Goal: Communication & Community: Answer question/provide support

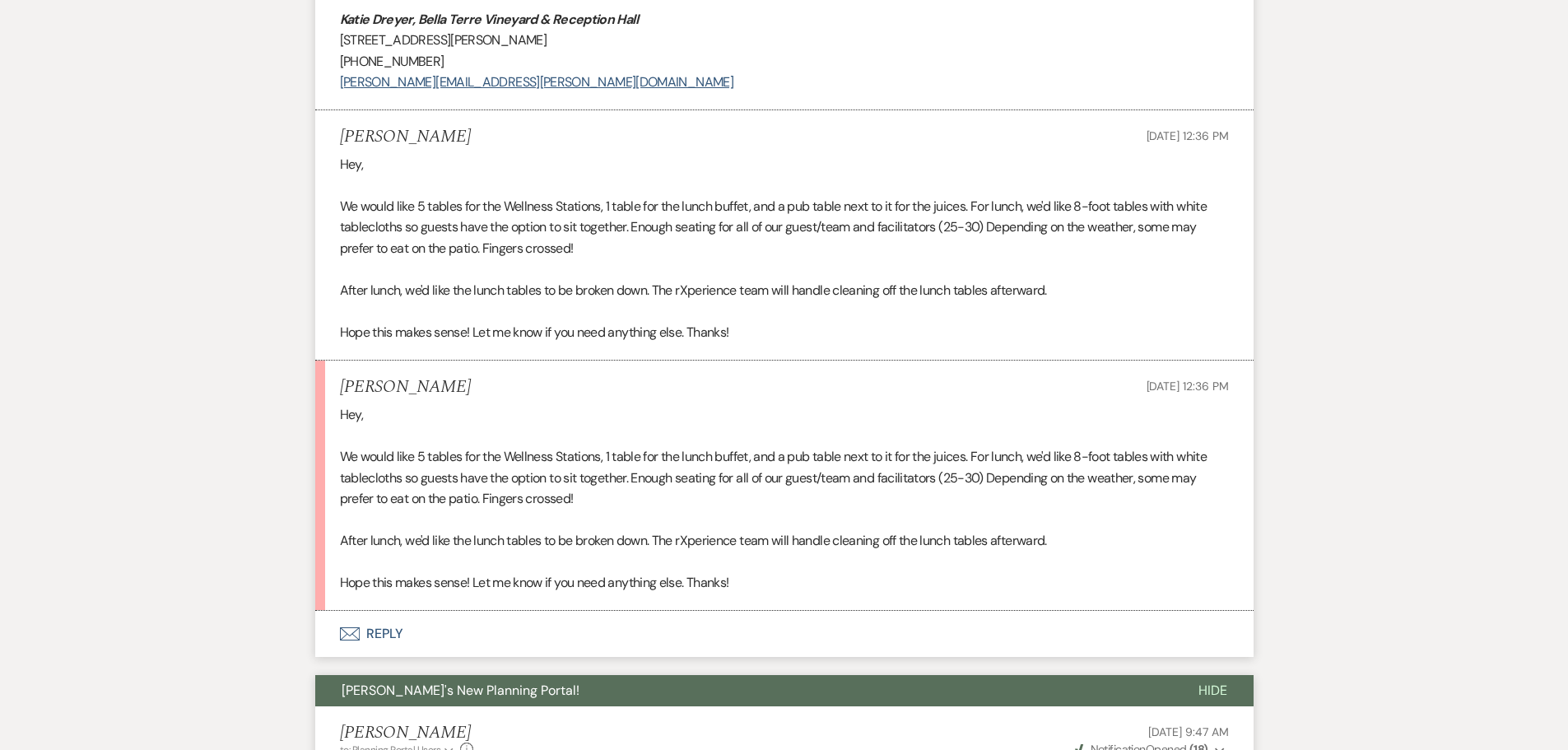
scroll to position [2585, 0]
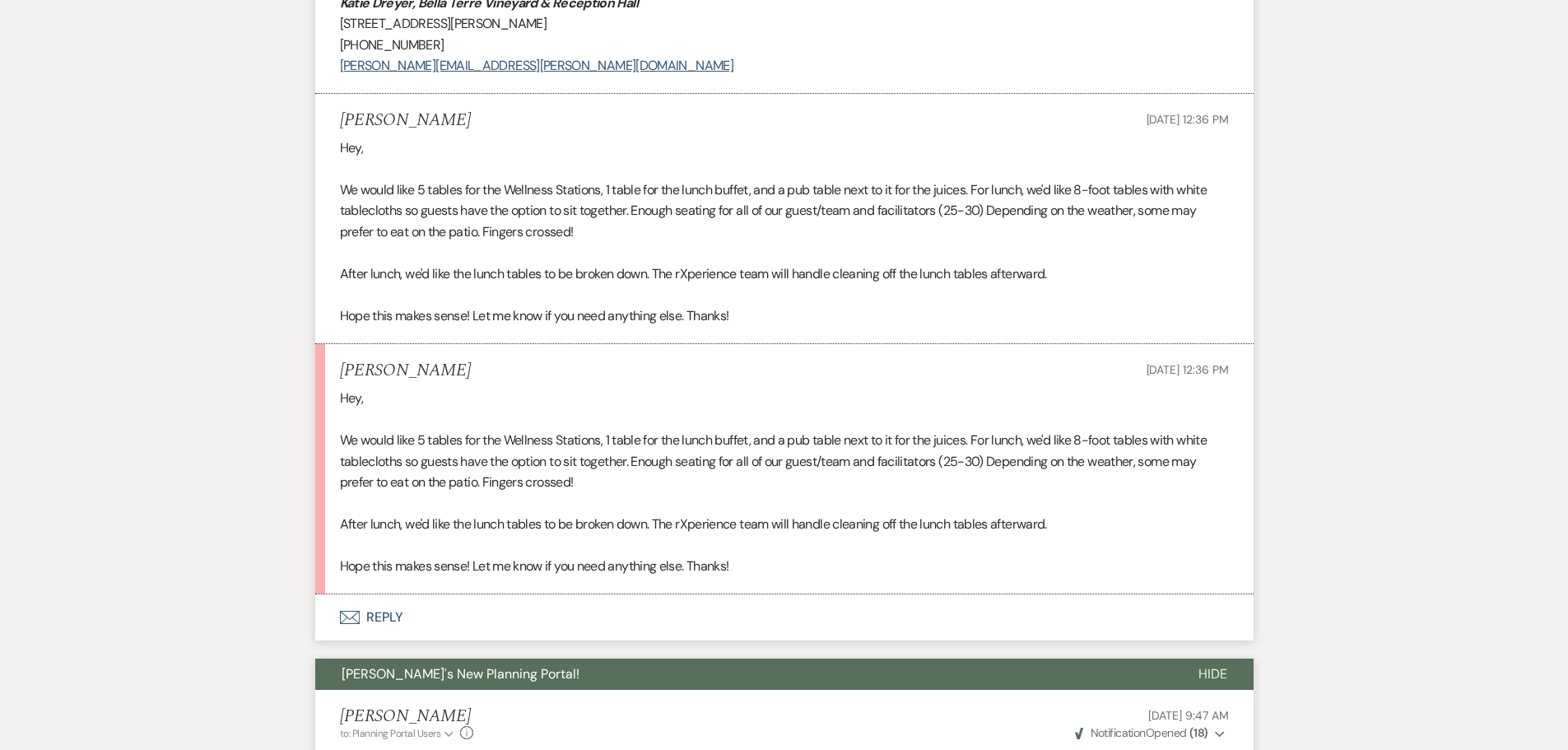
click at [389, 615] on button "Envelope Reply" at bounding box center [784, 617] width 938 height 46
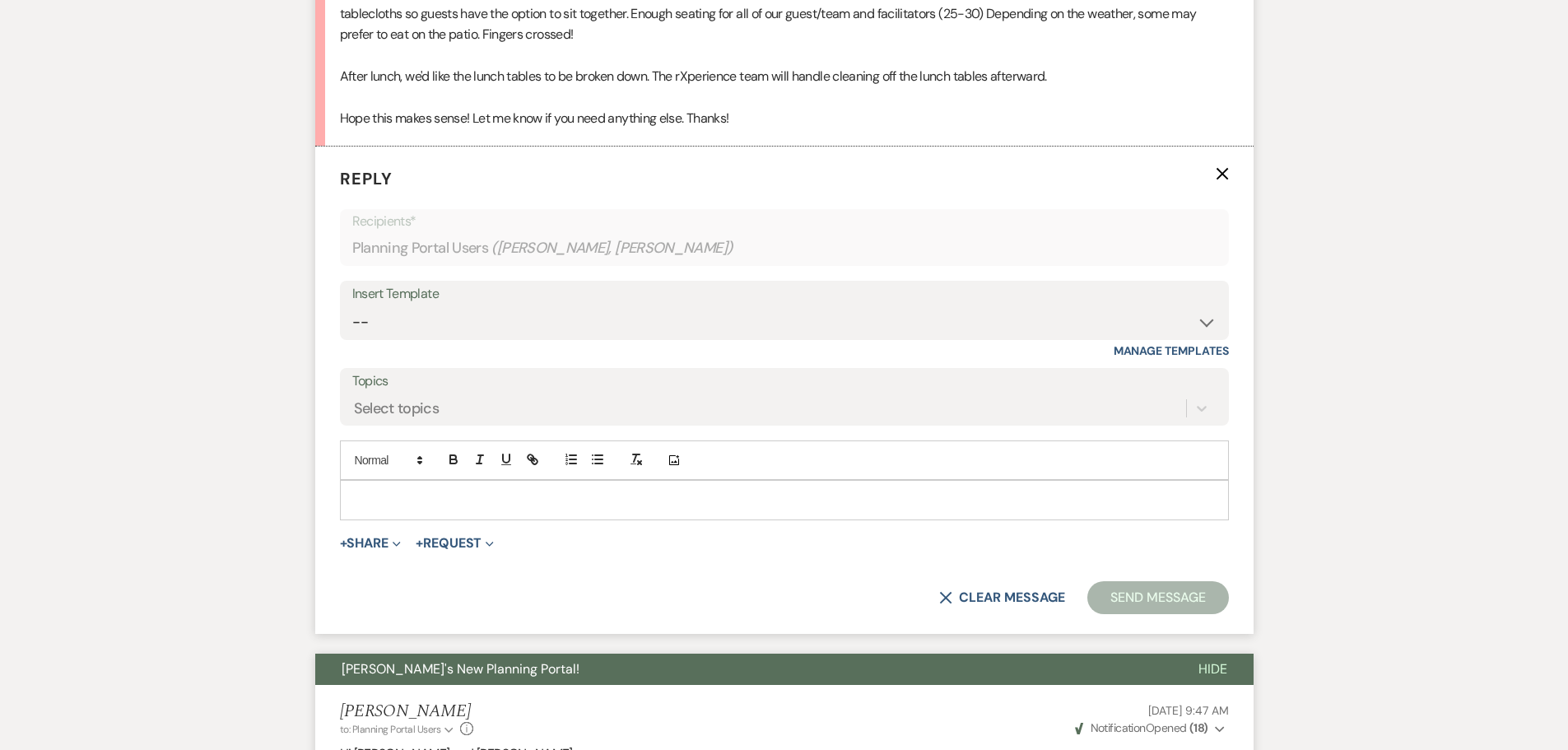
scroll to position [3049, 0]
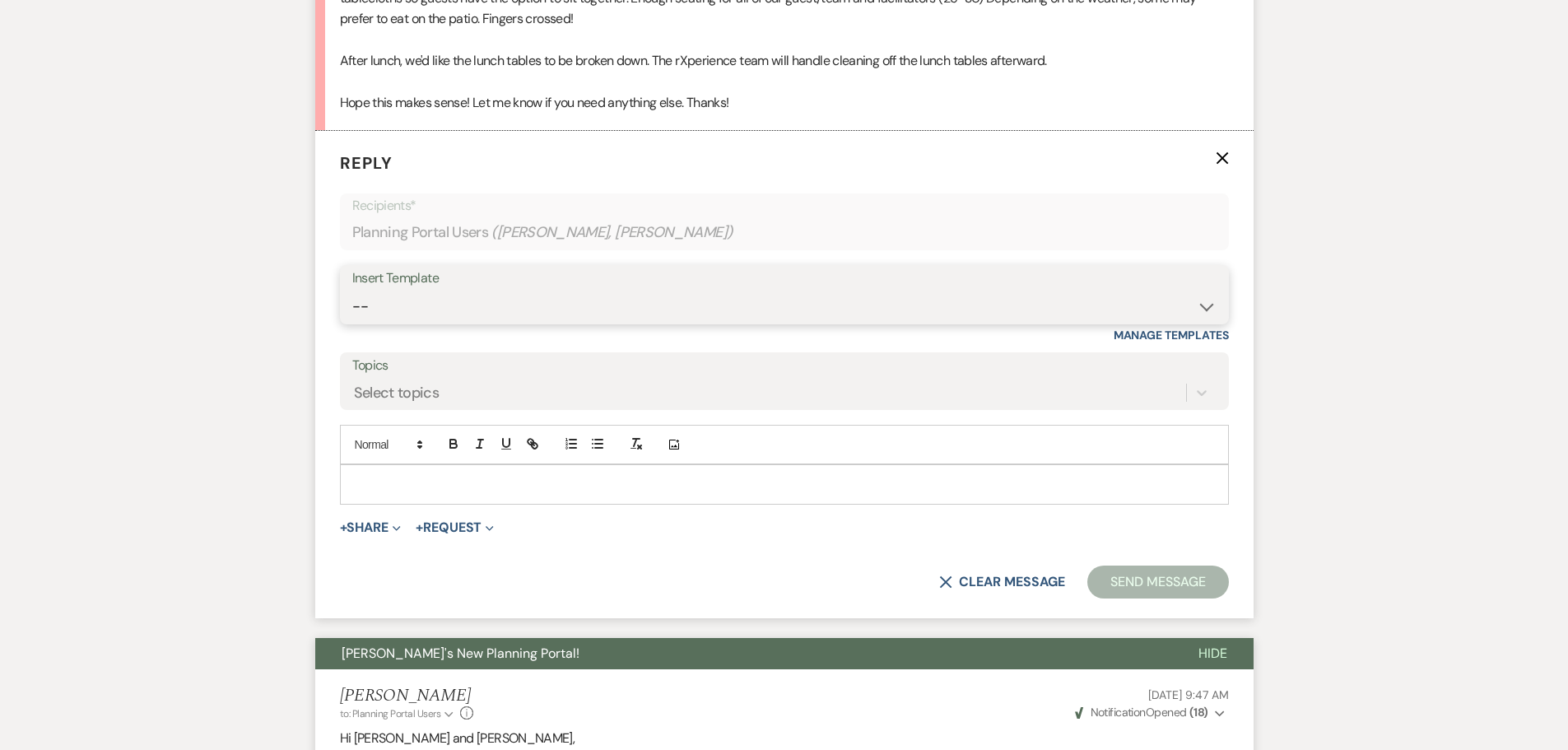
click at [435, 306] on select "-- Weven Planning Portal Introduction (Booked Events) Initial Inquiry Response …" at bounding box center [784, 306] width 864 height 32
select select "4597"
click at [353, 290] on select "-- Weven Planning Portal Introduction (Booked Events) Initial Inquiry Response …" at bounding box center [784, 306] width 864 height 32
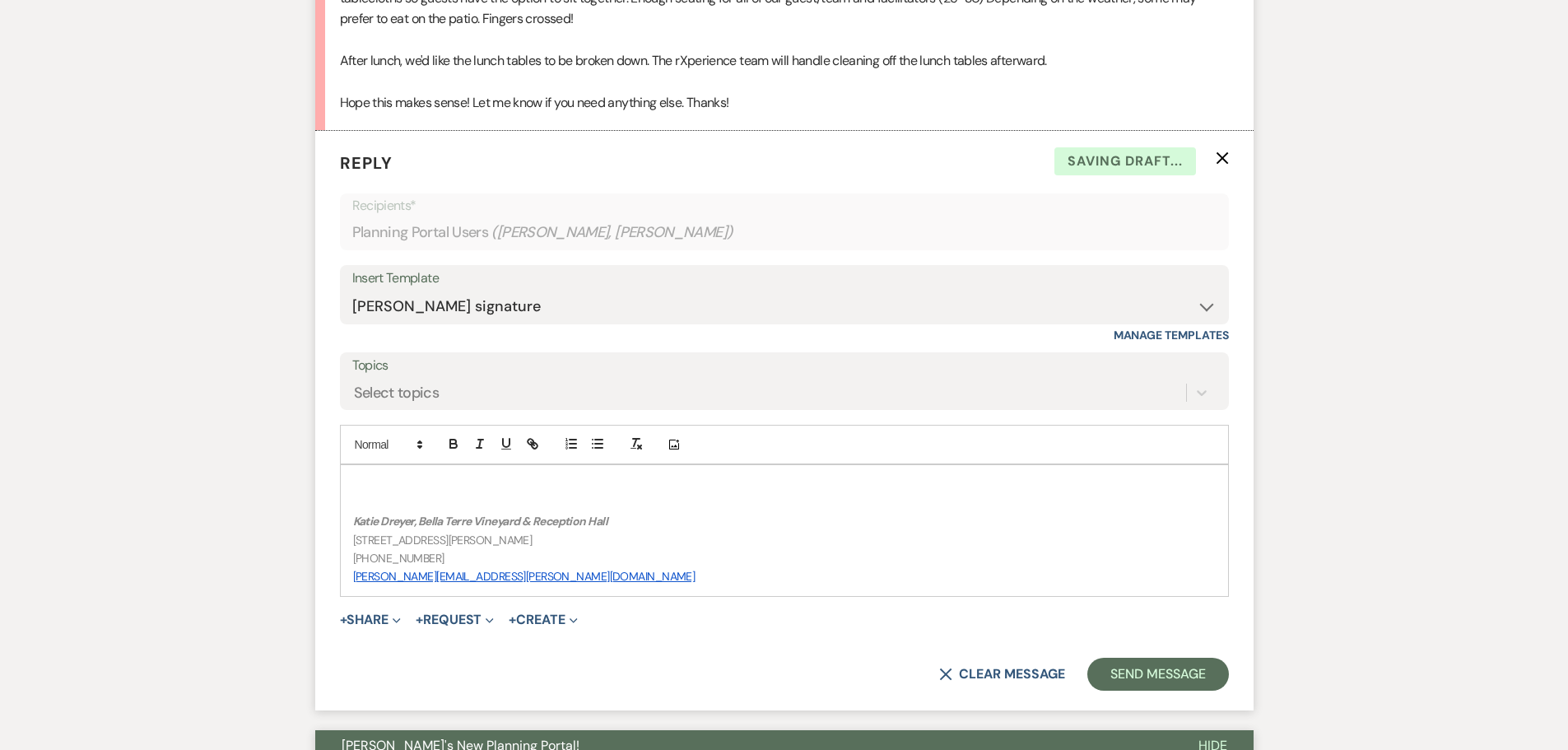
click at [482, 474] on div "﻿[PERSON_NAME], [PERSON_NAME][GEOGRAPHIC_DATA] [STREET_ADDRESS][PERSON_NAME] (7…" at bounding box center [784, 531] width 887 height 131
click at [370, 619] on button "+ Share Expand" at bounding box center [370, 620] width 61 height 14
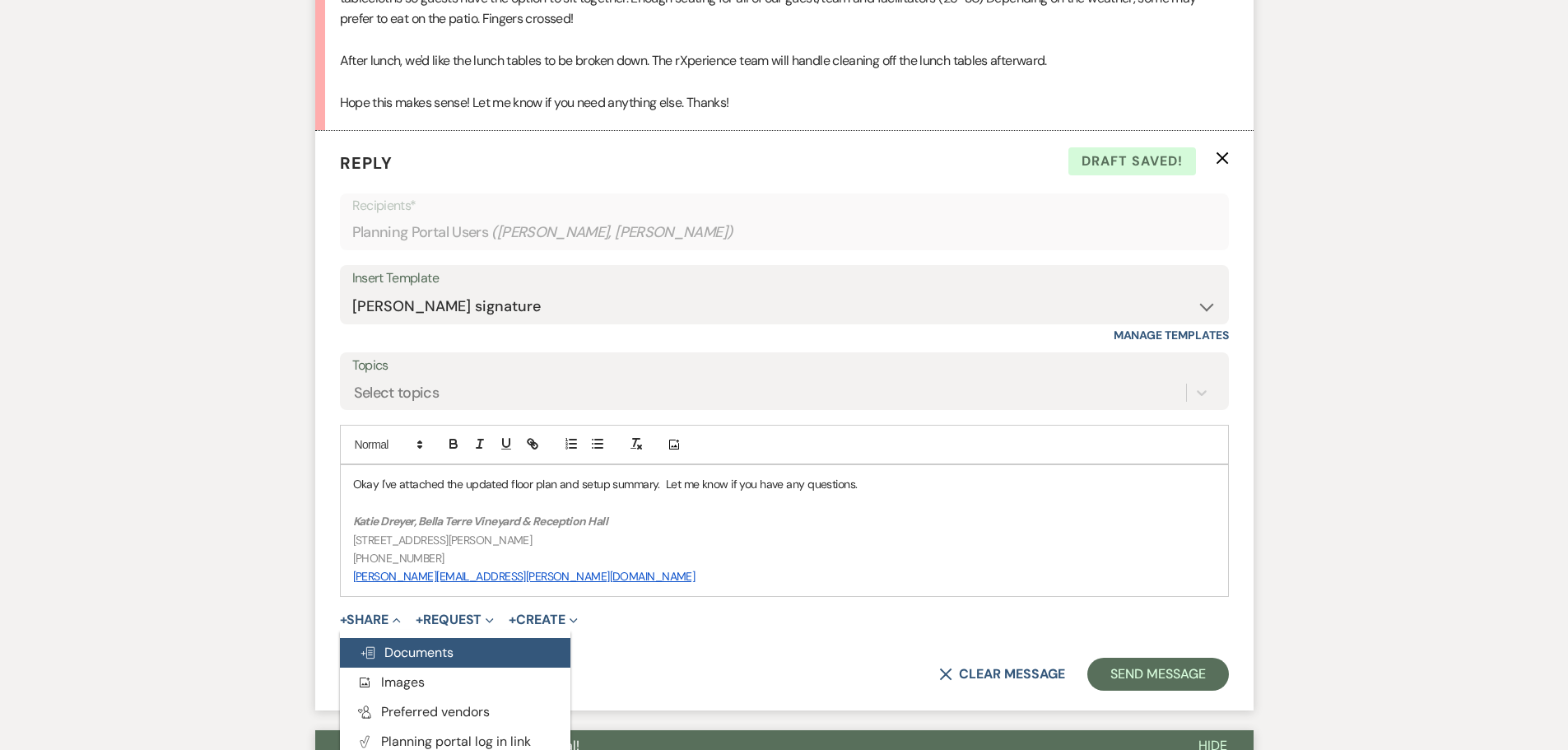
click at [412, 656] on span "Doc Upload Documents" at bounding box center [406, 653] width 93 height 18
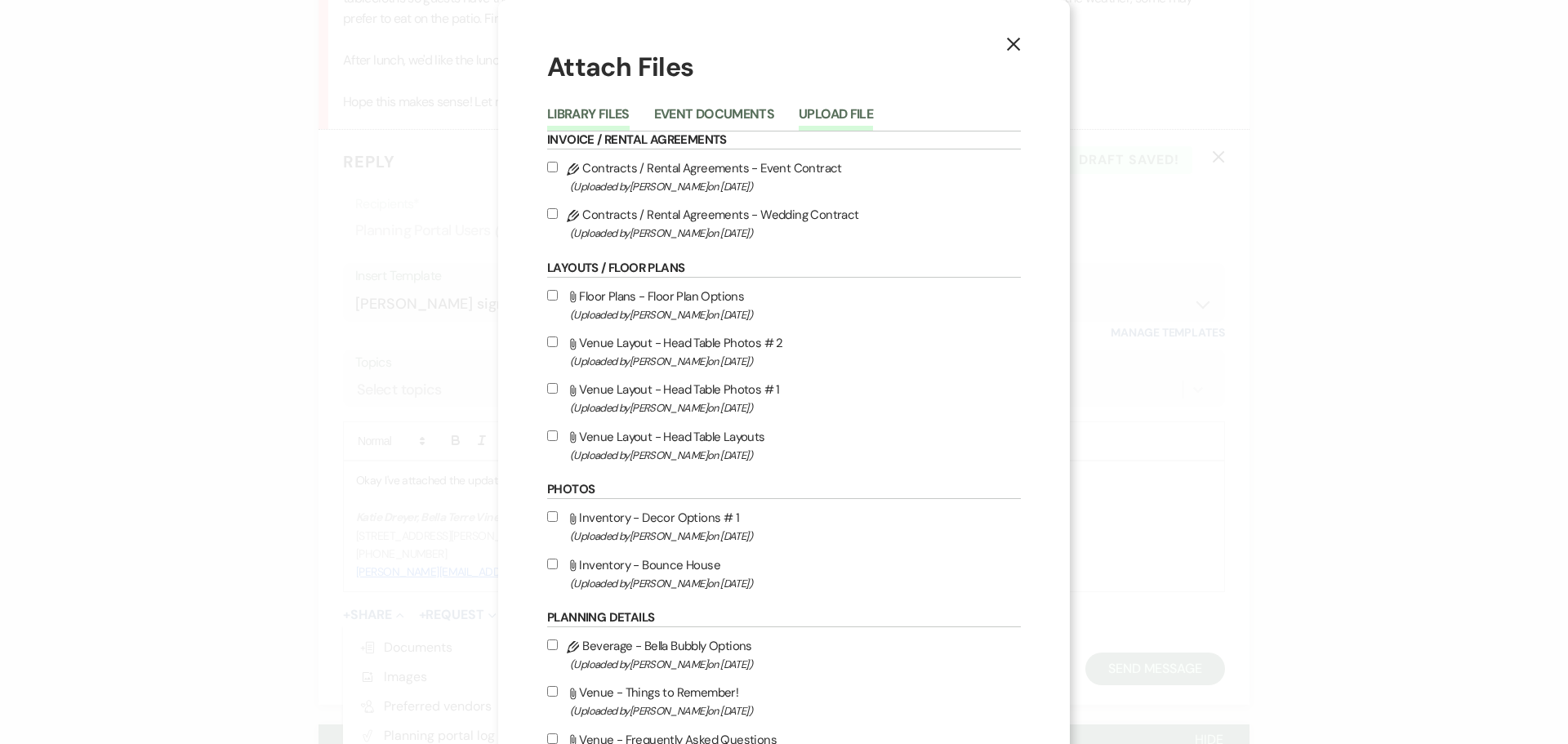
click at [827, 108] on button "Upload File" at bounding box center [836, 120] width 74 height 23
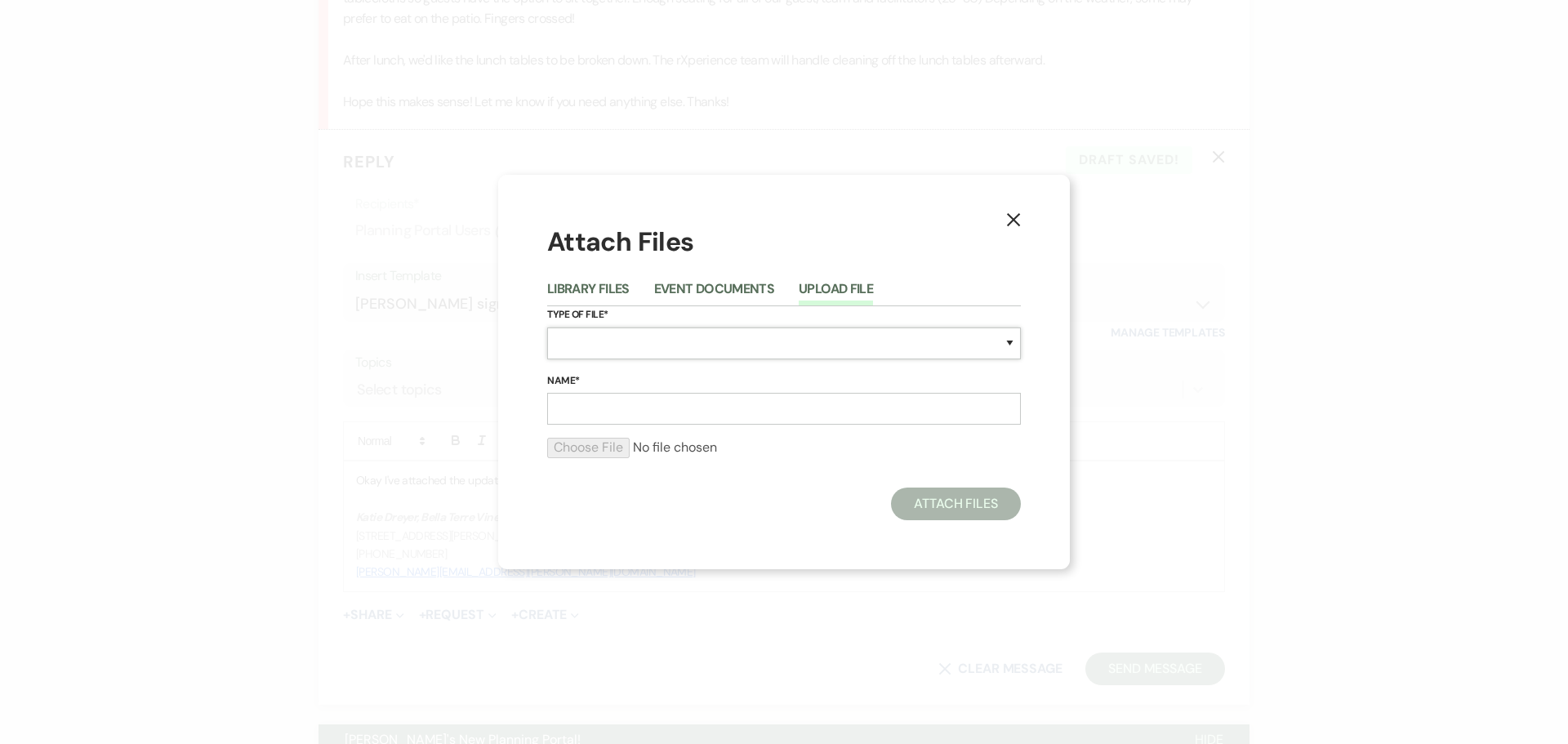
click at [662, 340] on select "Special Event Insurance Vendor Certificate of Insurance Contracts / Rental Agre…" at bounding box center [784, 343] width 473 height 32
select select "24"
click at [547, 328] on select "Special Event Insurance Vendor Certificate of Insurance Contracts / Rental Agre…" at bounding box center [784, 343] width 473 height 32
click at [662, 410] on input "Name*" at bounding box center [784, 409] width 473 height 32
type input "Final floor plan"
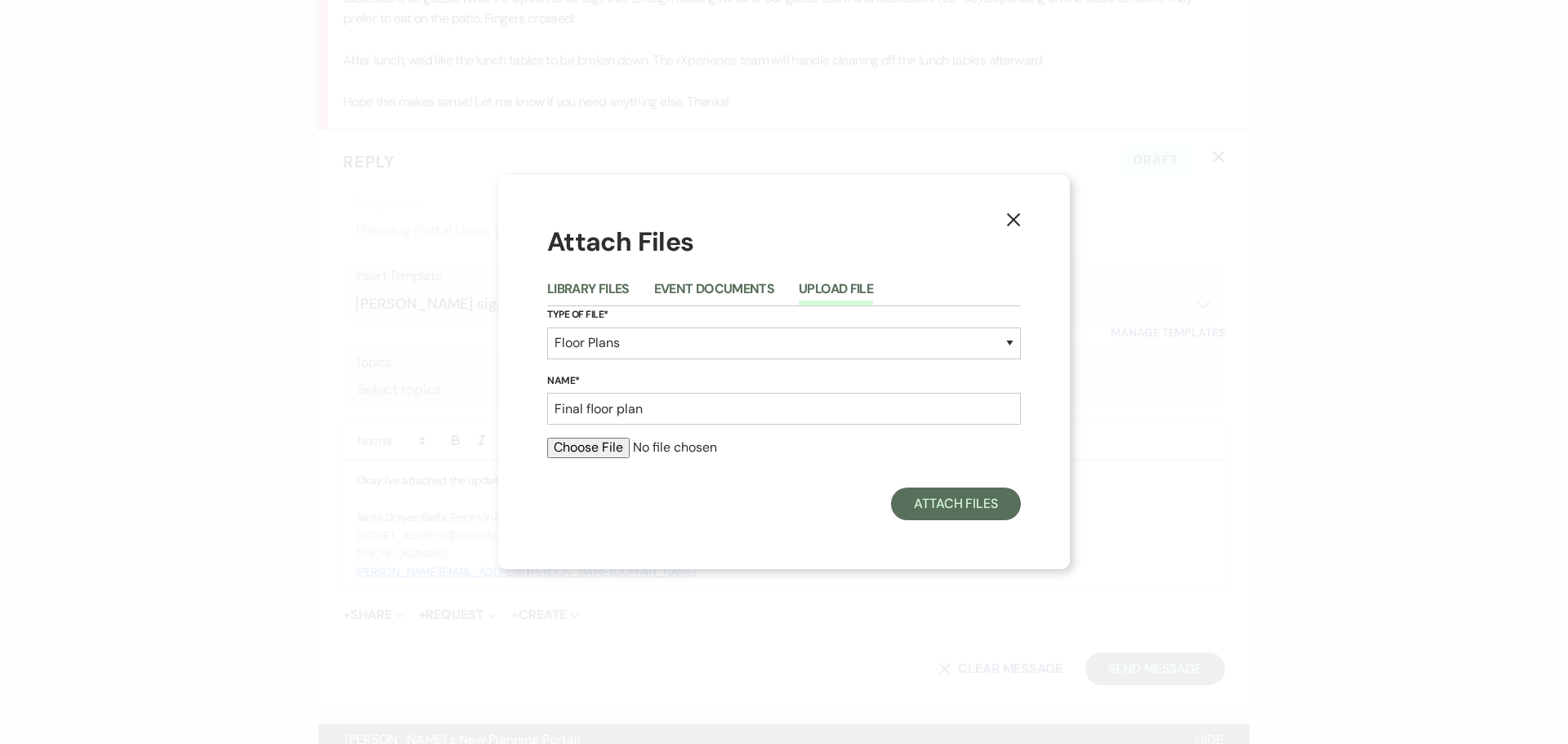
click at [613, 446] on input "file" at bounding box center [784, 447] width 473 height 19
type input "C:\fakepath\[DATE] Wellness Retreat setup.docx"
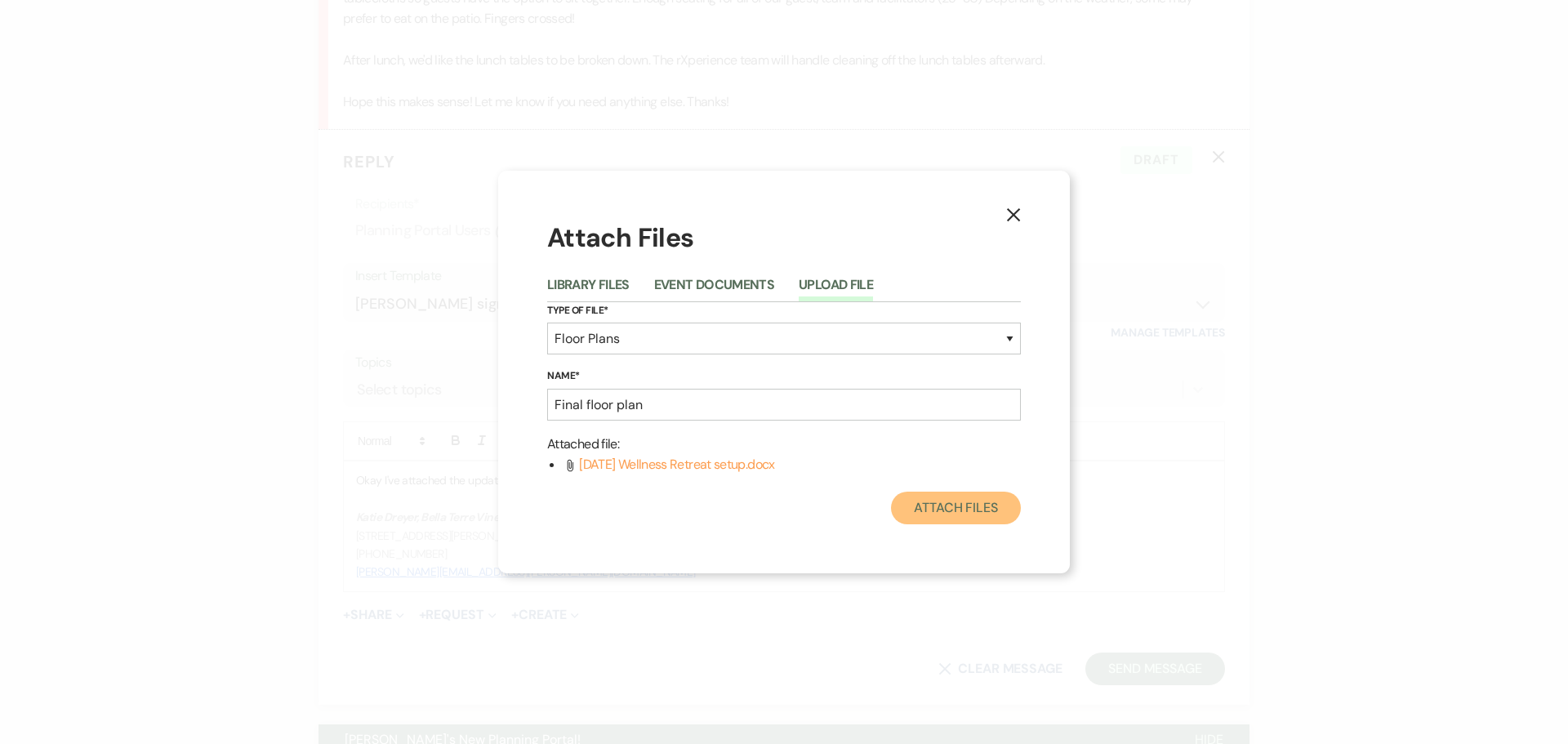
click at [972, 510] on button "Attach Files" at bounding box center [955, 508] width 129 height 33
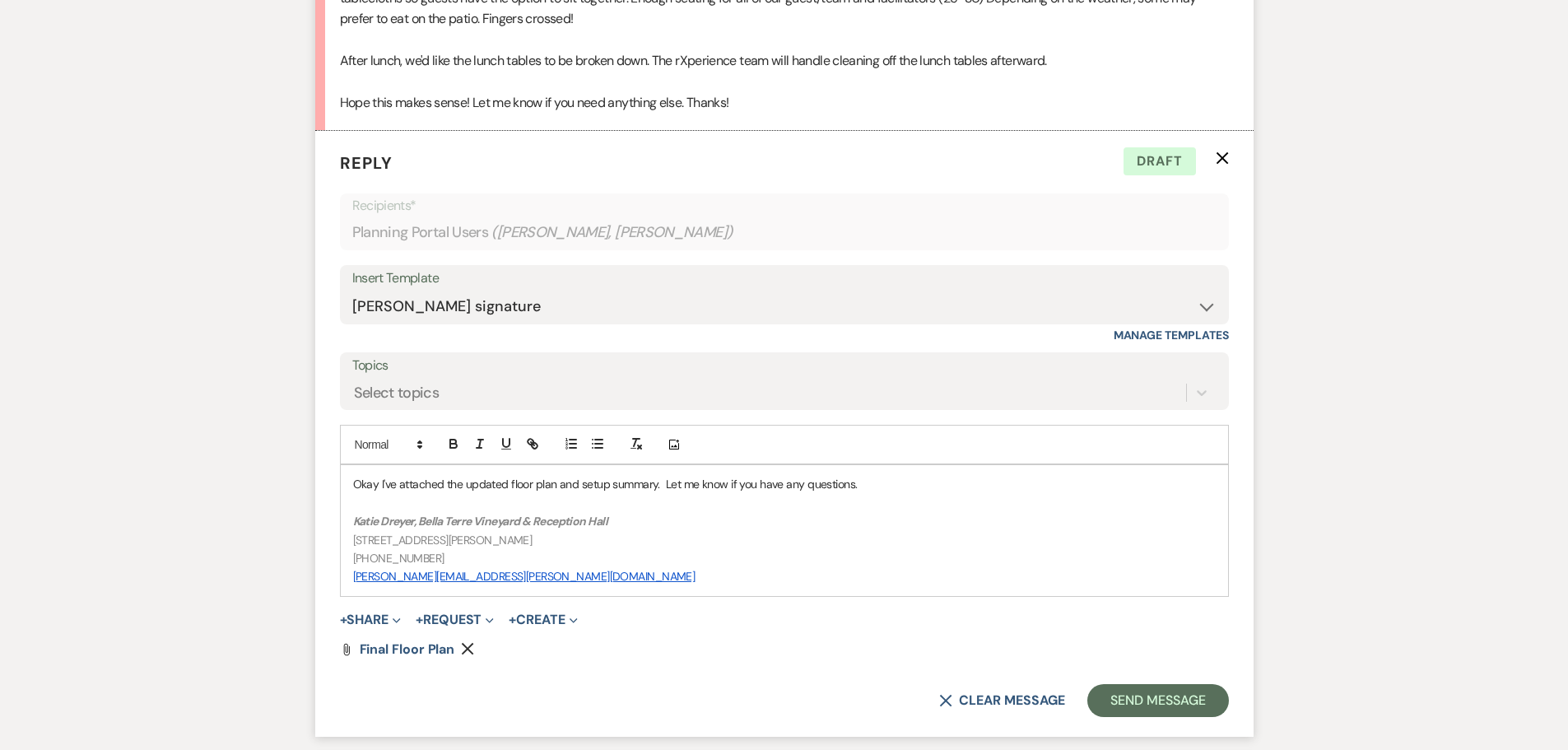
click at [467, 646] on icon "Remove" at bounding box center [467, 649] width 14 height 14
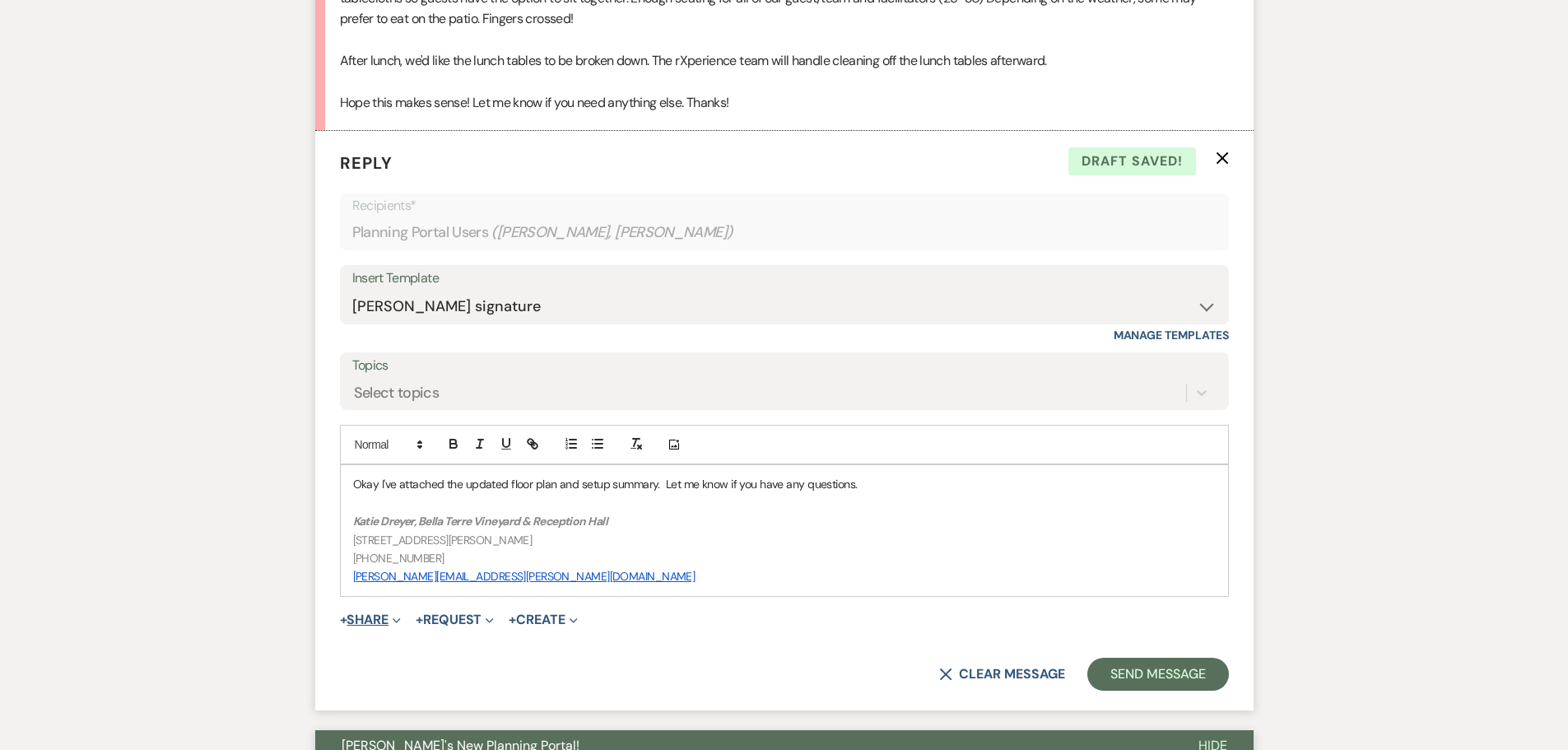
click at [361, 619] on button "+ Share Expand" at bounding box center [370, 620] width 61 height 14
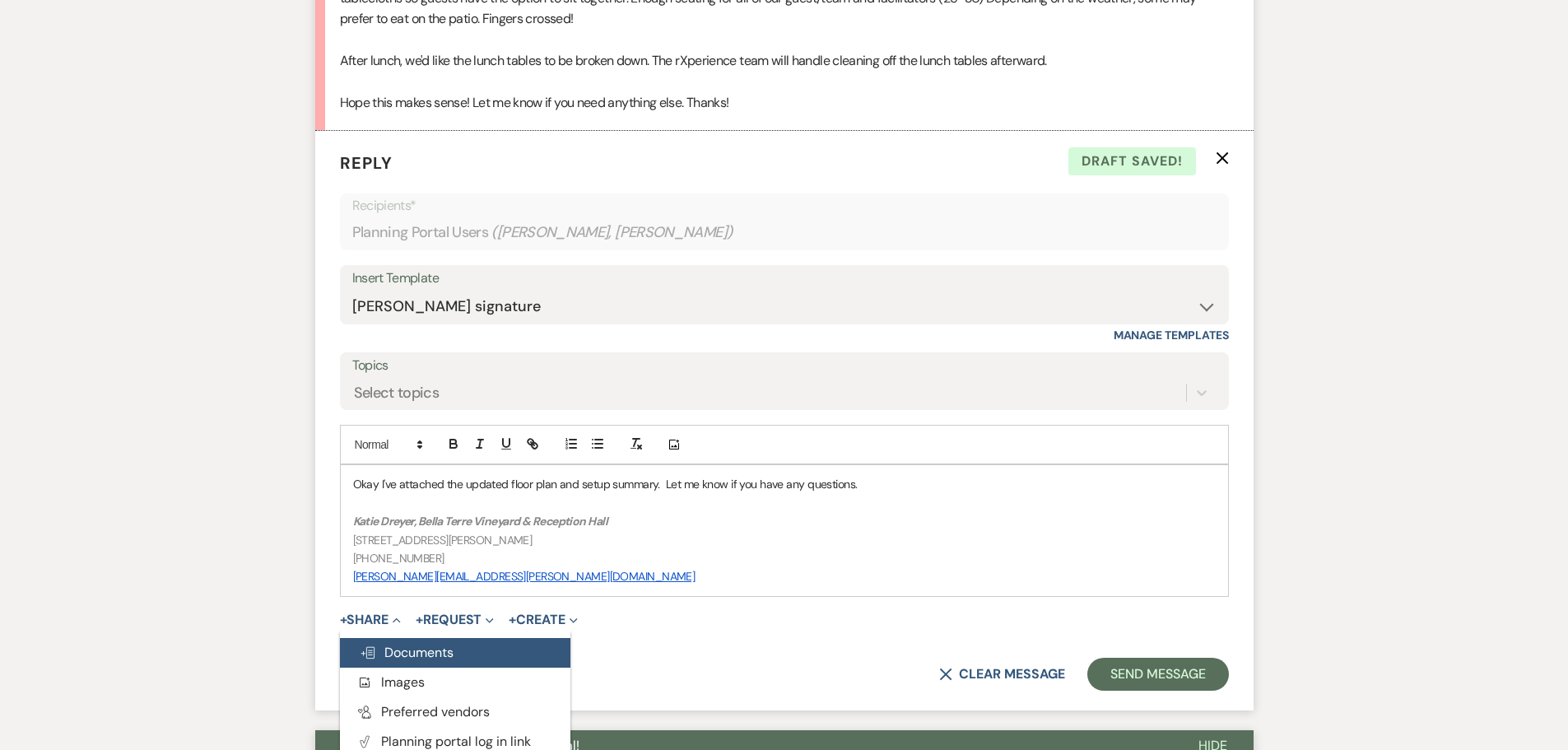
click at [405, 652] on span "Doc Upload Documents" at bounding box center [406, 653] width 93 height 18
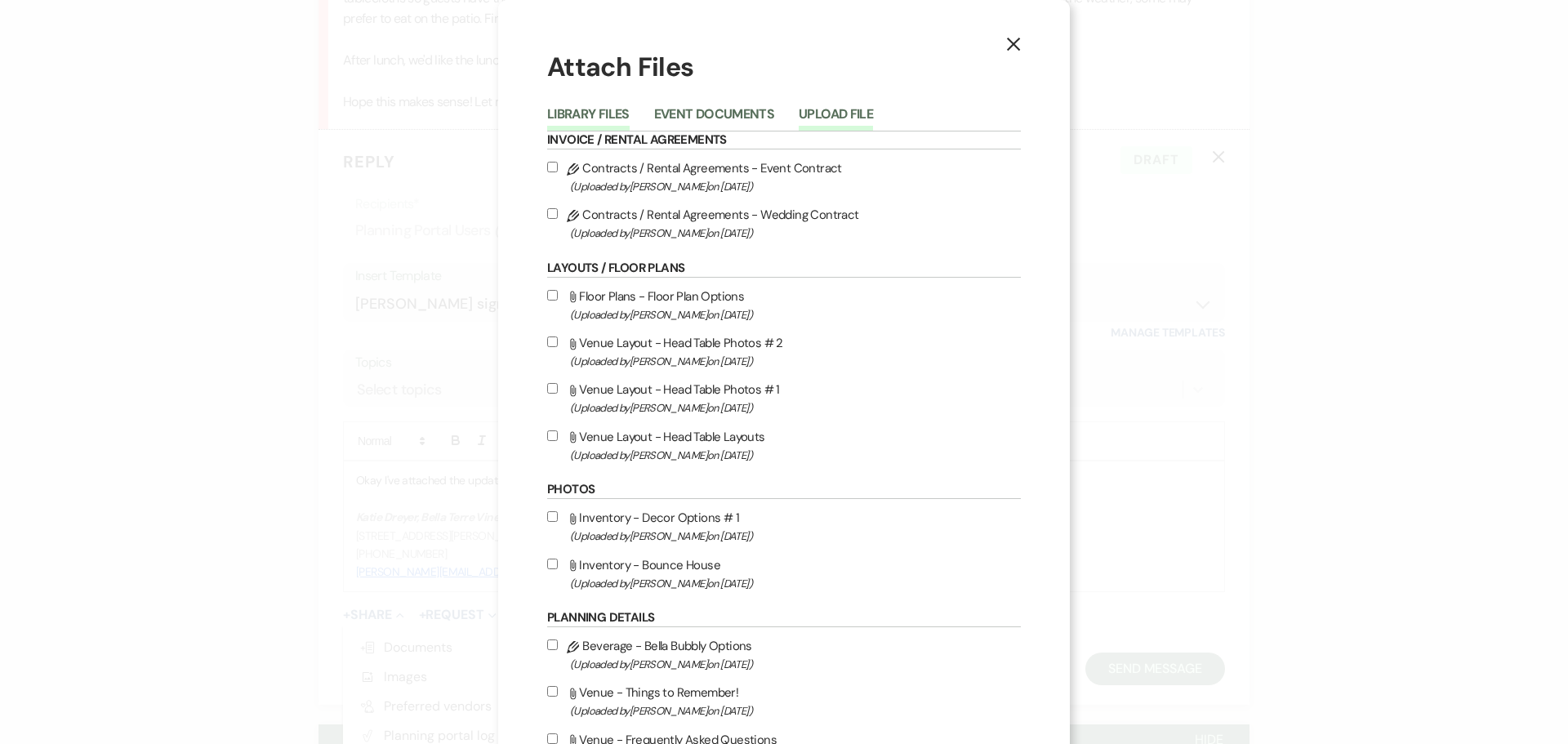
click at [812, 116] on button "Upload File" at bounding box center [836, 120] width 74 height 23
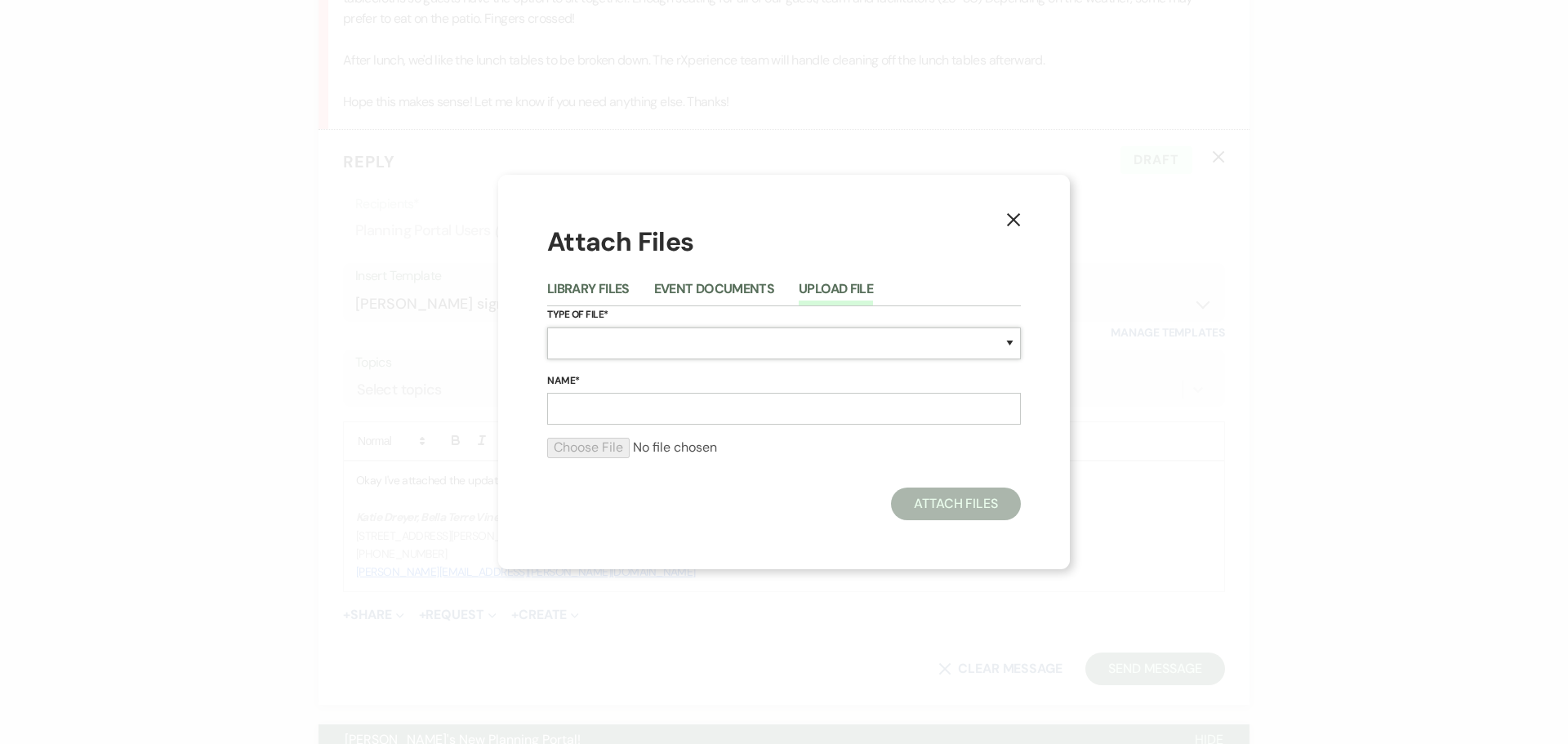
click at [633, 345] on select "Special Event Insurance Vendor Certificate of Insurance Contracts / Rental Agre…" at bounding box center [784, 343] width 473 height 32
select select "24"
click at [547, 328] on select "Special Event Insurance Vendor Certificate of Insurance Contracts / Rental Agre…" at bounding box center [784, 343] width 473 height 32
click at [662, 405] on input "Name*" at bounding box center [784, 409] width 473 height 32
type input "Final floor plan"
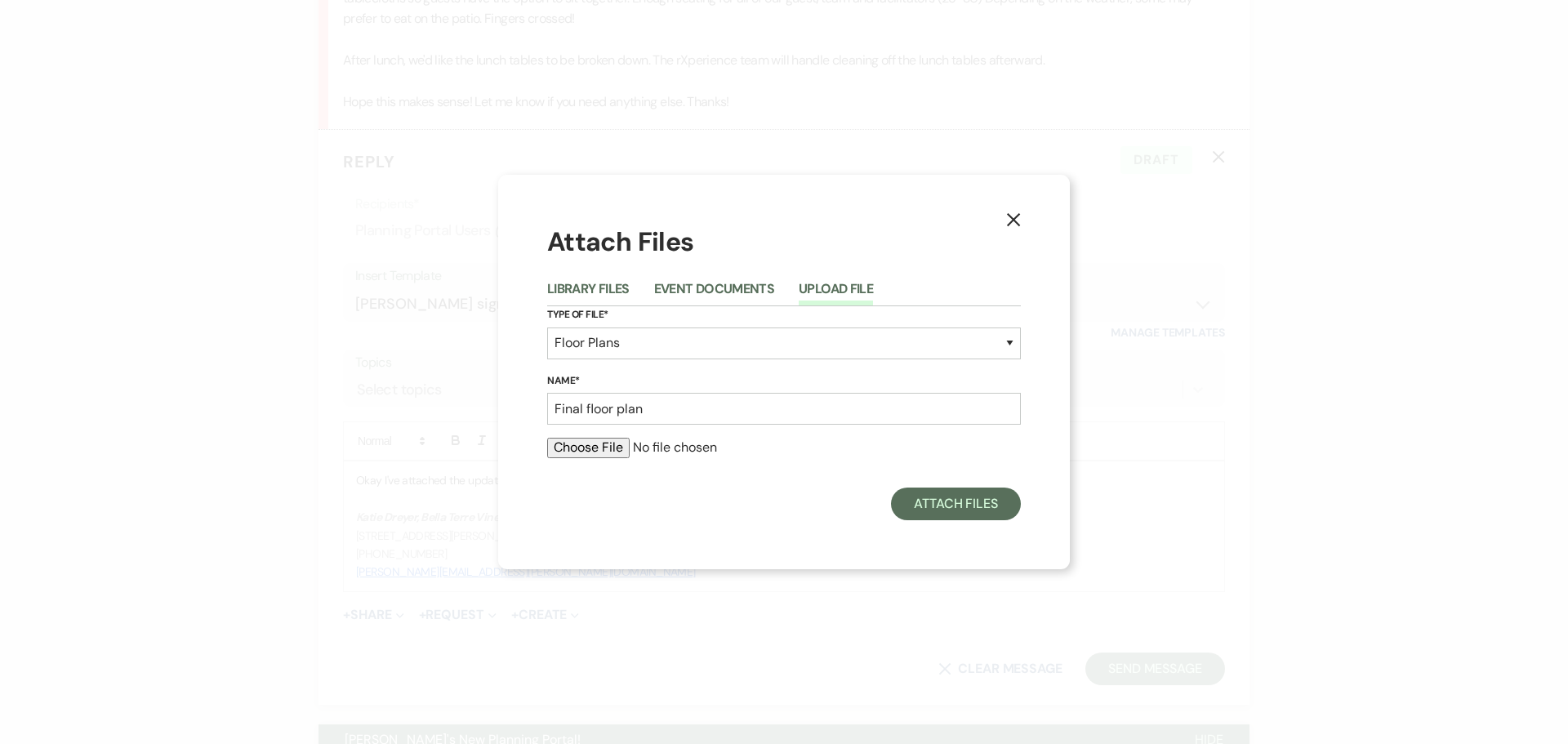
click at [605, 444] on input "file" at bounding box center [784, 447] width 473 height 19
type input "C:\fakepath\[DATE] Women's Wellness Retreat.pdf (1).png"
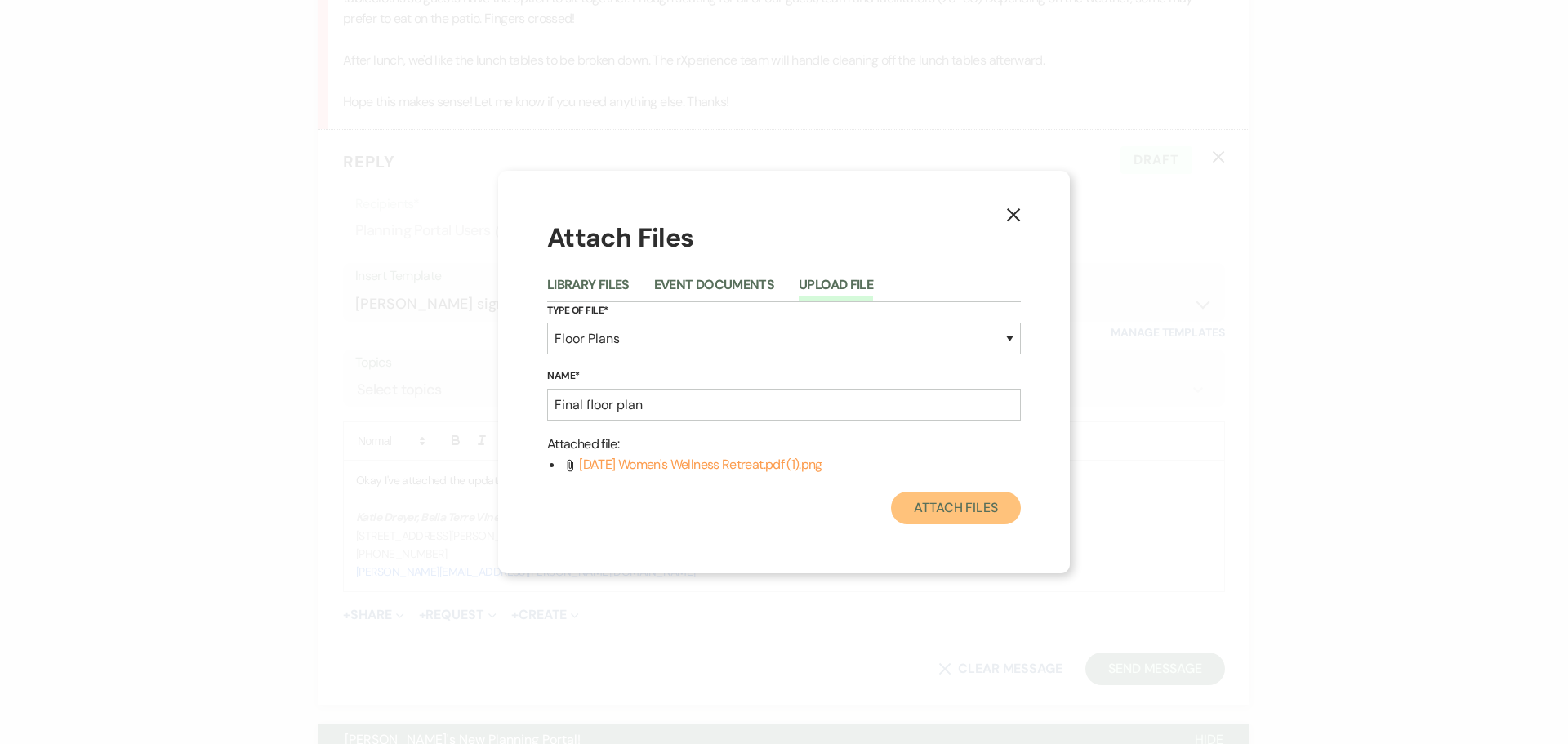
click at [943, 506] on button "Attach Files" at bounding box center [955, 508] width 129 height 33
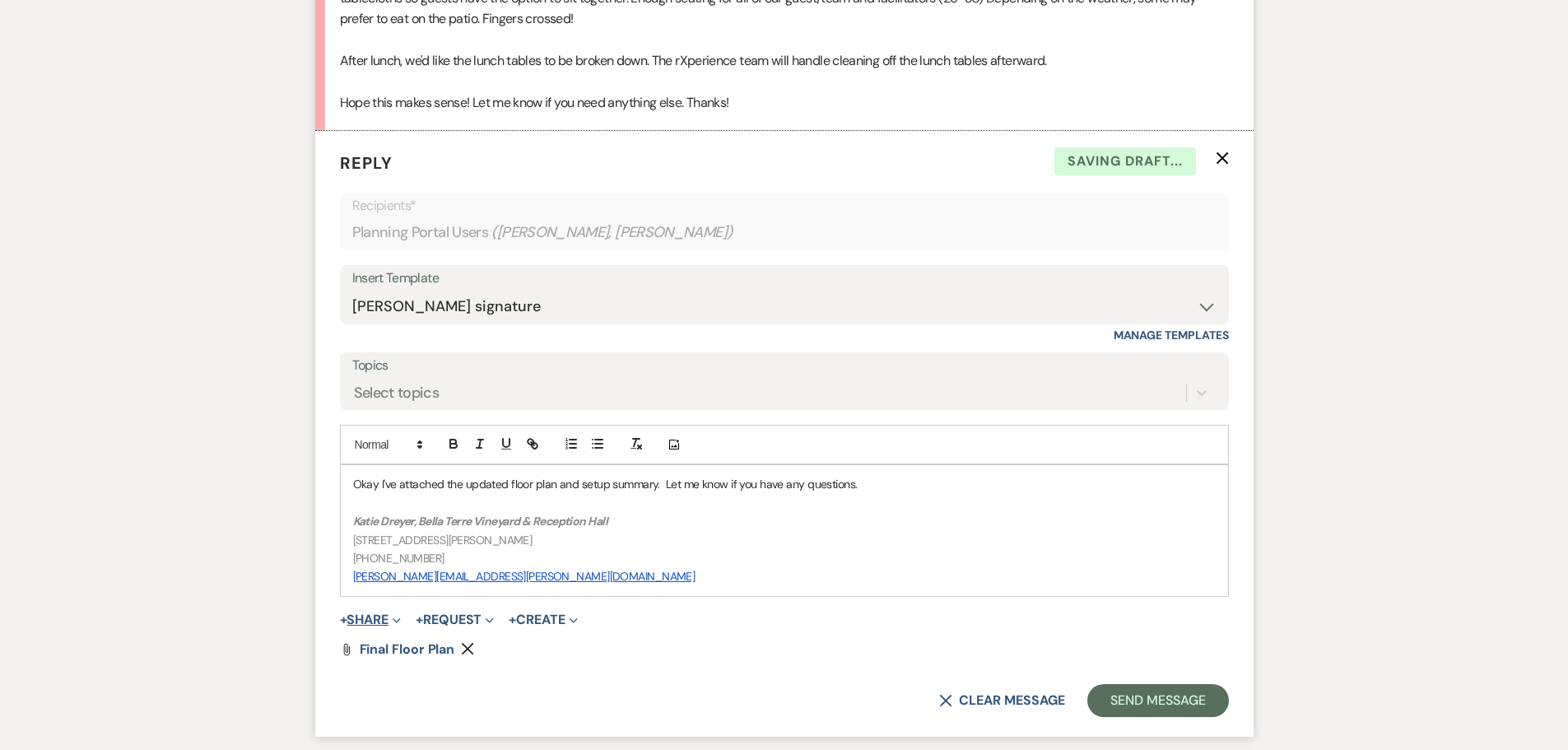
click at [382, 615] on button "+ Share Expand" at bounding box center [370, 620] width 61 height 14
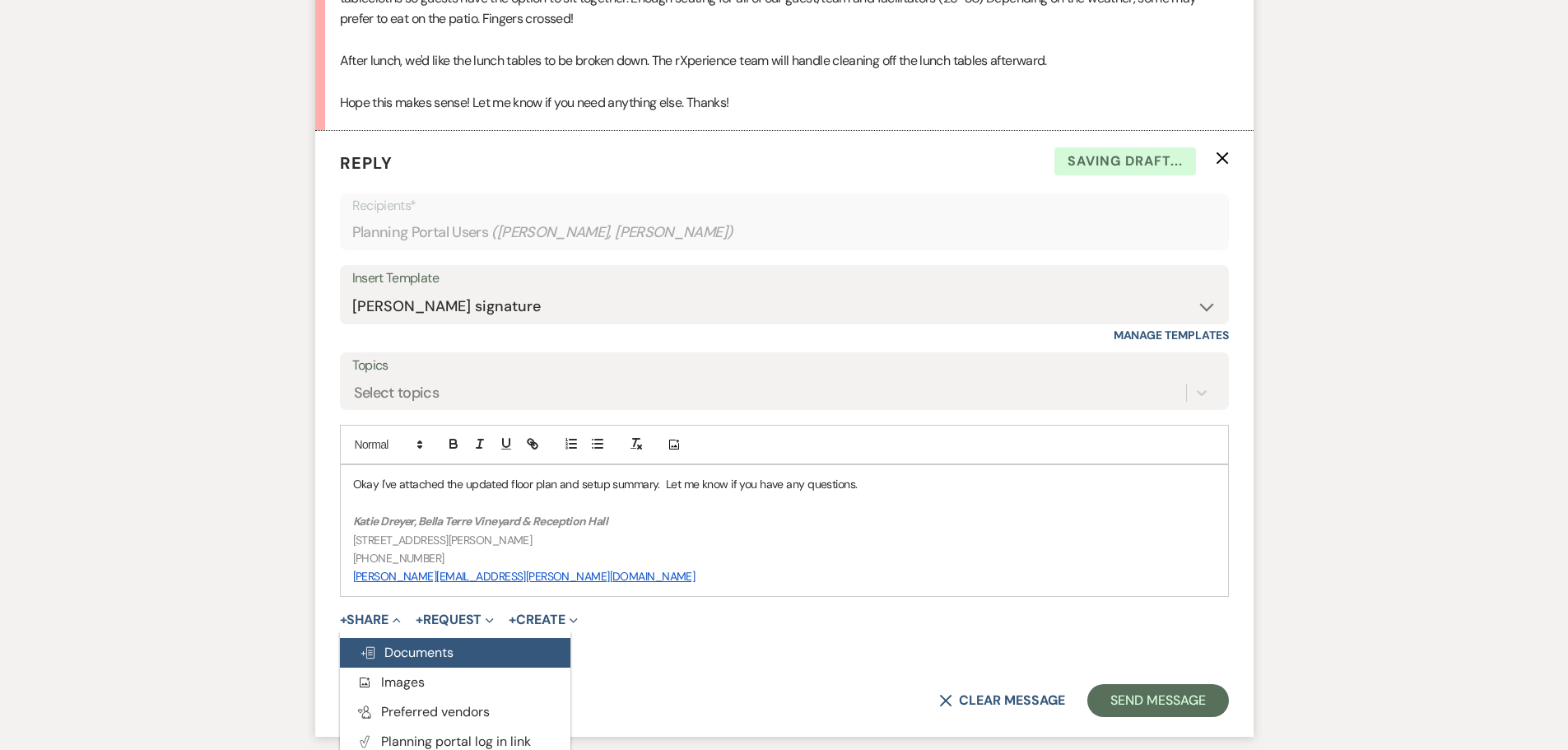
click at [411, 649] on span "Doc Upload Documents" at bounding box center [406, 653] width 93 height 18
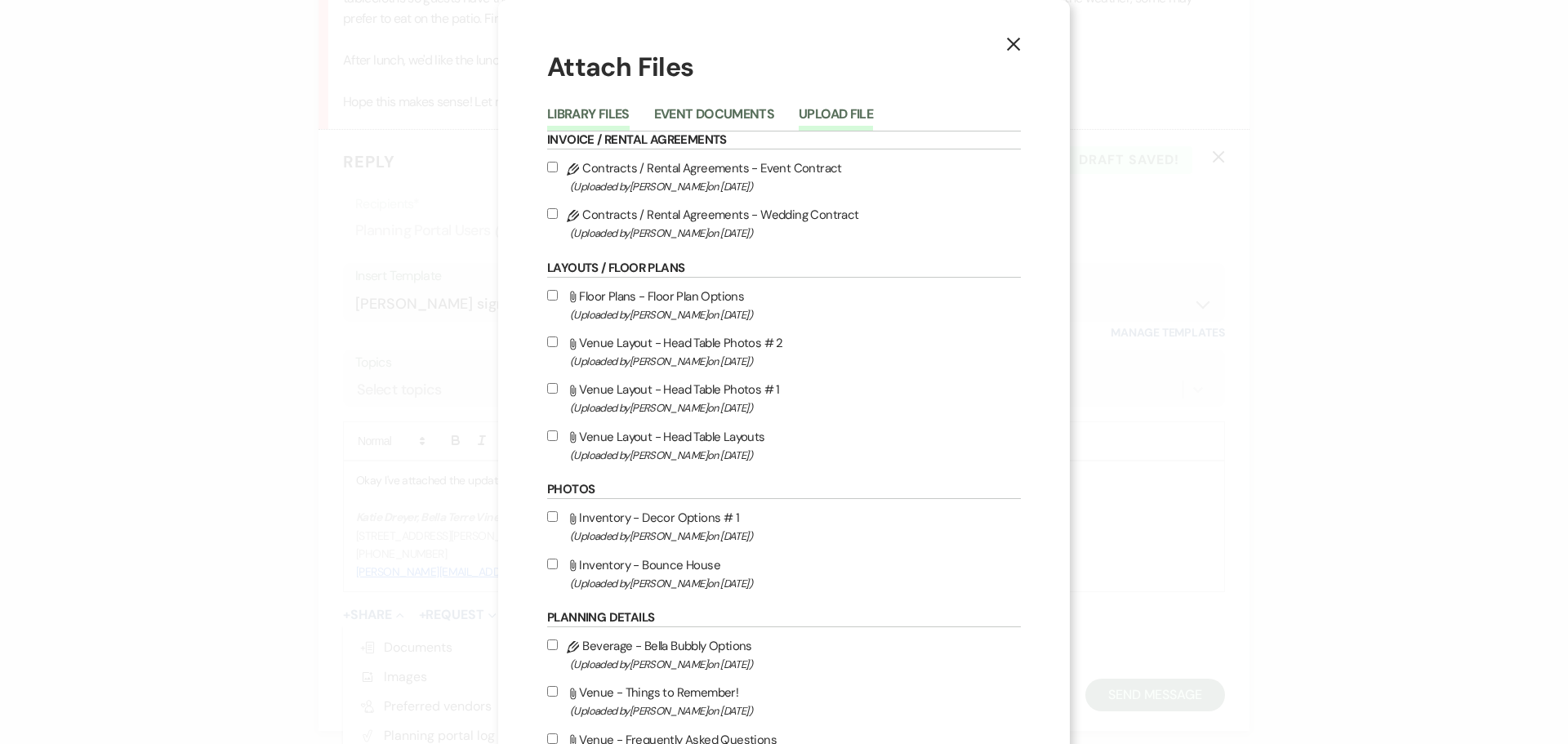
click at [848, 108] on button "Upload File" at bounding box center [836, 120] width 74 height 23
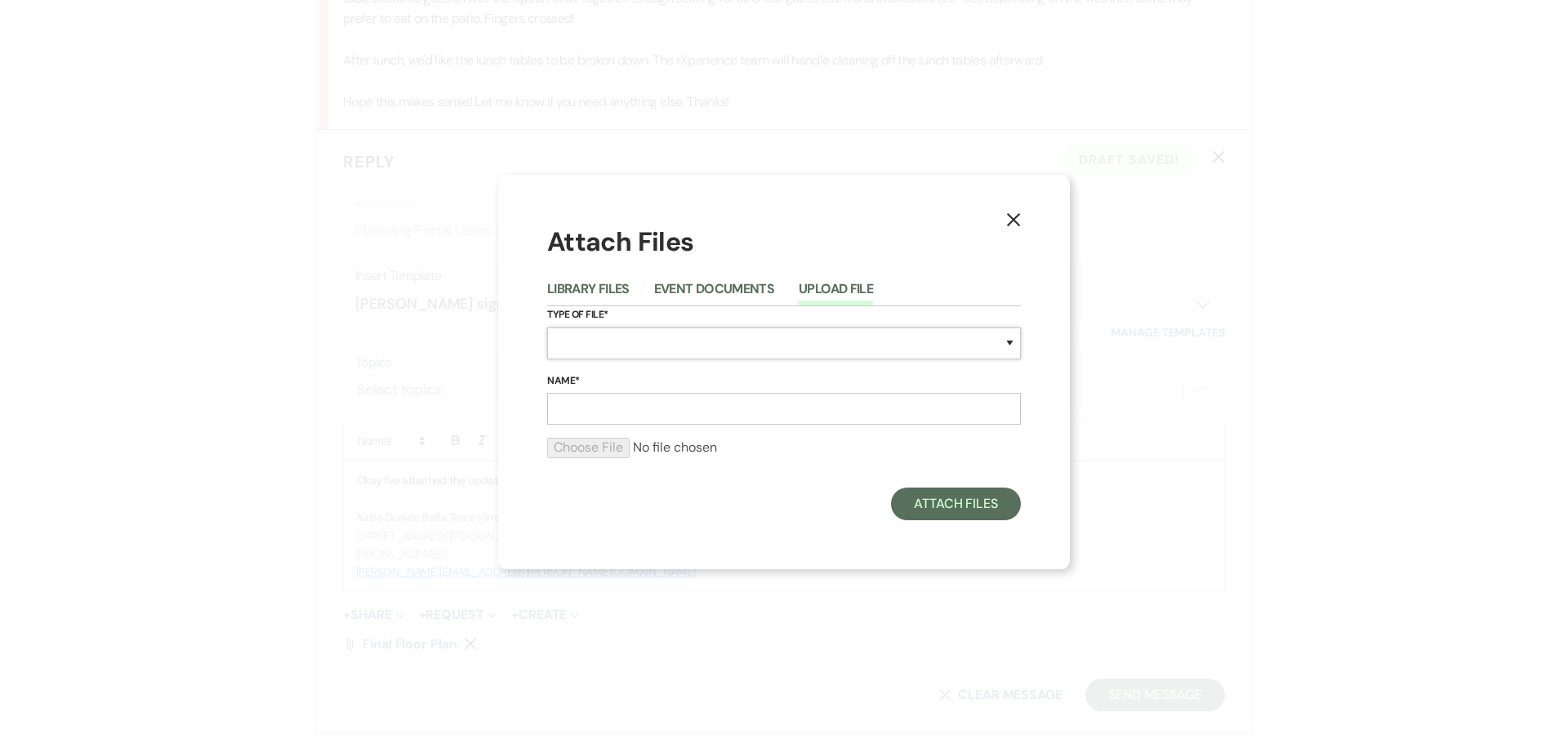
click at [704, 345] on select "Special Event Insurance Vendor Certificate of Insurance Contracts / Rental Agre…" at bounding box center [784, 343] width 473 height 32
select select "60"
click at [547, 328] on select "Special Event Insurance Vendor Certificate of Insurance Contracts / Rental Agre…" at bounding box center [784, 343] width 473 height 32
click at [617, 415] on input "Name*" at bounding box center [784, 409] width 473 height 32
type input "Setup Summary"
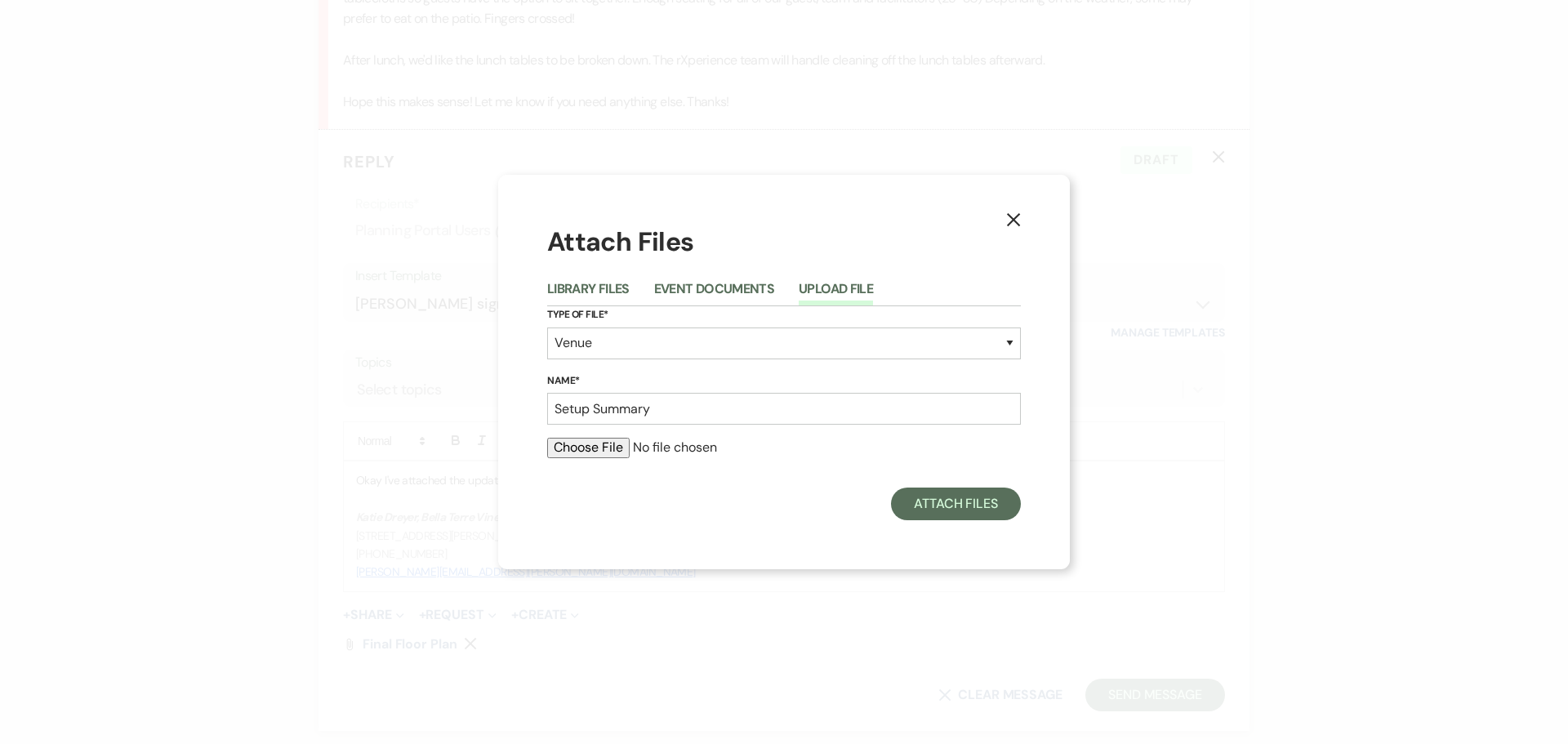
click at [599, 446] on input "file" at bounding box center [784, 447] width 473 height 19
type input "C:\fakepath\[DATE] Wellness Retreat setup.docx"
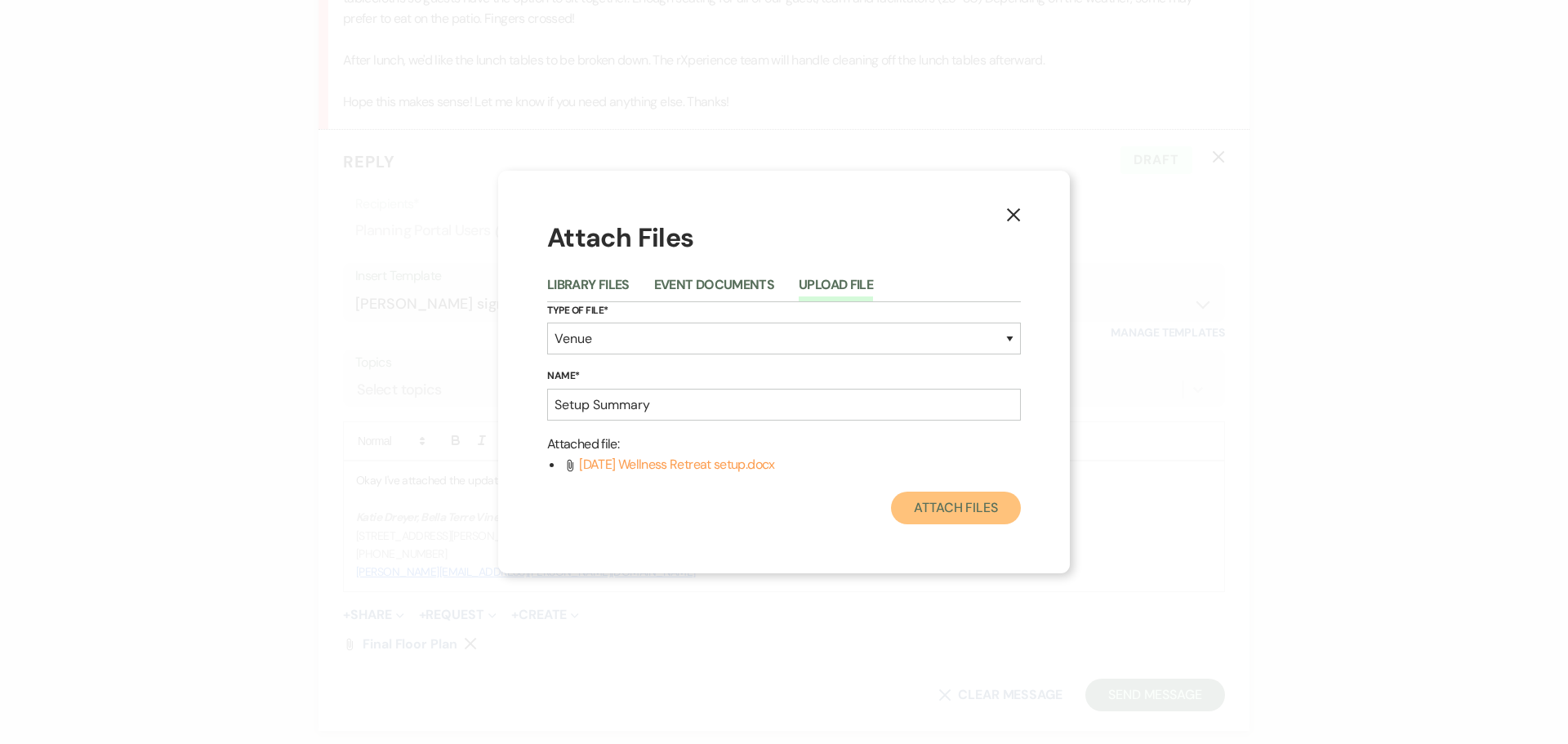
click at [969, 511] on button "Attach Files" at bounding box center [955, 508] width 129 height 33
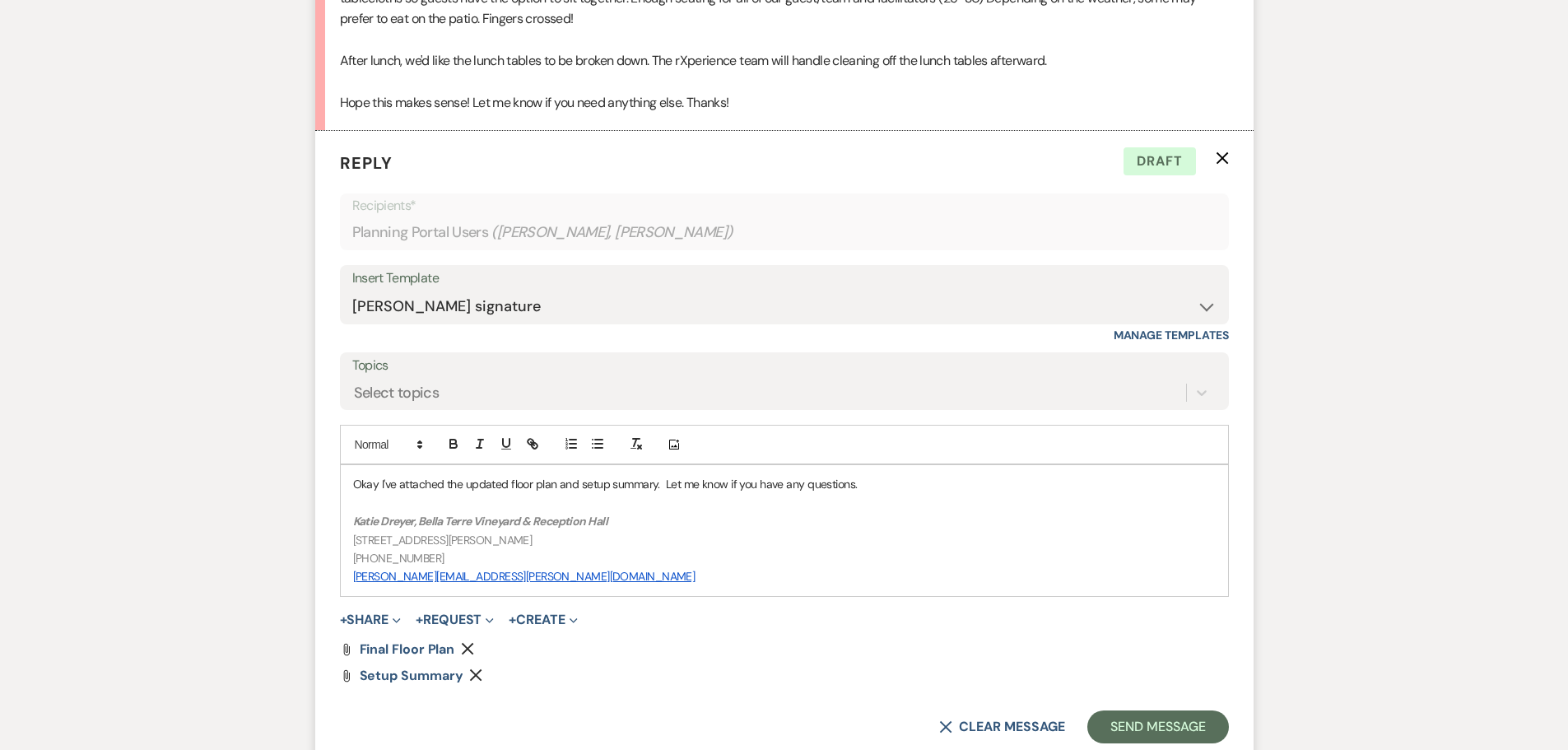
click at [913, 480] on p "Okay I've attached the updated floor plan and setup summary. Let me know if you…" at bounding box center [785, 484] width 863 height 19
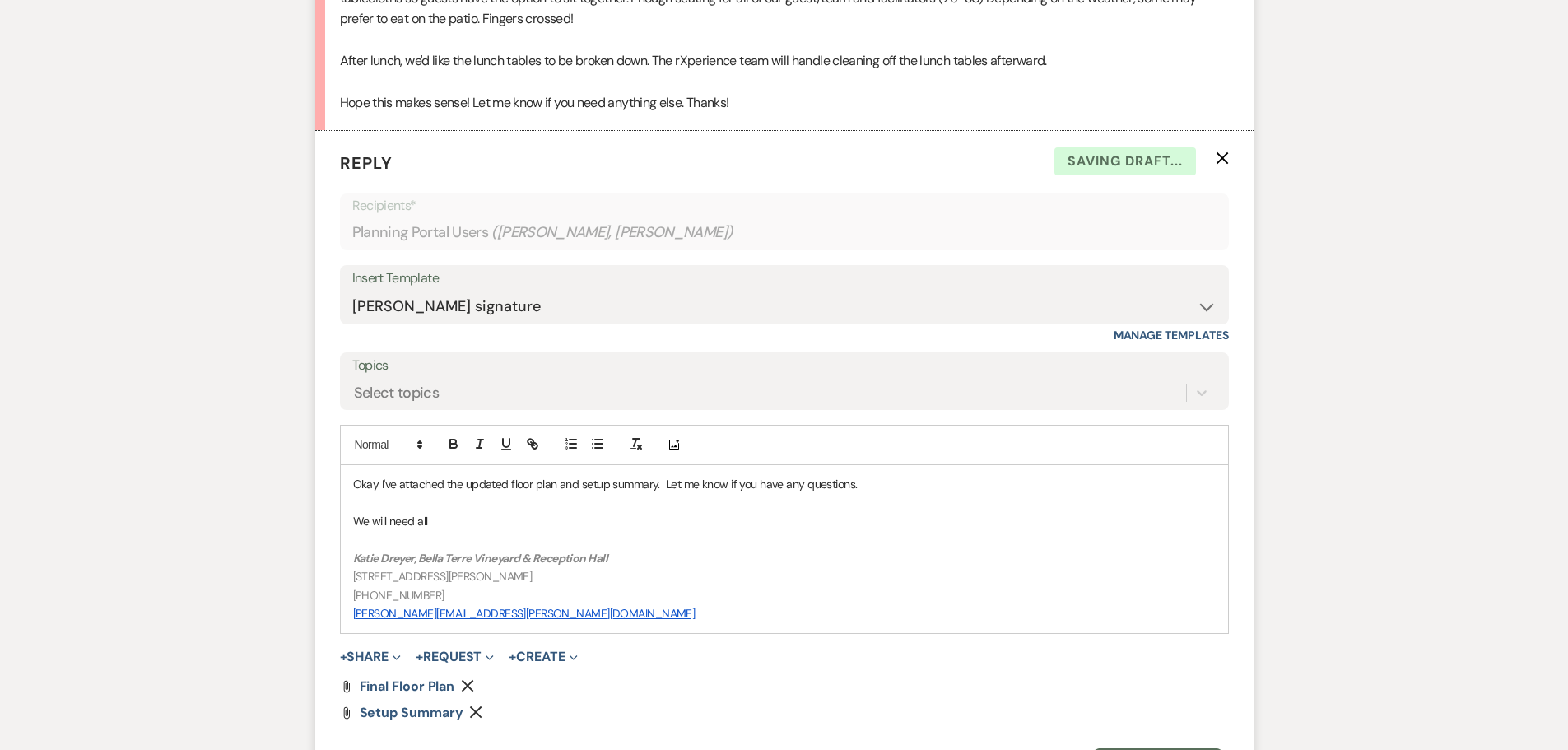
click at [899, 485] on p "Okay I've attached the updated floor plan and setup summary. Let me know if you…" at bounding box center [785, 484] width 863 height 19
click at [665, 479] on p "Okay I've attached the updated floor plan and setup summary. Let me know if you…" at bounding box center [785, 484] width 863 height 19
click at [659, 489] on p "Okay I've attached the updated floor plan and setup summary. Let me know if you…" at bounding box center [785, 484] width 863 height 19
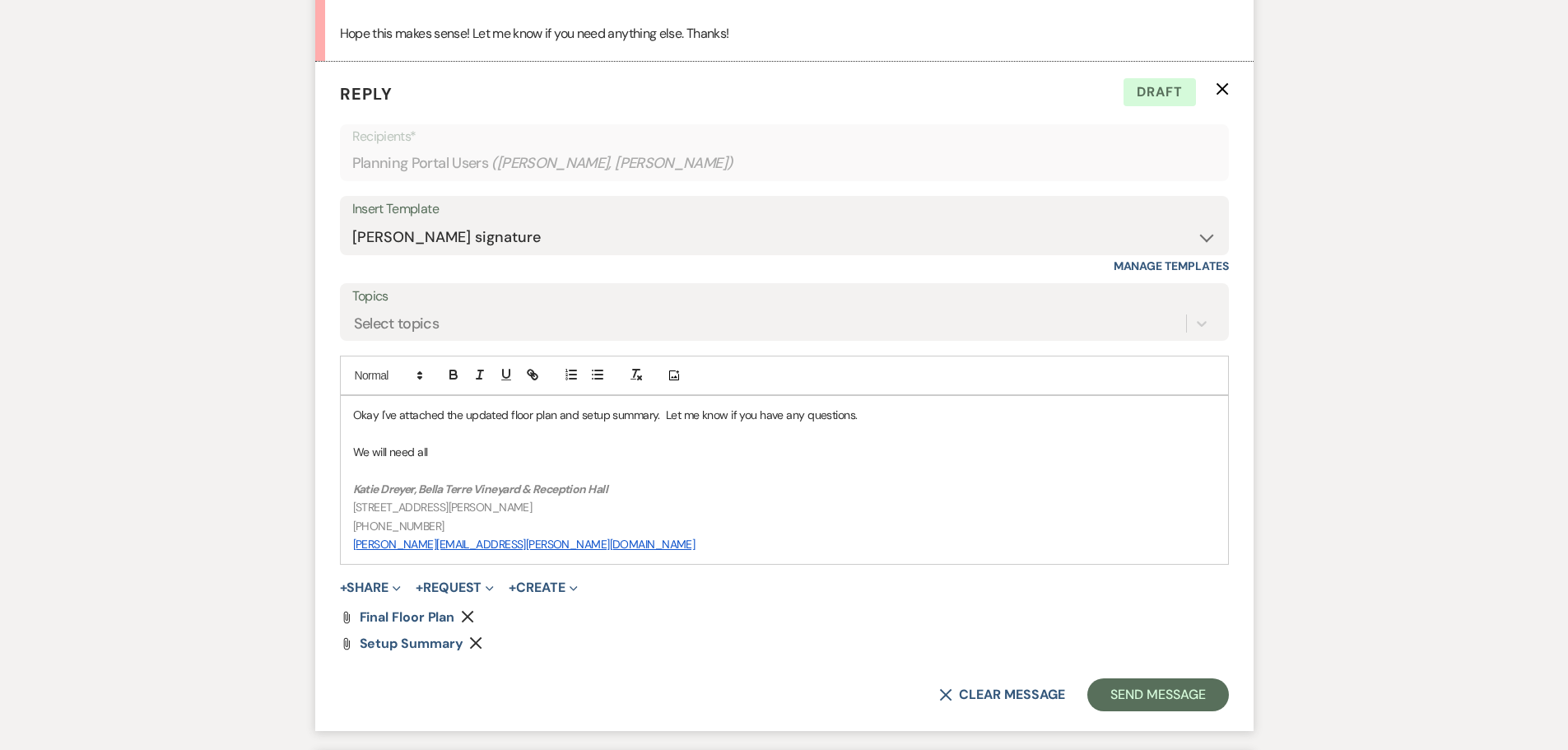
scroll to position [3131, 0]
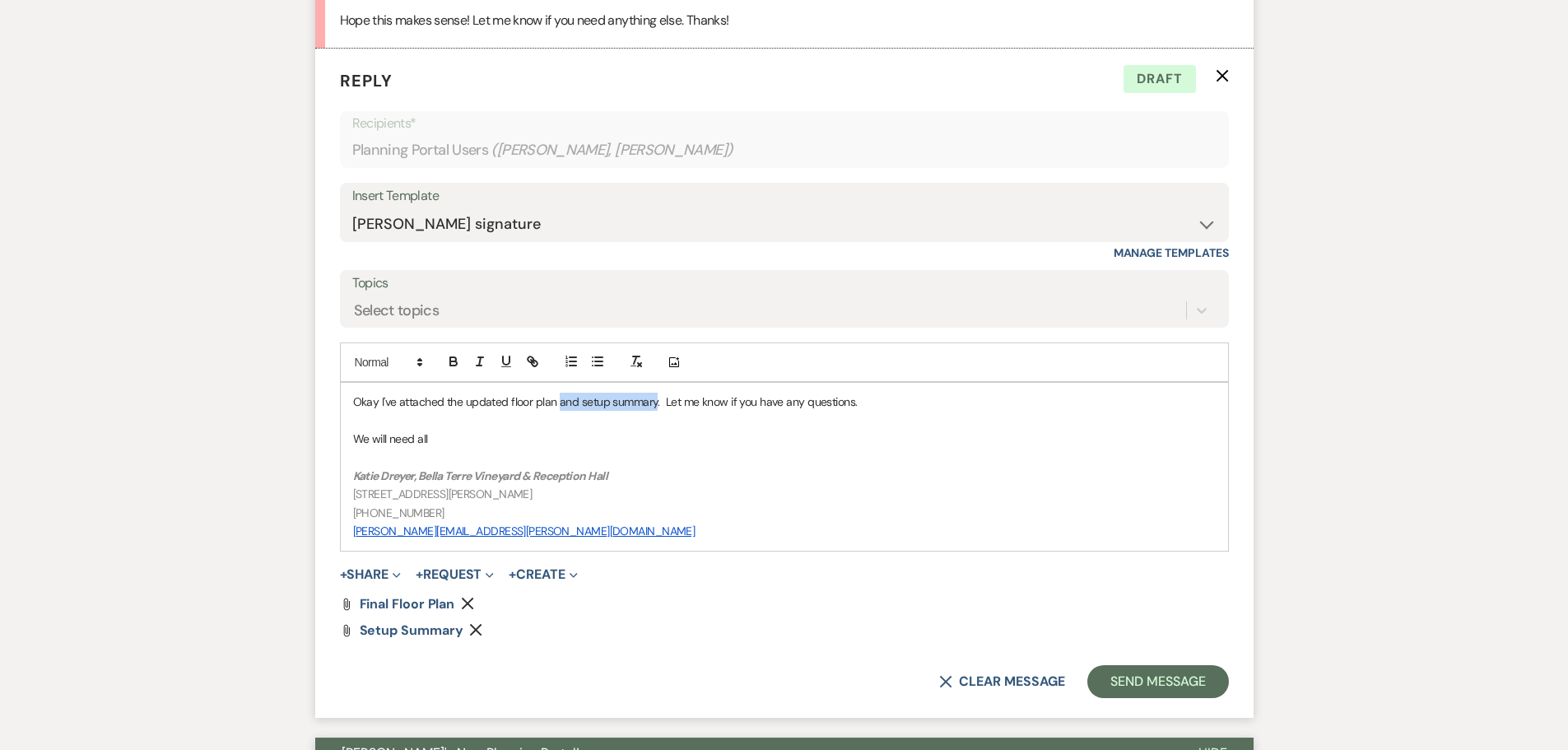
drag, startPoint x: 560, startPoint y: 400, endPoint x: 654, endPoint y: 396, distance: 94.1
click at [654, 396] on p "Okay I've attached the updated floor plan and setup summary. Let me know if you…" at bounding box center [785, 401] width 863 height 19
drag, startPoint x: 870, startPoint y: 396, endPoint x: 553, endPoint y: 397, distance: 317.0
click at [553, 397] on p "Okay I've attached the updated floor plan and setup summary. Let me know if you…" at bounding box center [785, 401] width 863 height 19
drag, startPoint x: 448, startPoint y: 439, endPoint x: 349, endPoint y: 431, distance: 99.3
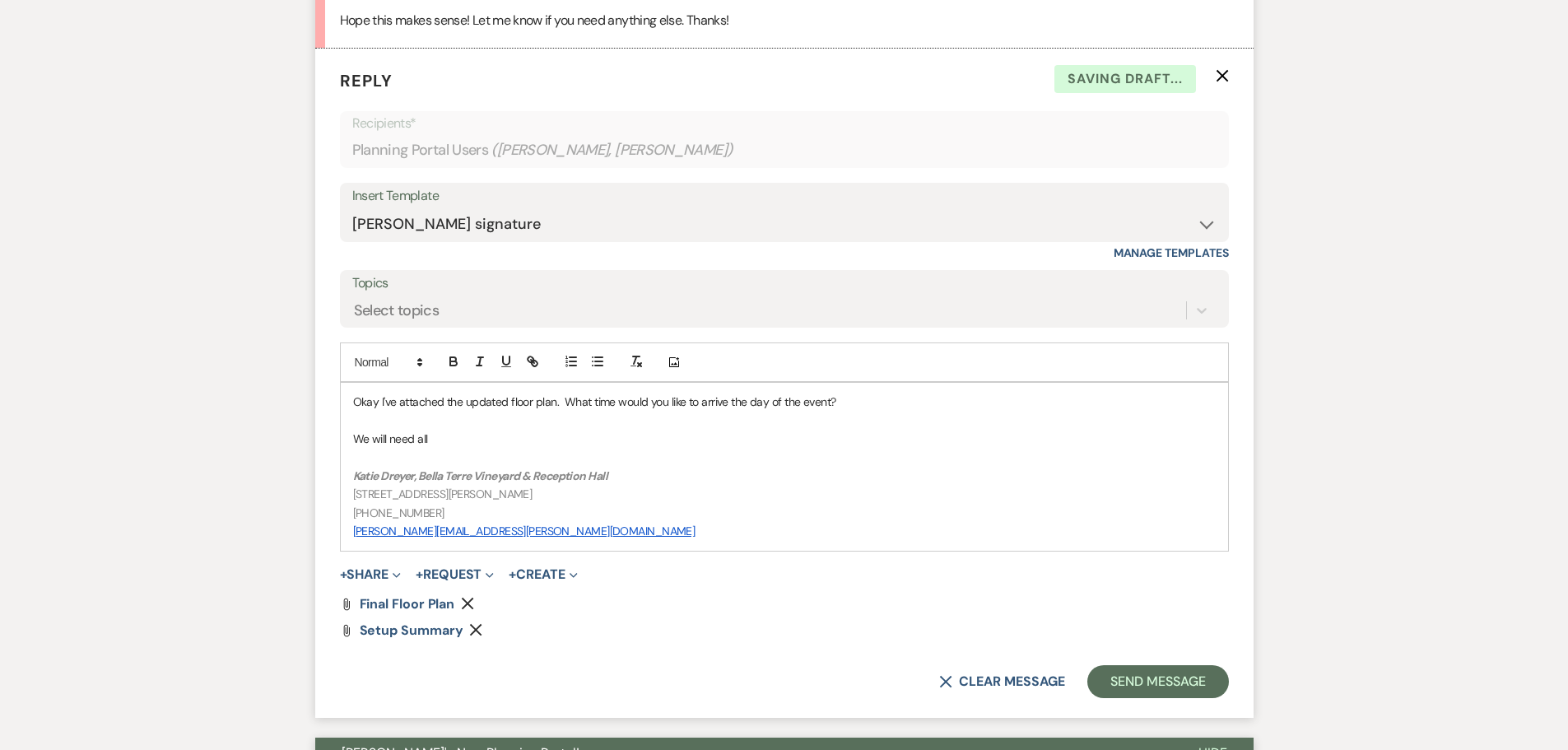
click at [349, 431] on div "Okay I've attached the updated floor plan. What time would you like to arrive t…" at bounding box center [784, 467] width 887 height 168
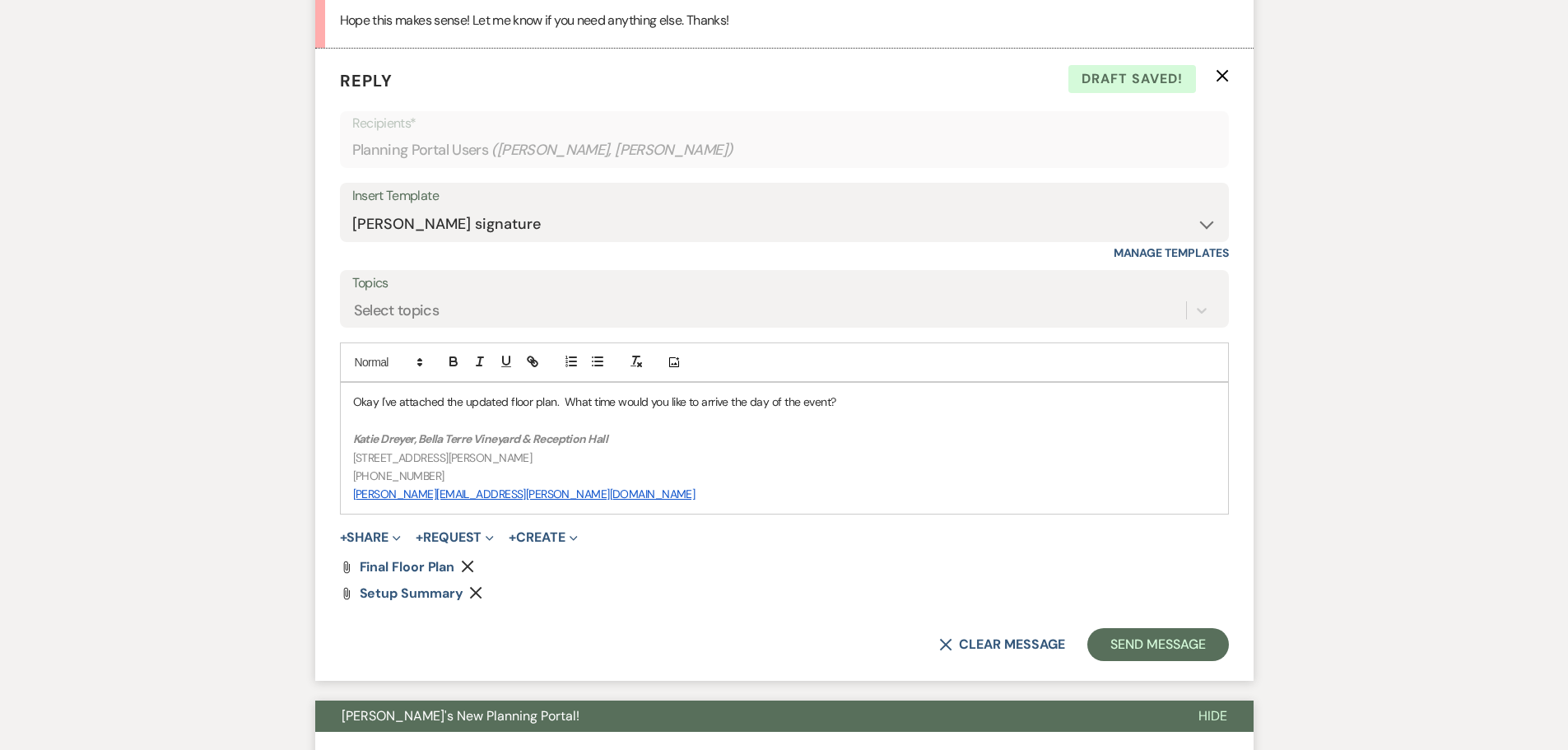
click at [470, 592] on icon "Remove" at bounding box center [476, 593] width 14 height 14
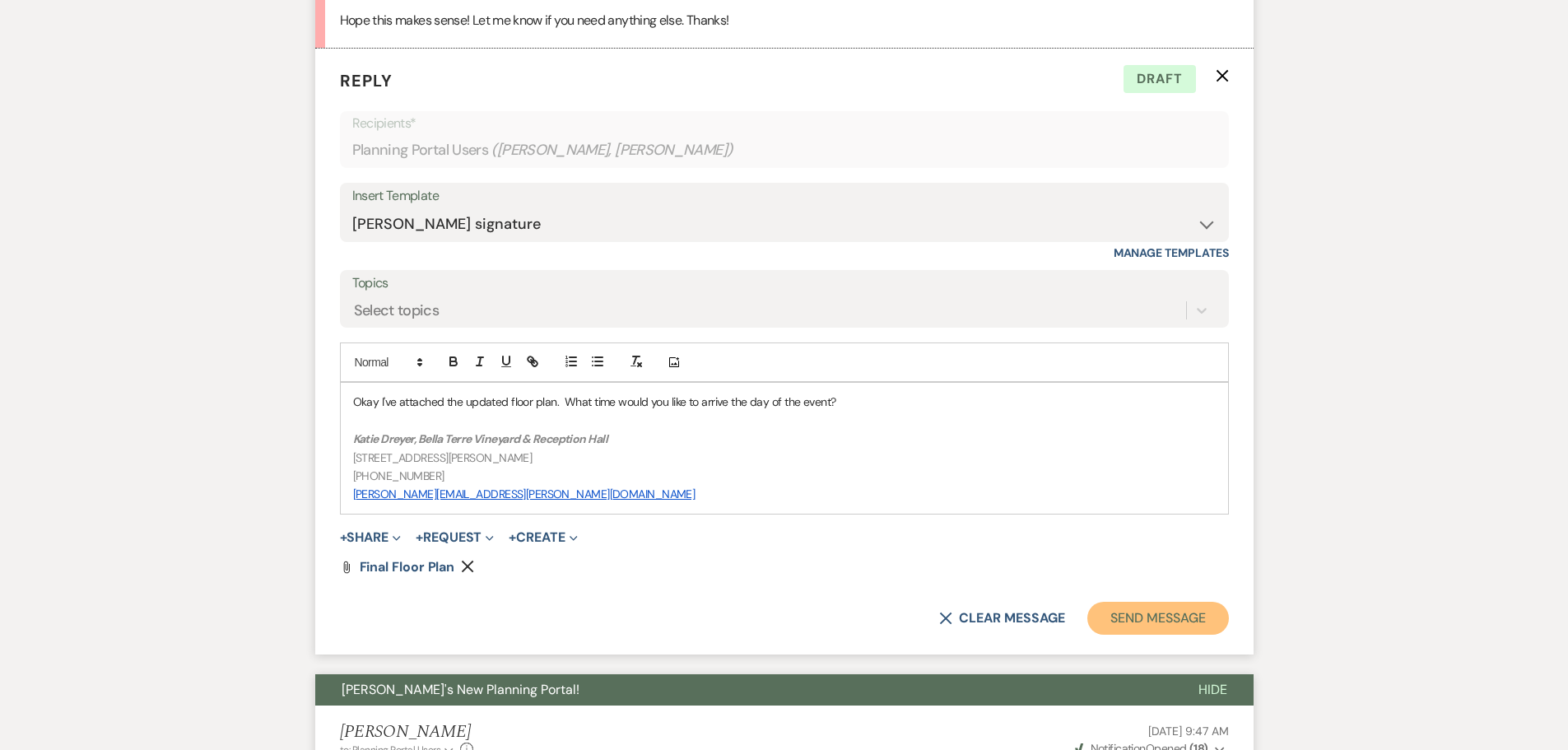
click at [1173, 615] on button "Send Message" at bounding box center [1157, 619] width 141 height 33
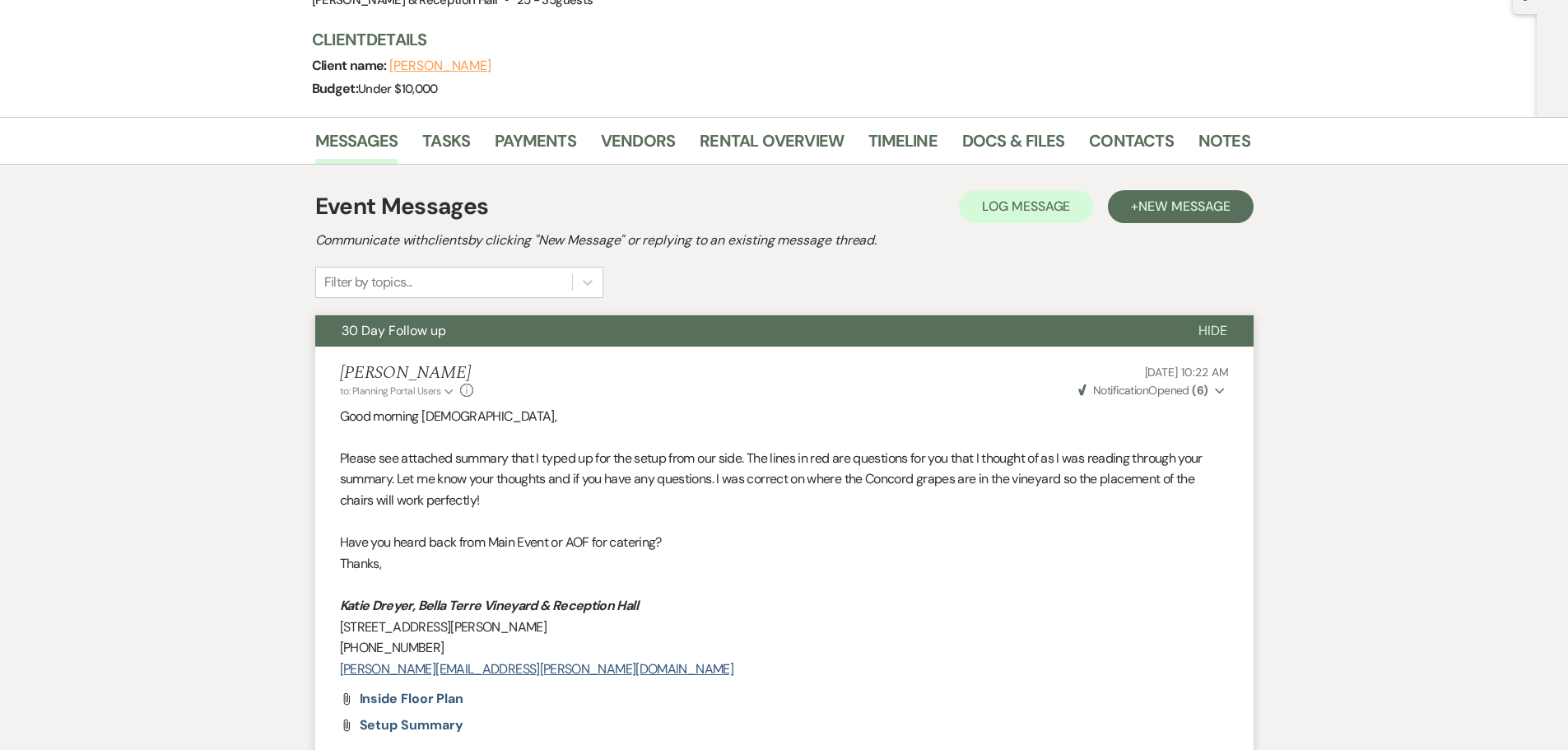
scroll to position [0, 0]
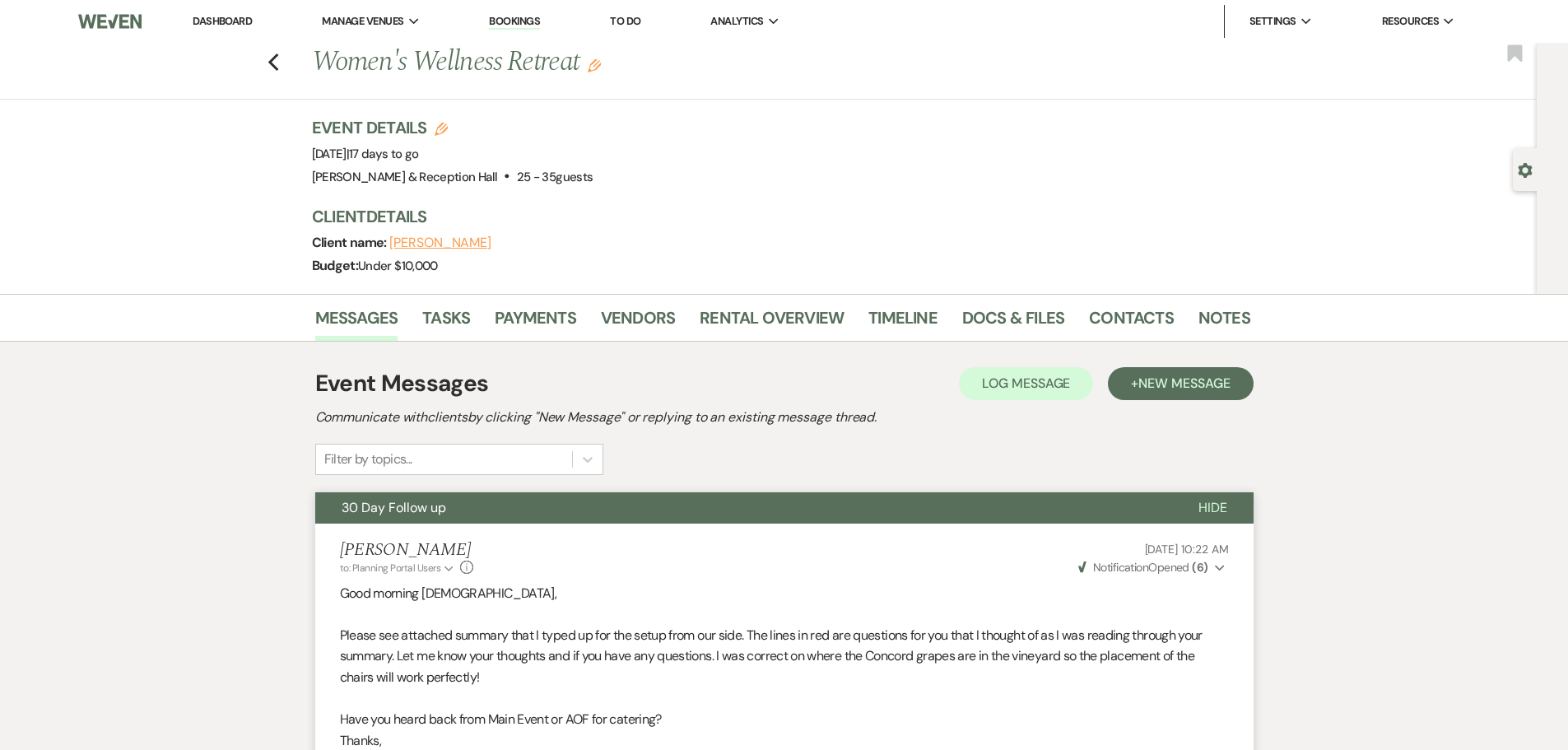
click at [524, 19] on link "Bookings" at bounding box center [514, 21] width 51 height 16
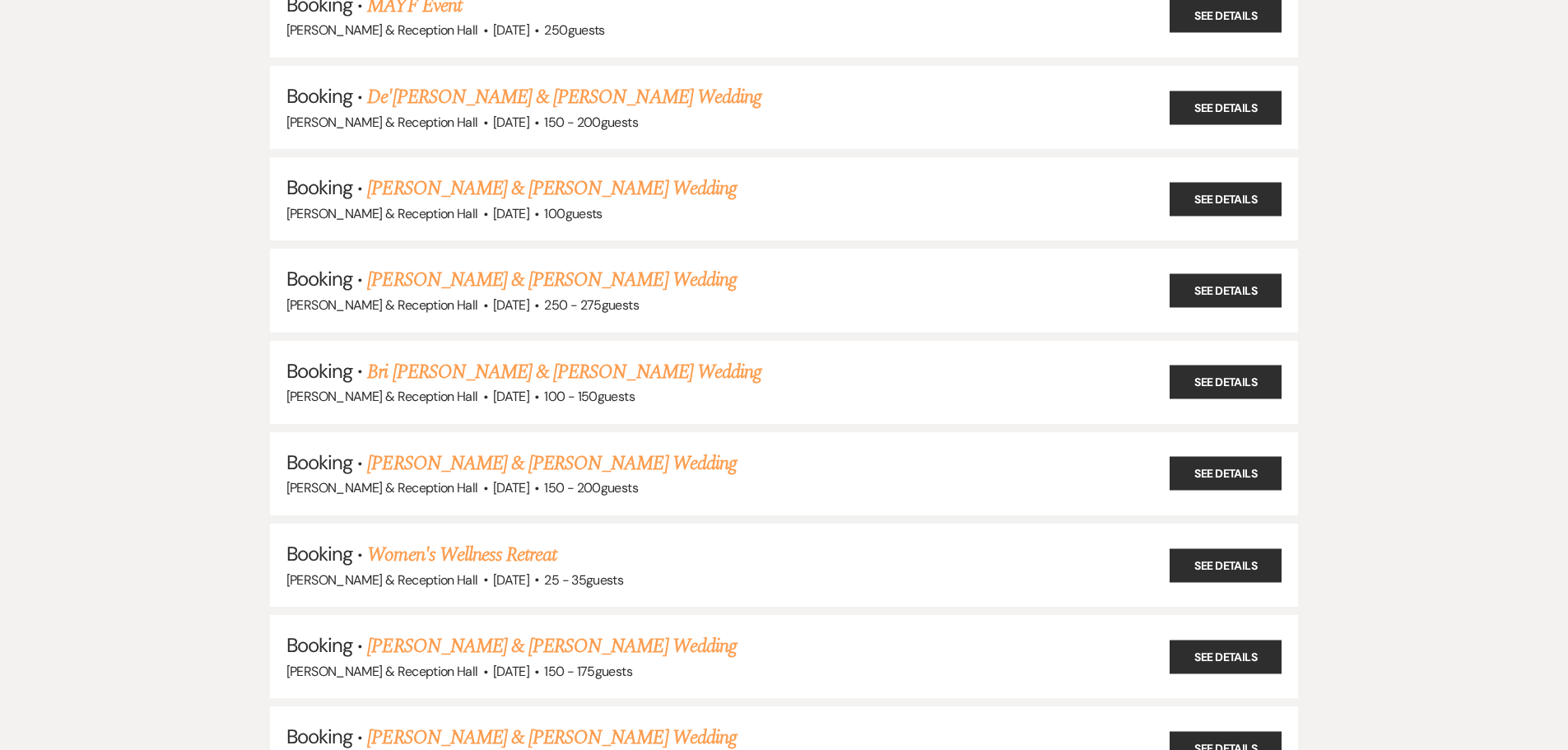
scroll to position [494, 0]
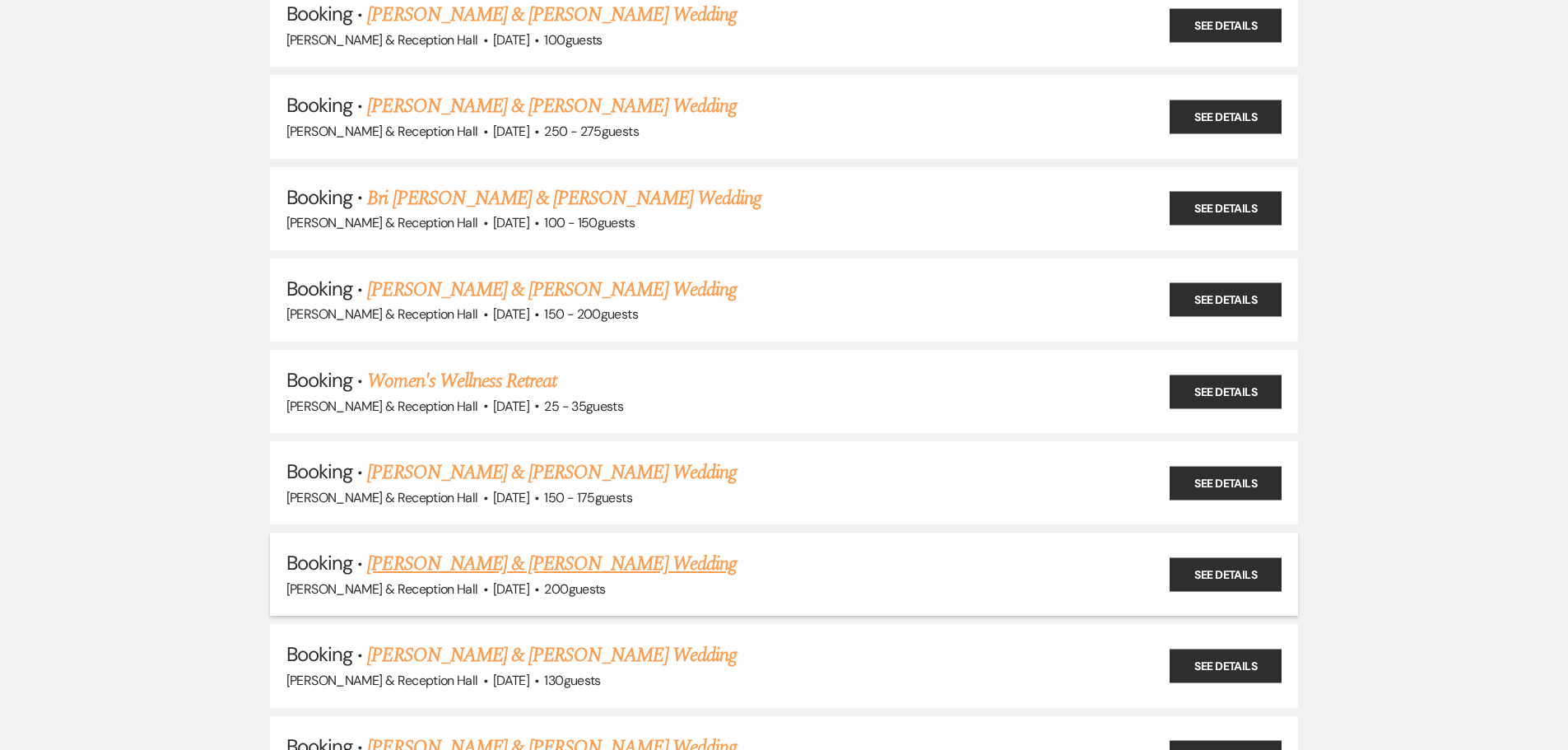
click at [629, 571] on link "[PERSON_NAME] & [PERSON_NAME] Wedding" at bounding box center [551, 564] width 369 height 29
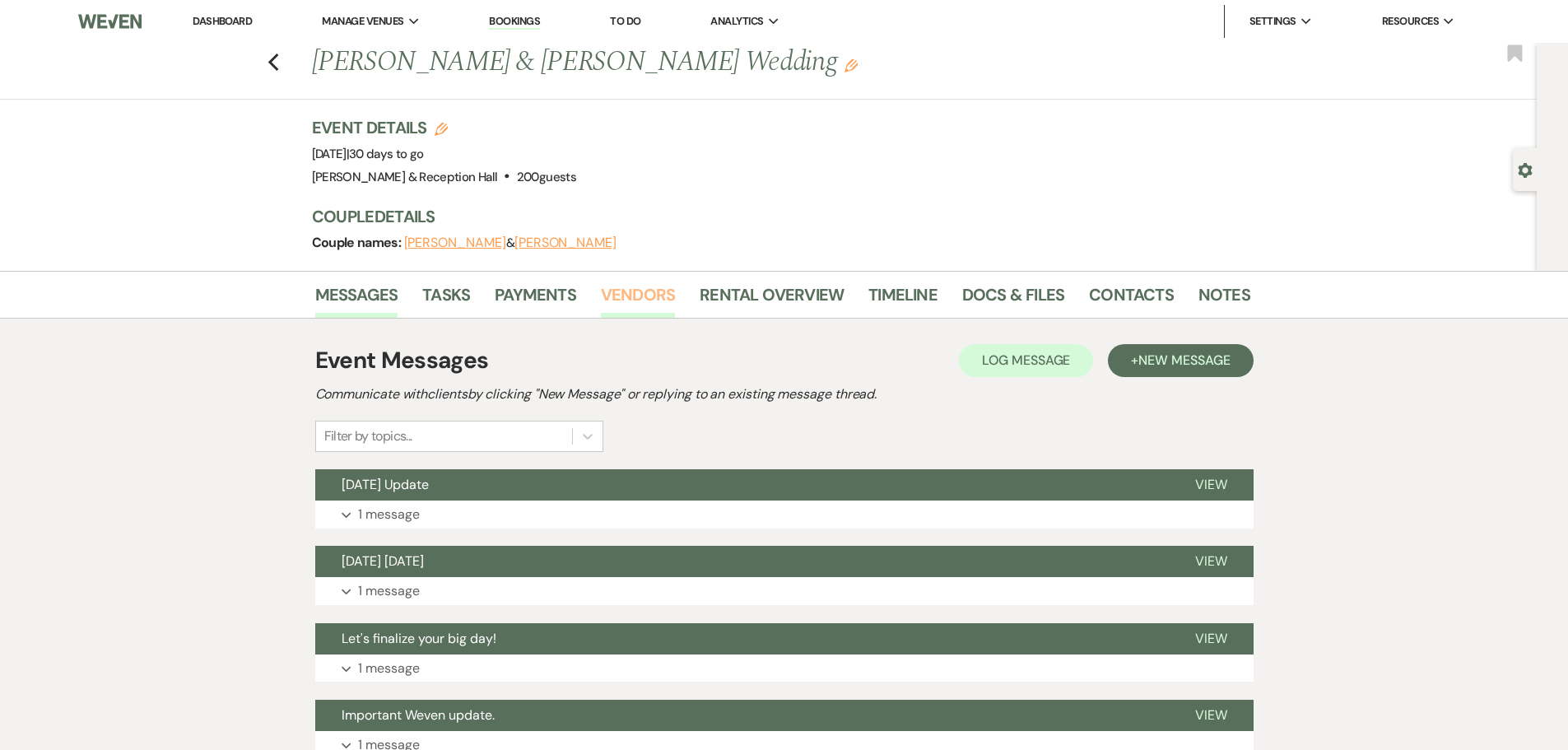
click at [625, 296] on link "Vendors" at bounding box center [638, 299] width 74 height 36
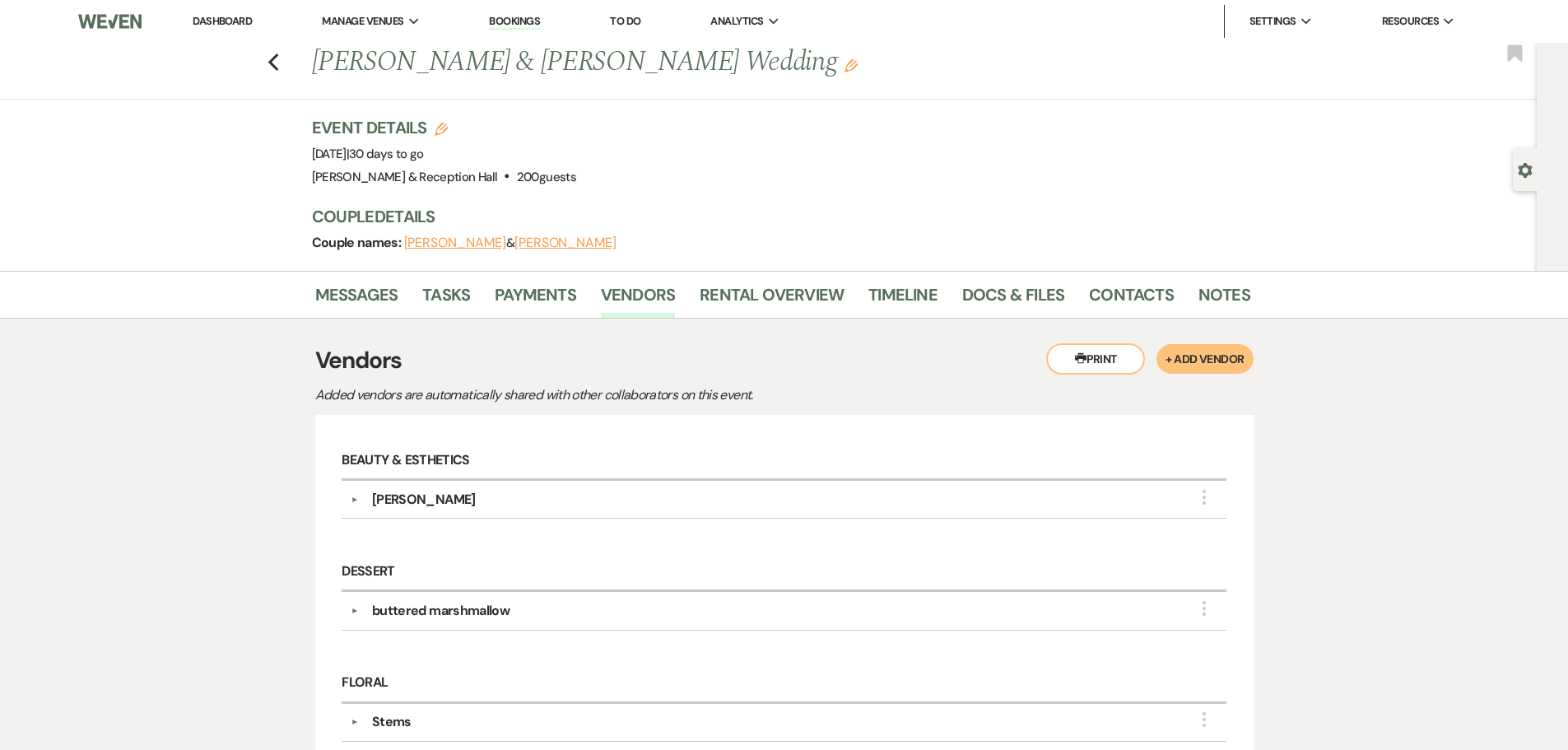
click at [401, 497] on div "[PERSON_NAME]" at bounding box center [424, 500] width 103 height 19
click at [469, 697] on div "buttered marshmallow" at bounding box center [440, 693] width 137 height 19
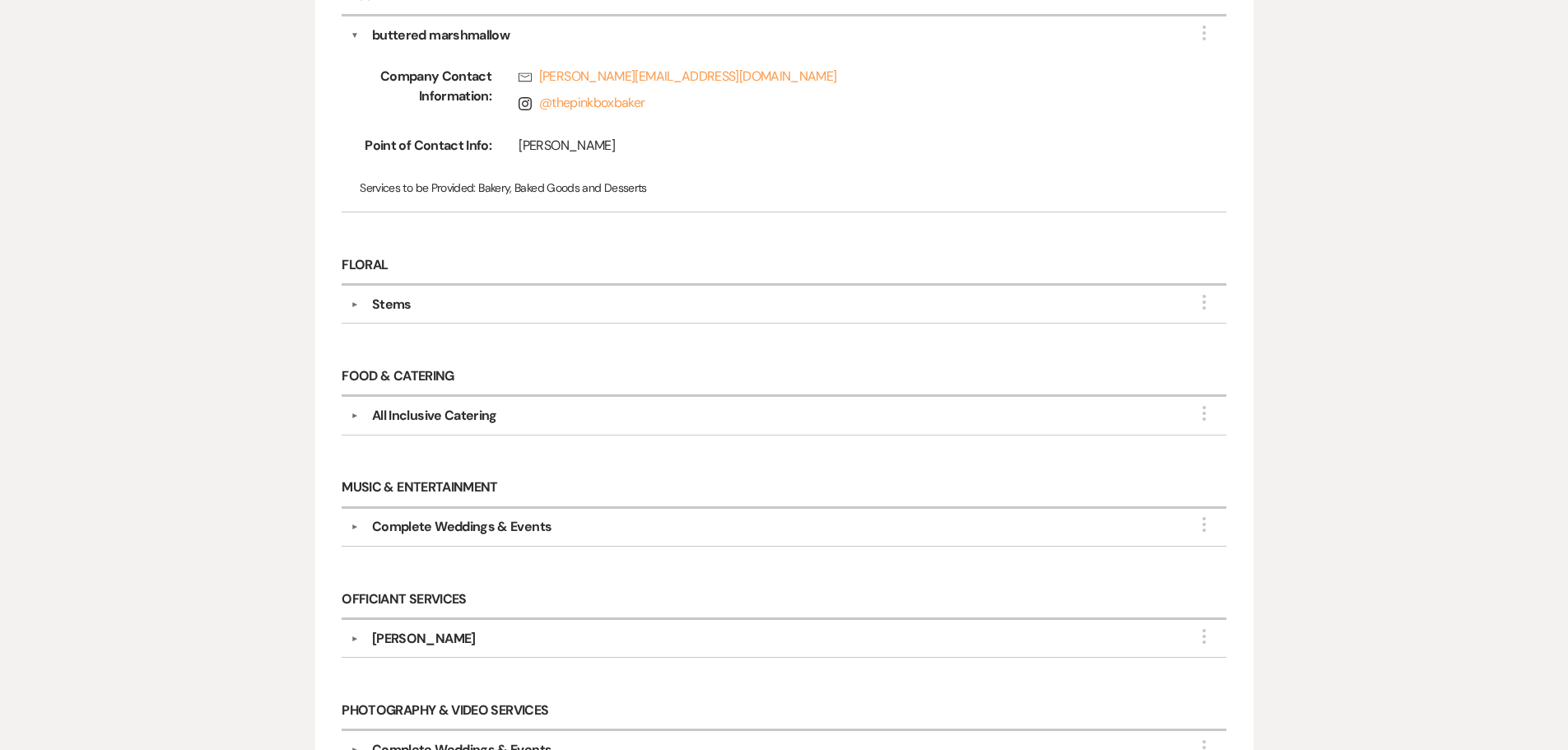
scroll to position [658, 0]
click at [380, 309] on div "Stems" at bounding box center [392, 303] width 40 height 19
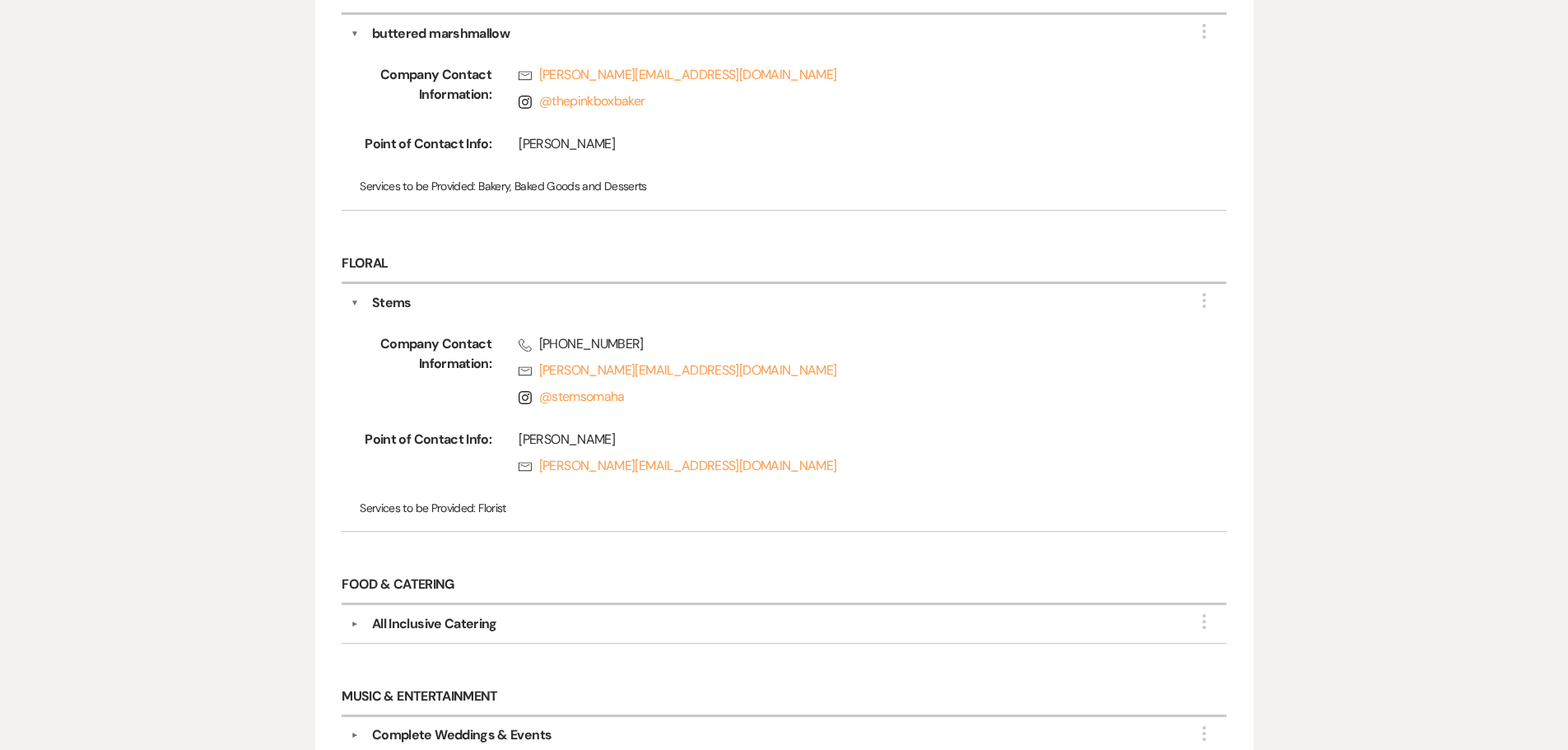
click at [466, 628] on div "All Inclusive Catering" at bounding box center [434, 623] width 125 height 19
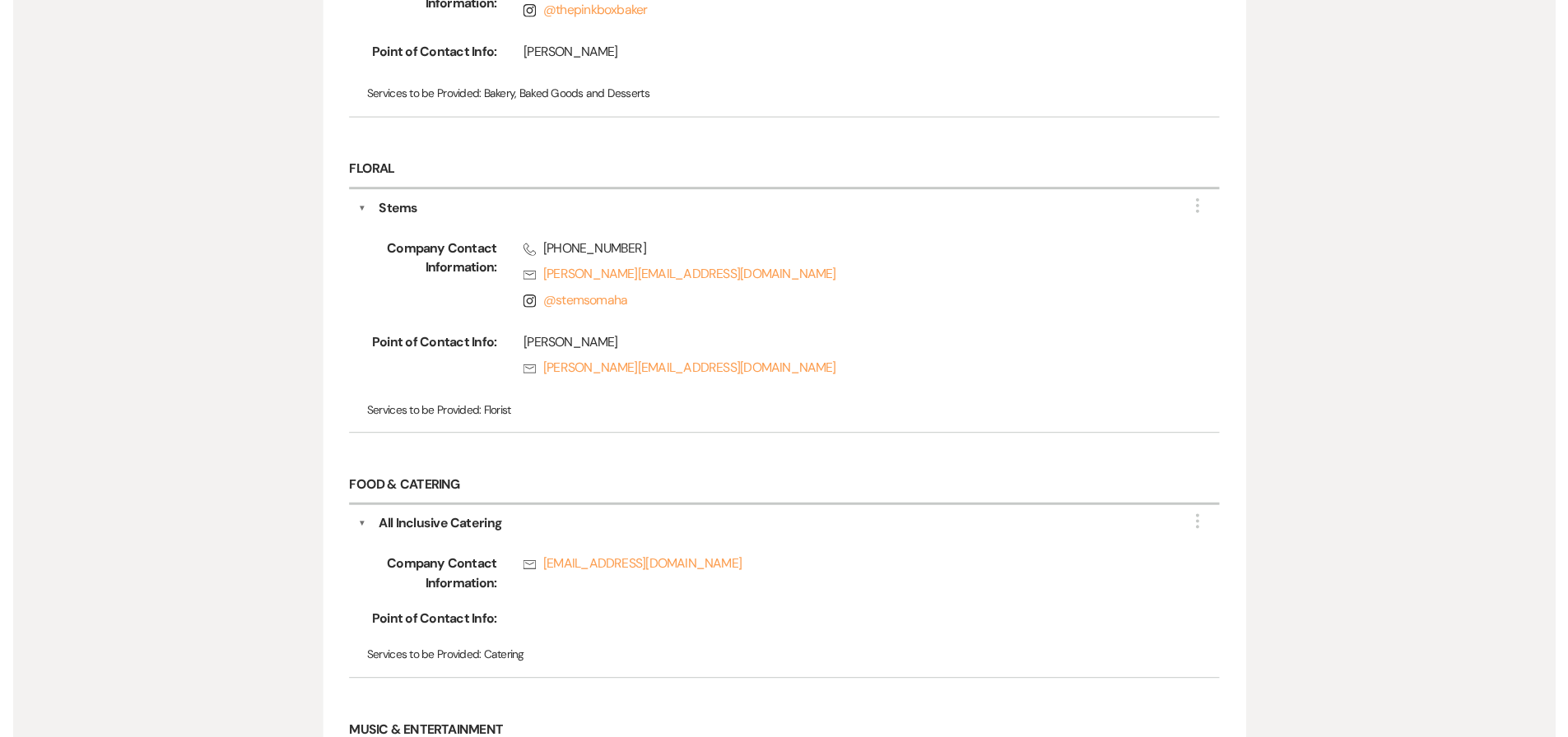
scroll to position [905, 0]
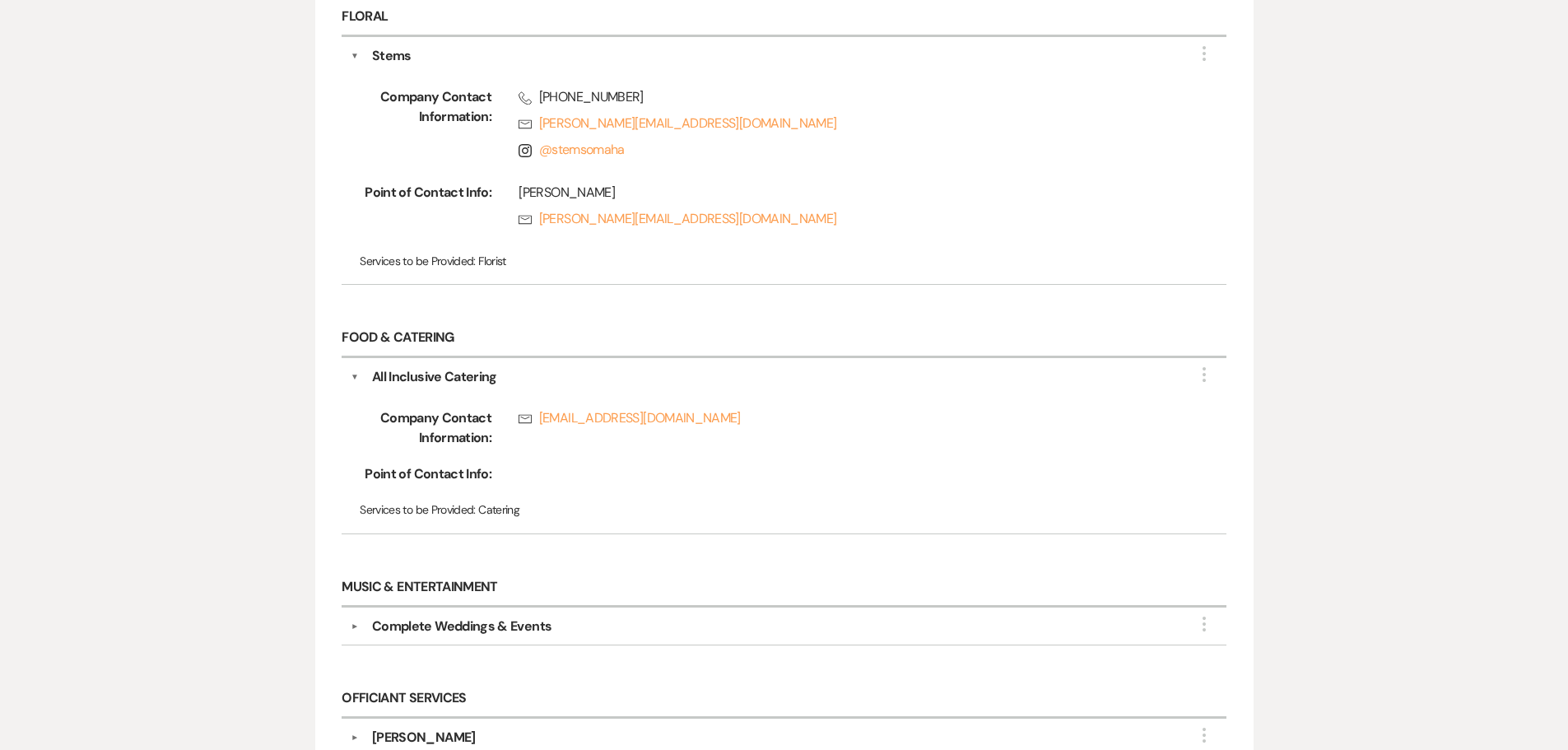
click at [481, 619] on div "Complete Weddings & Events" at bounding box center [462, 626] width 179 height 19
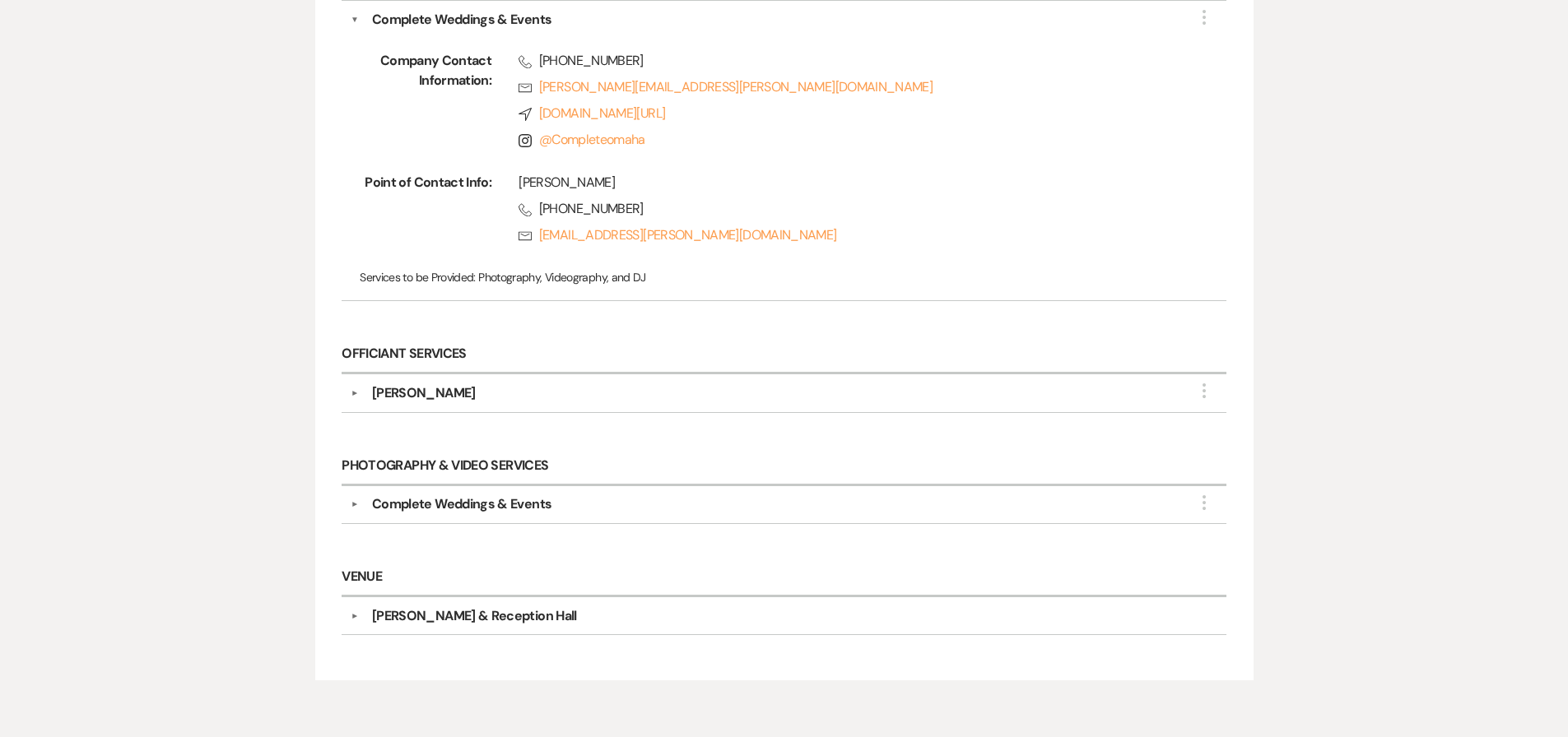
scroll to position [1564, 0]
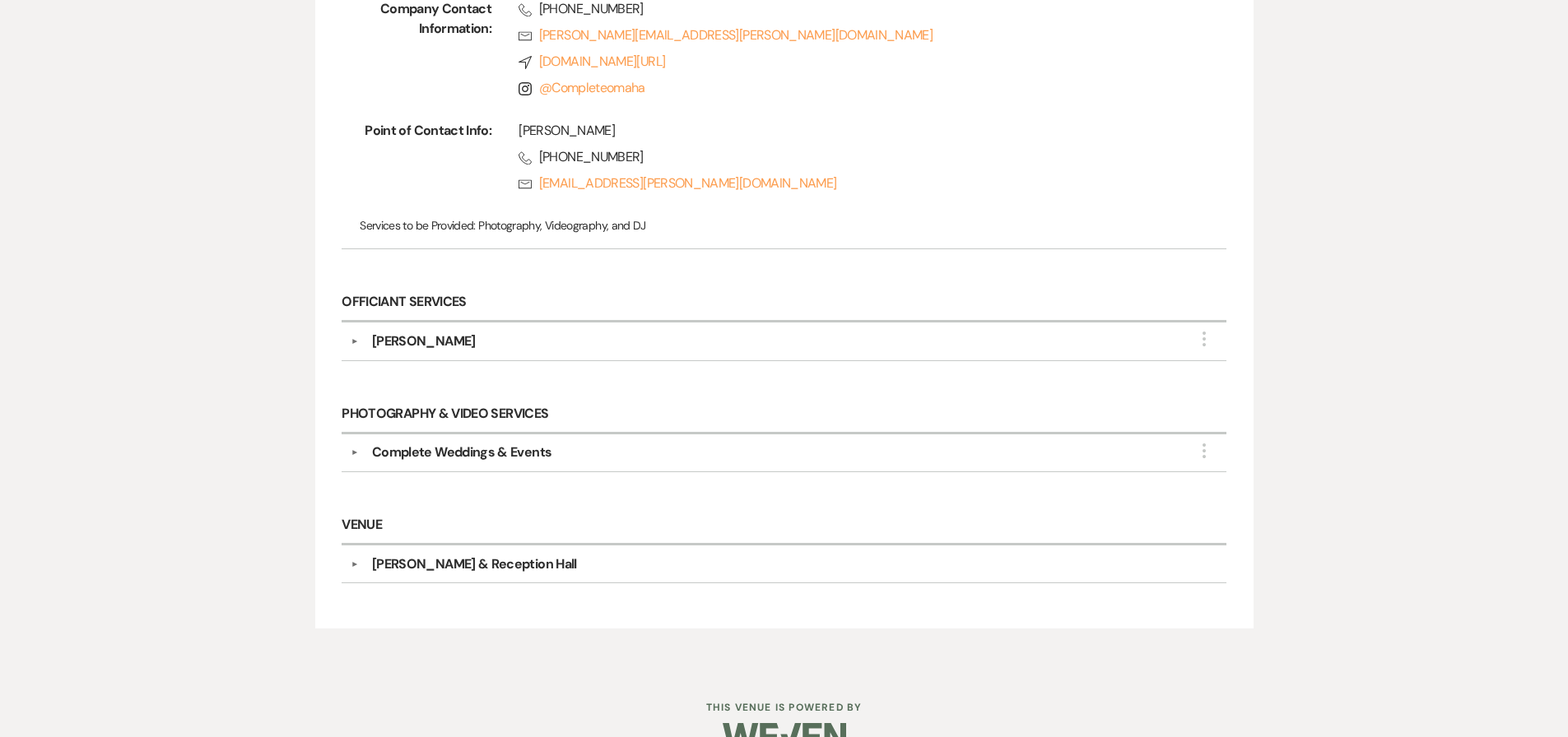
click at [505, 448] on div "Complete Weddings & Events" at bounding box center [462, 453] width 179 height 19
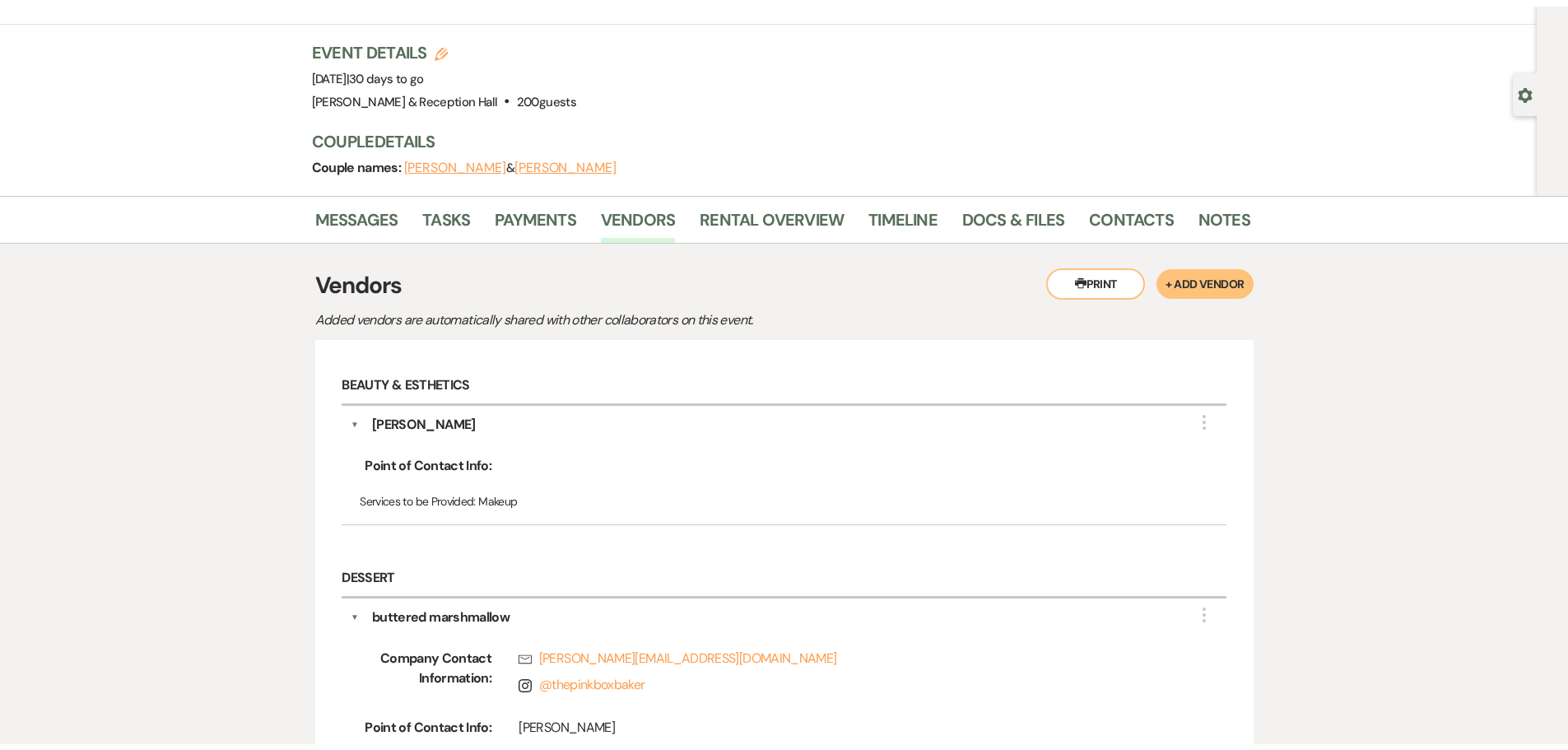
scroll to position [0, 0]
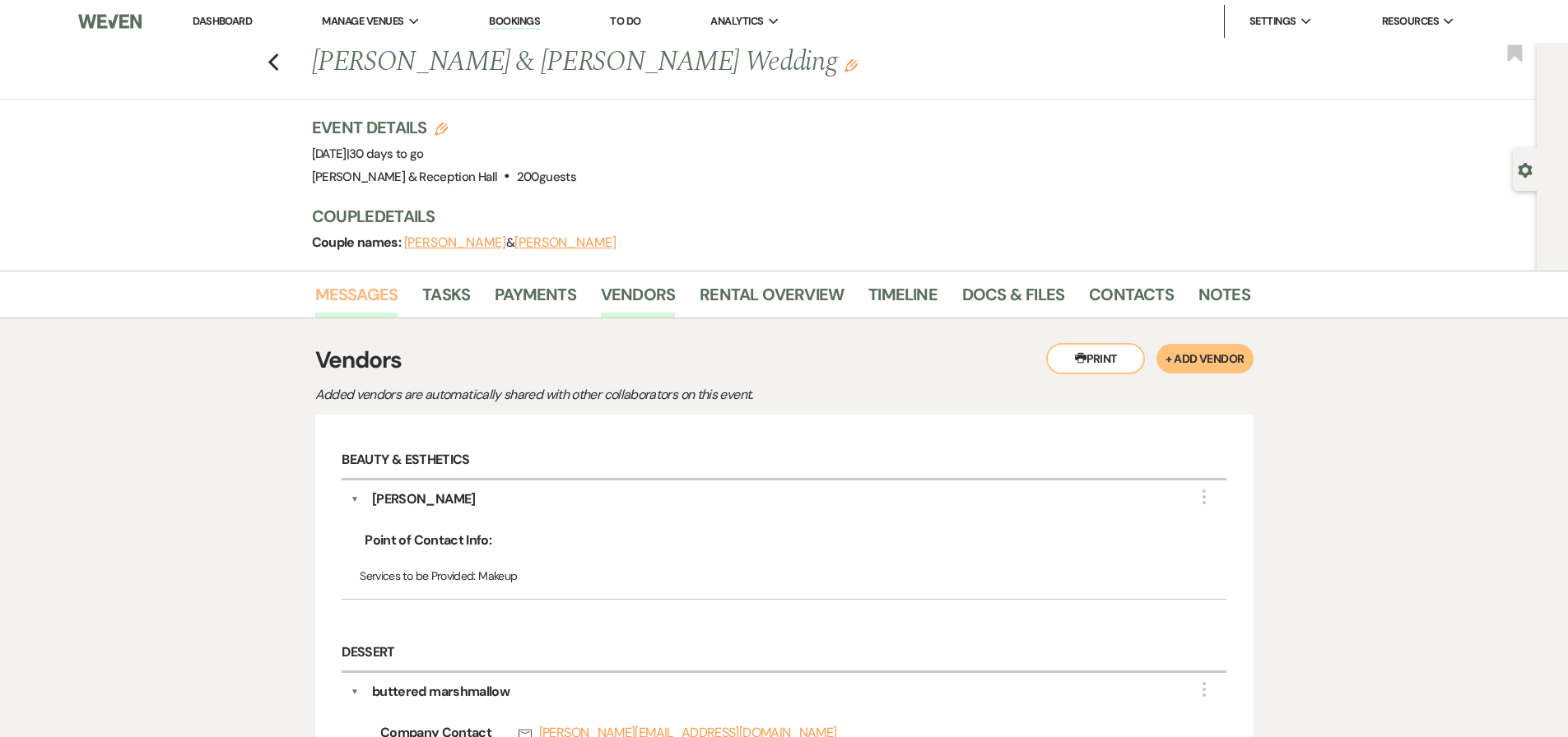
click at [354, 295] on link "Messages" at bounding box center [356, 299] width 83 height 36
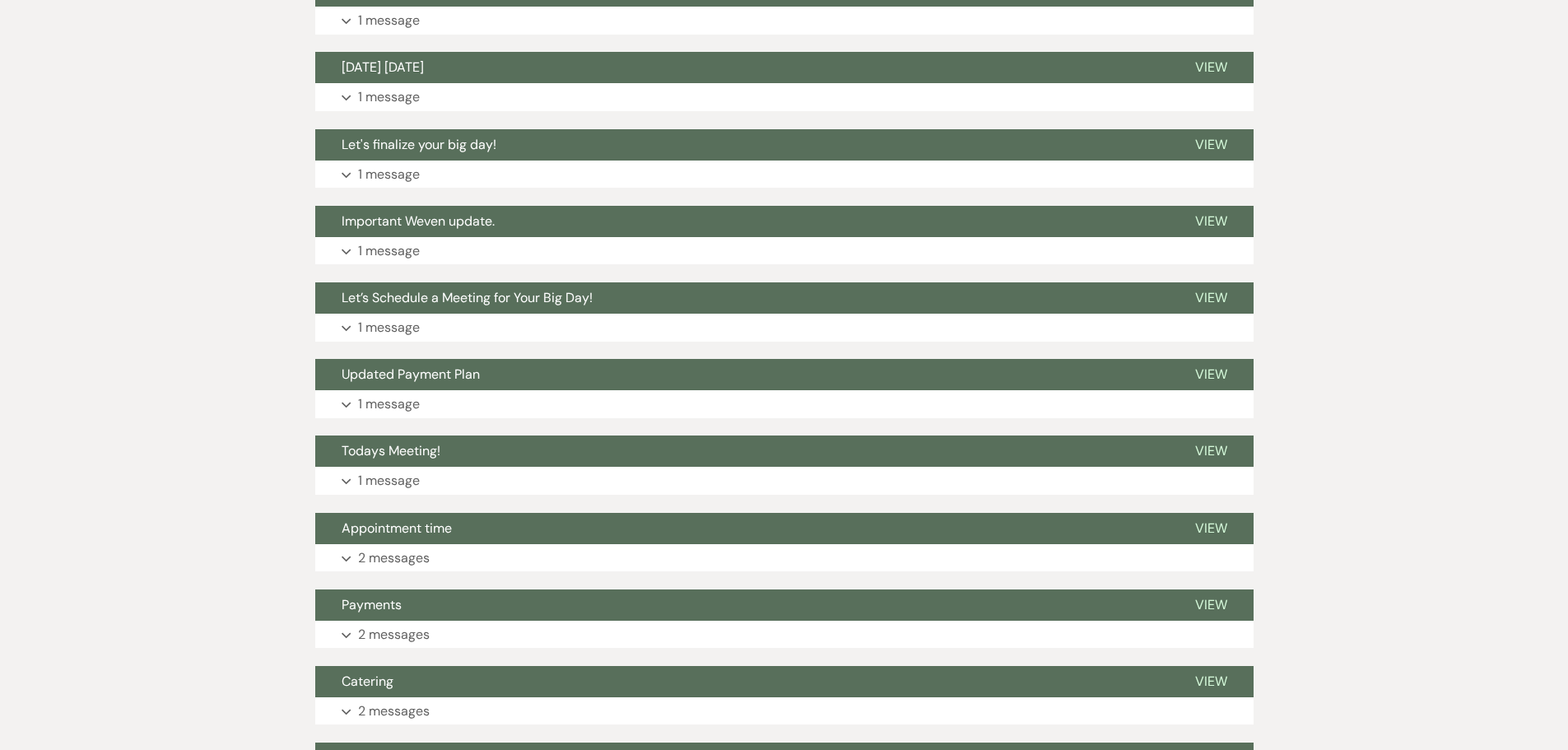
scroll to position [983, 0]
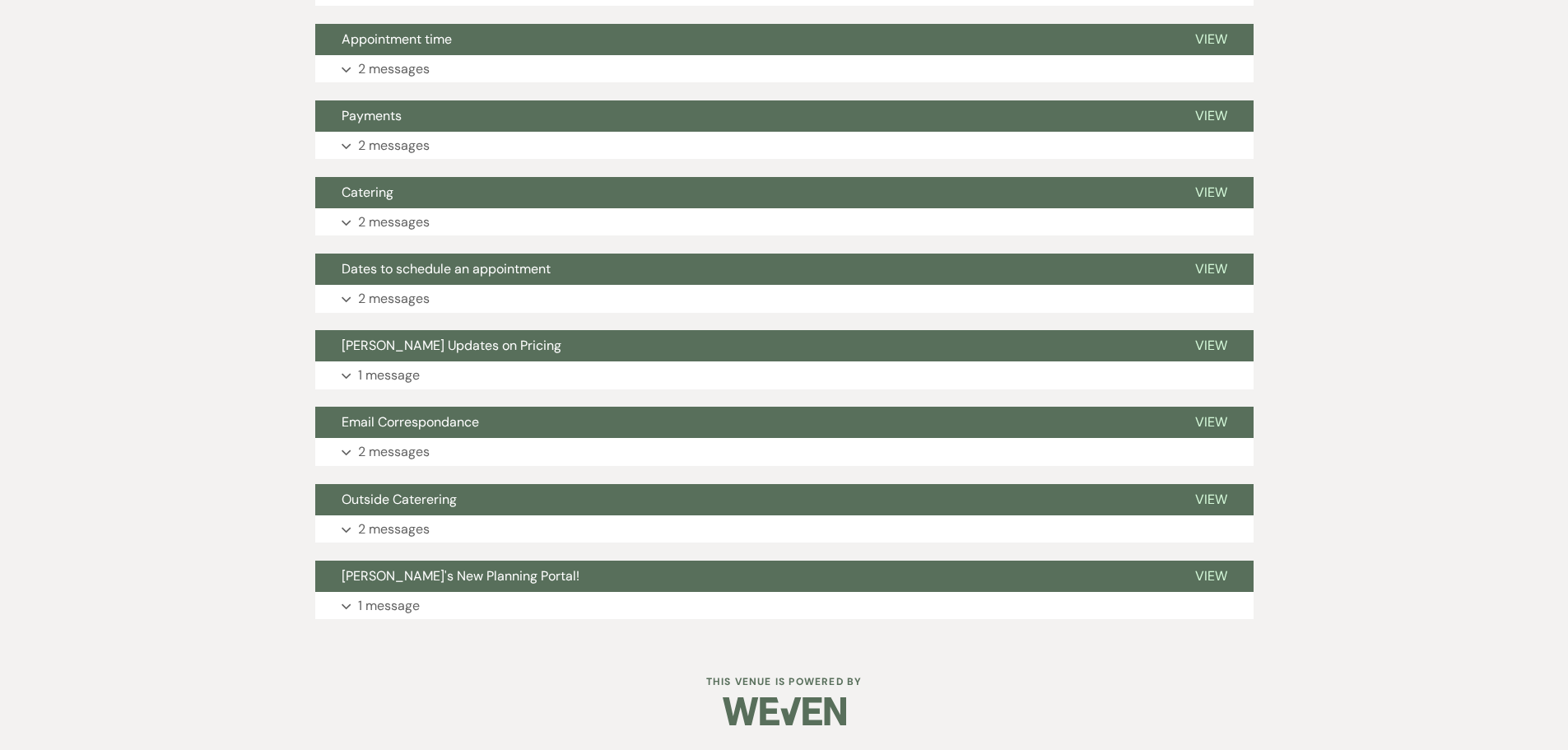
drag, startPoint x: 352, startPoint y: 546, endPoint x: 132, endPoint y: 553, distance: 220.1
click at [411, 493] on span "Outside Caterering" at bounding box center [399, 500] width 115 height 18
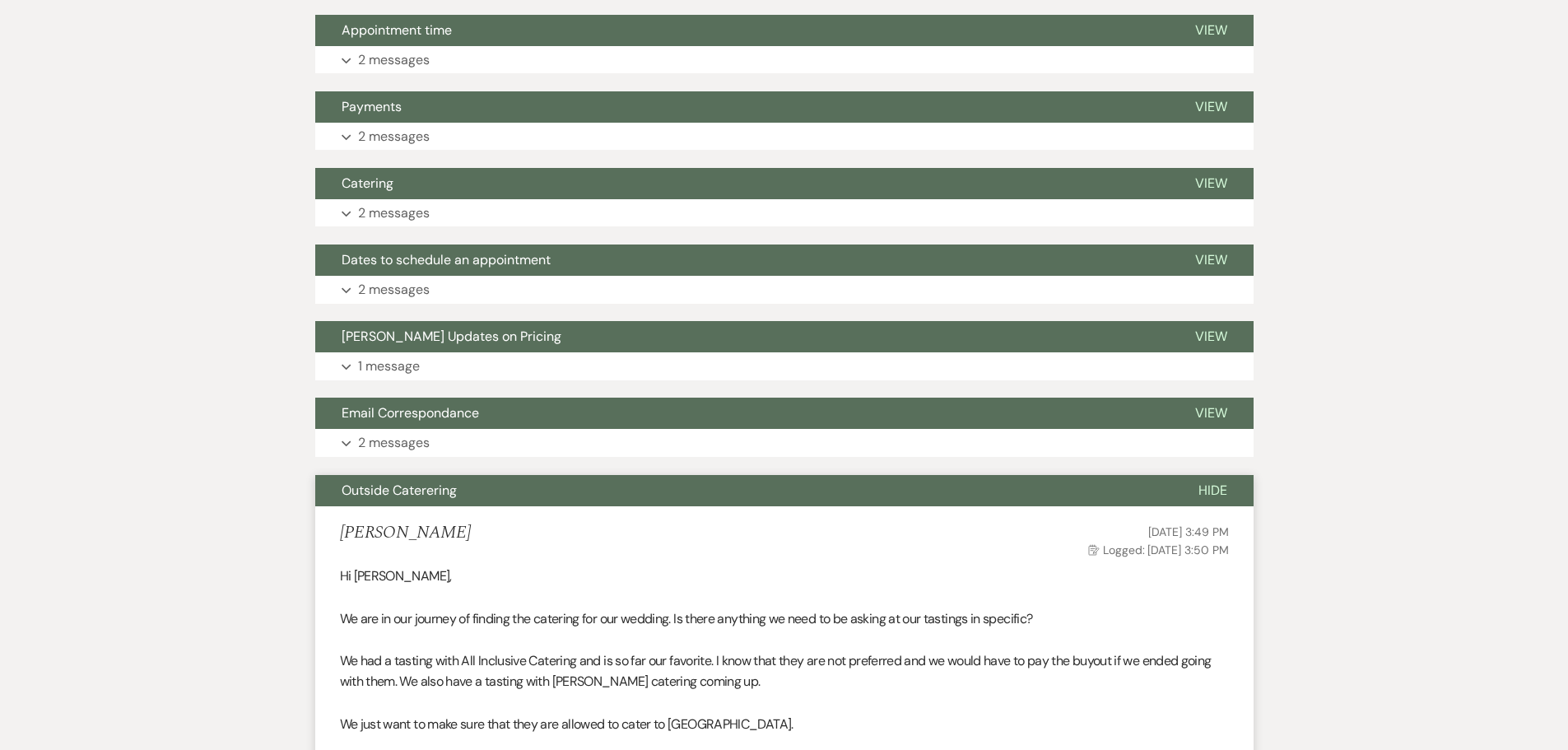
scroll to position [979, 0]
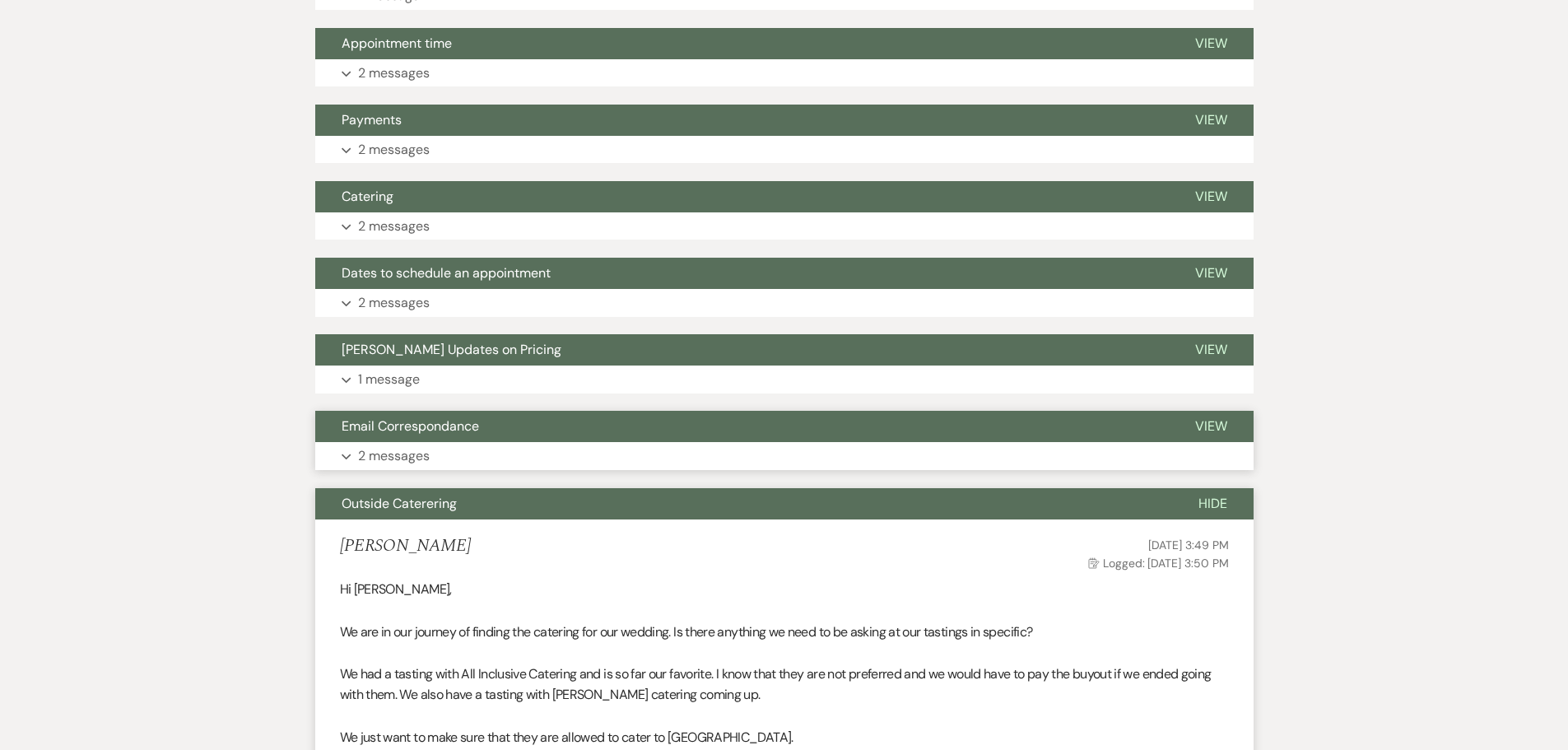
click at [348, 433] on span "Email Correspondance" at bounding box center [410, 426] width 137 height 18
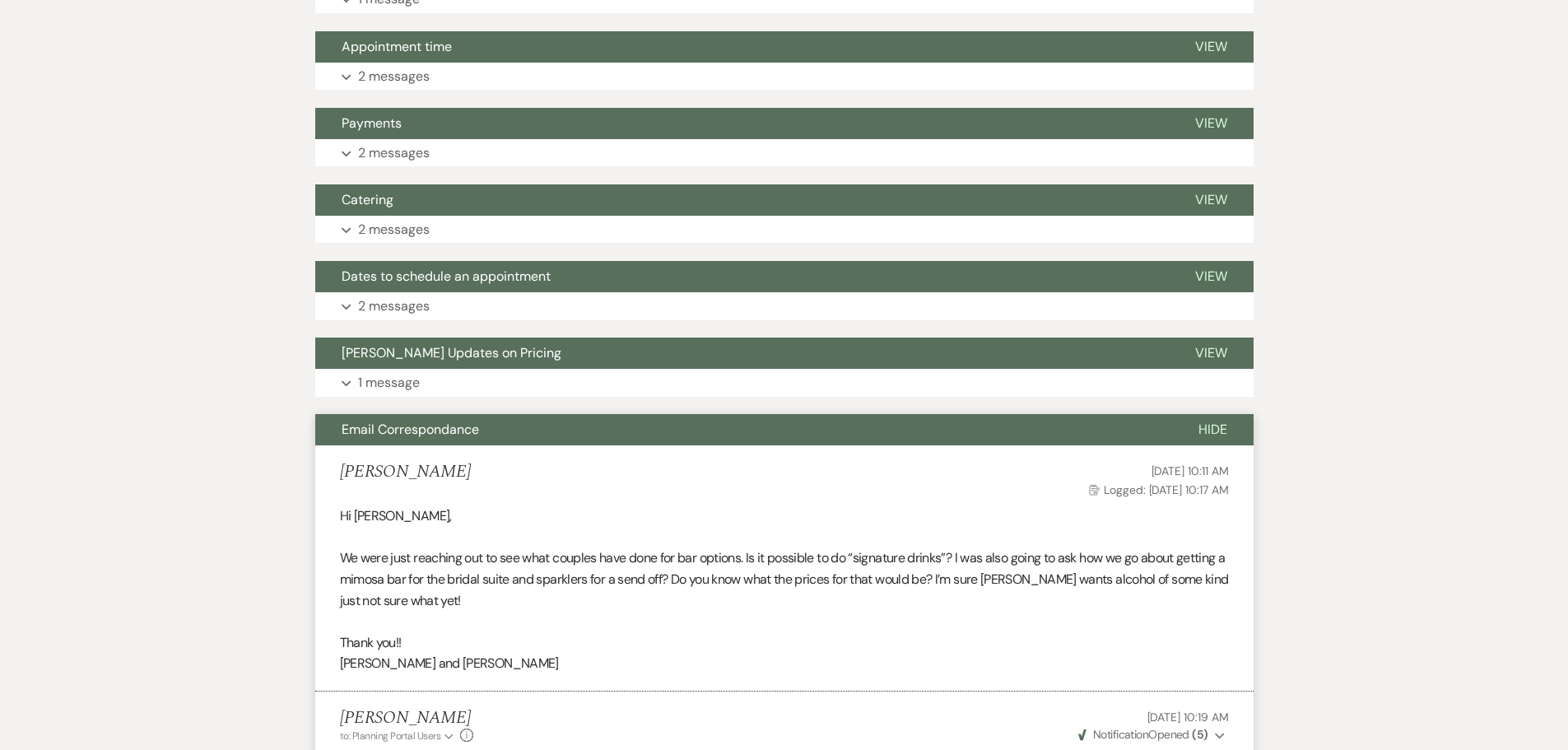
scroll to position [896, 0]
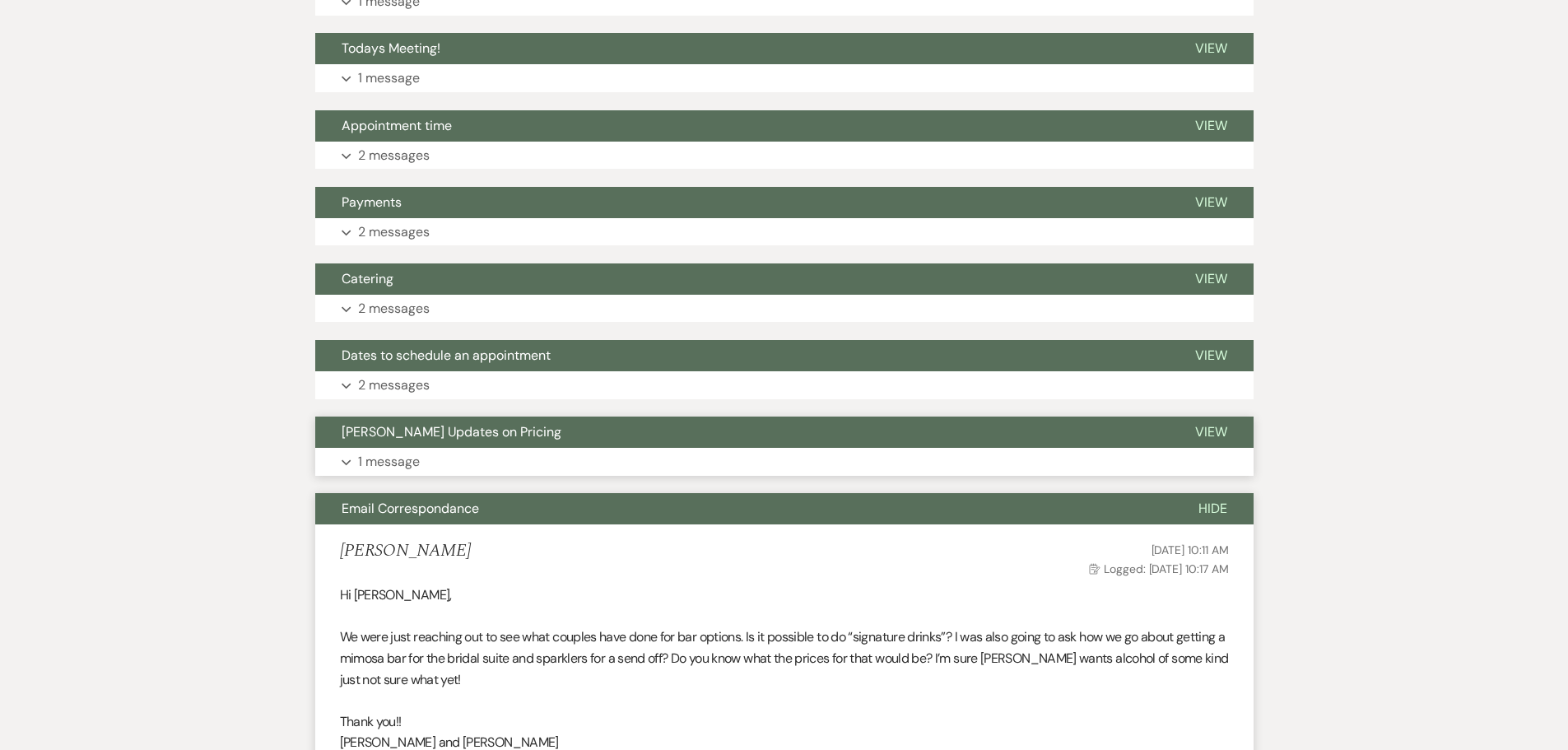
click at [606, 460] on button "Expand 1 message" at bounding box center [784, 462] width 938 height 28
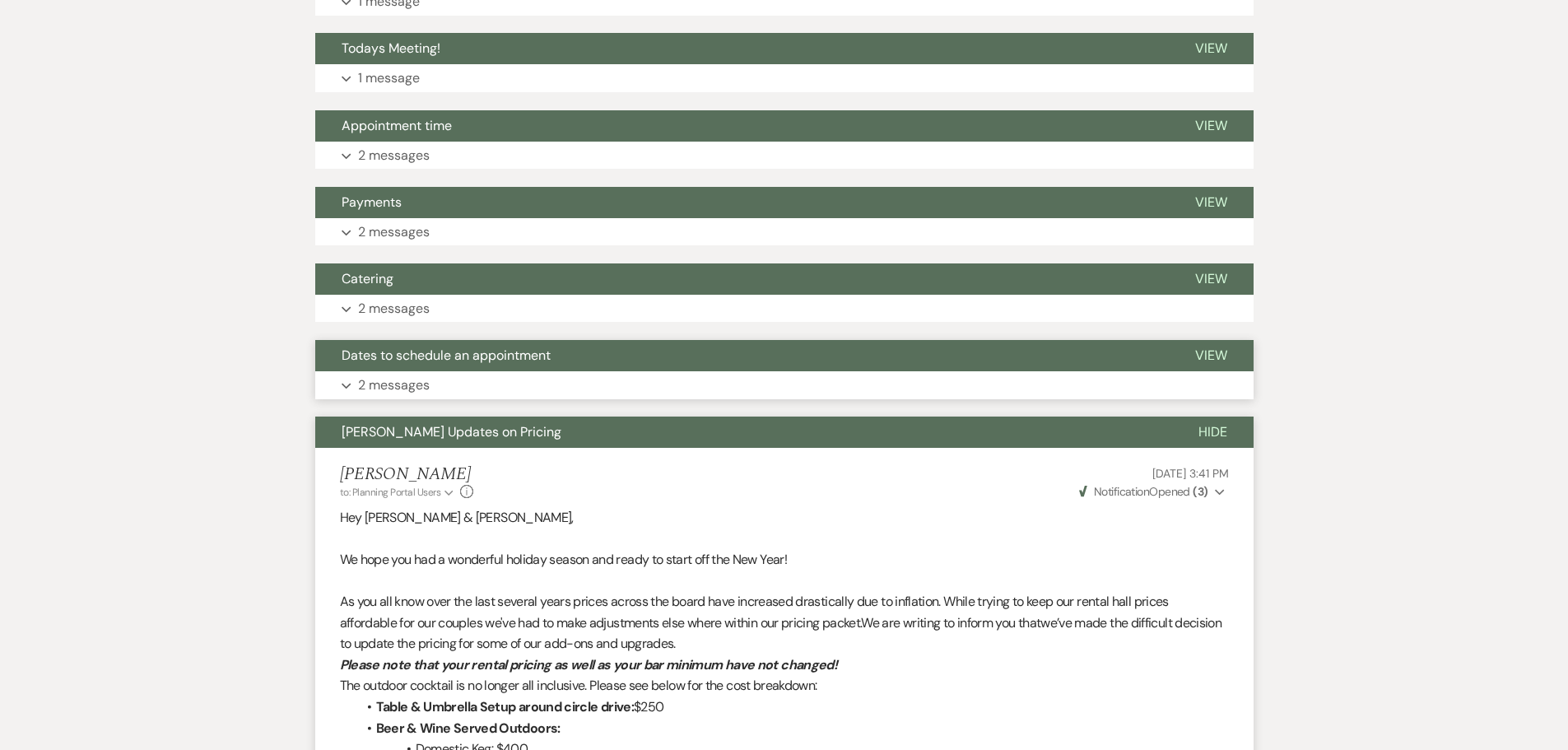
click at [607, 375] on button "Expand 2 messages" at bounding box center [784, 385] width 938 height 28
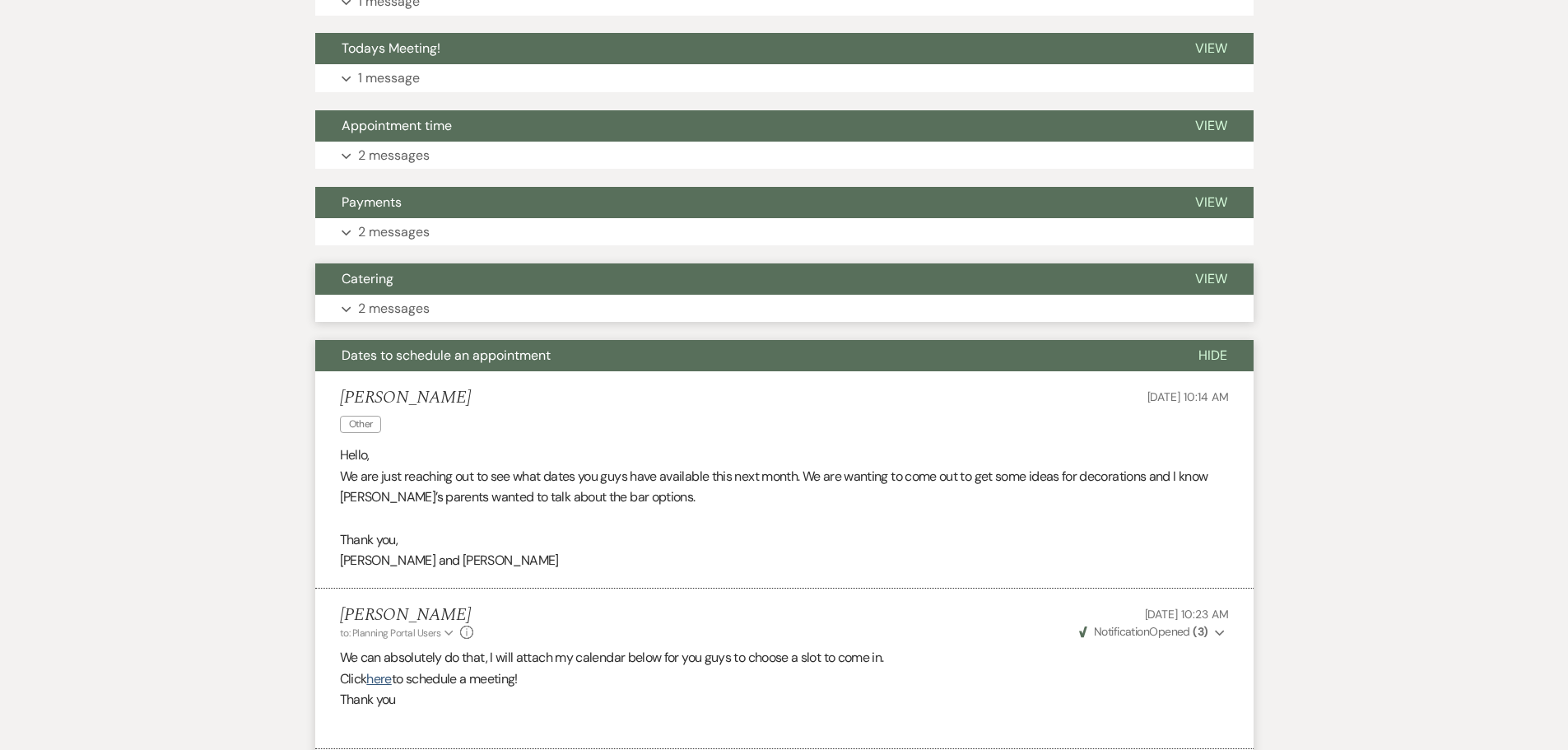
click at [614, 299] on button "Expand 2 messages" at bounding box center [784, 309] width 938 height 28
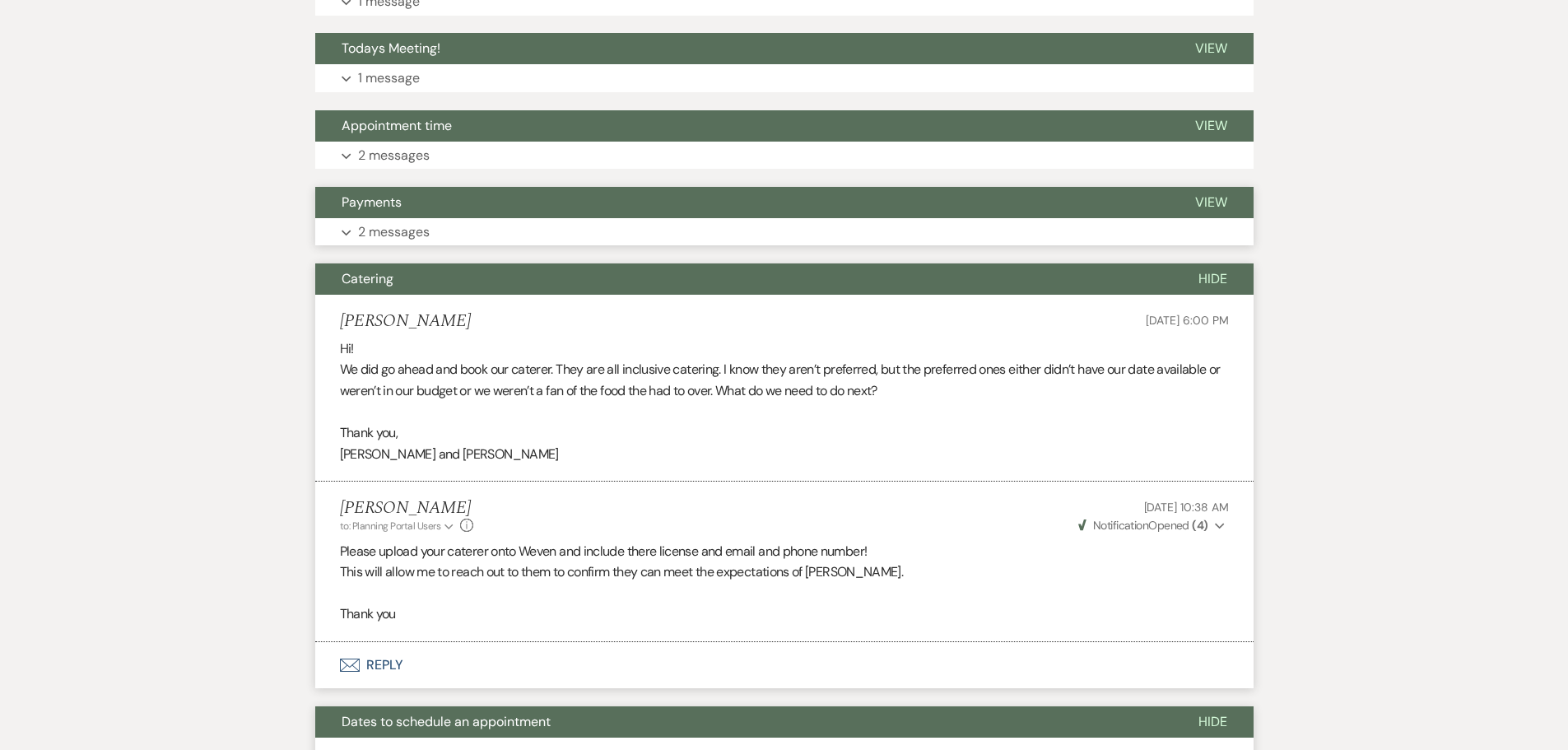
click at [460, 231] on button "Expand 2 messages" at bounding box center [784, 232] width 938 height 28
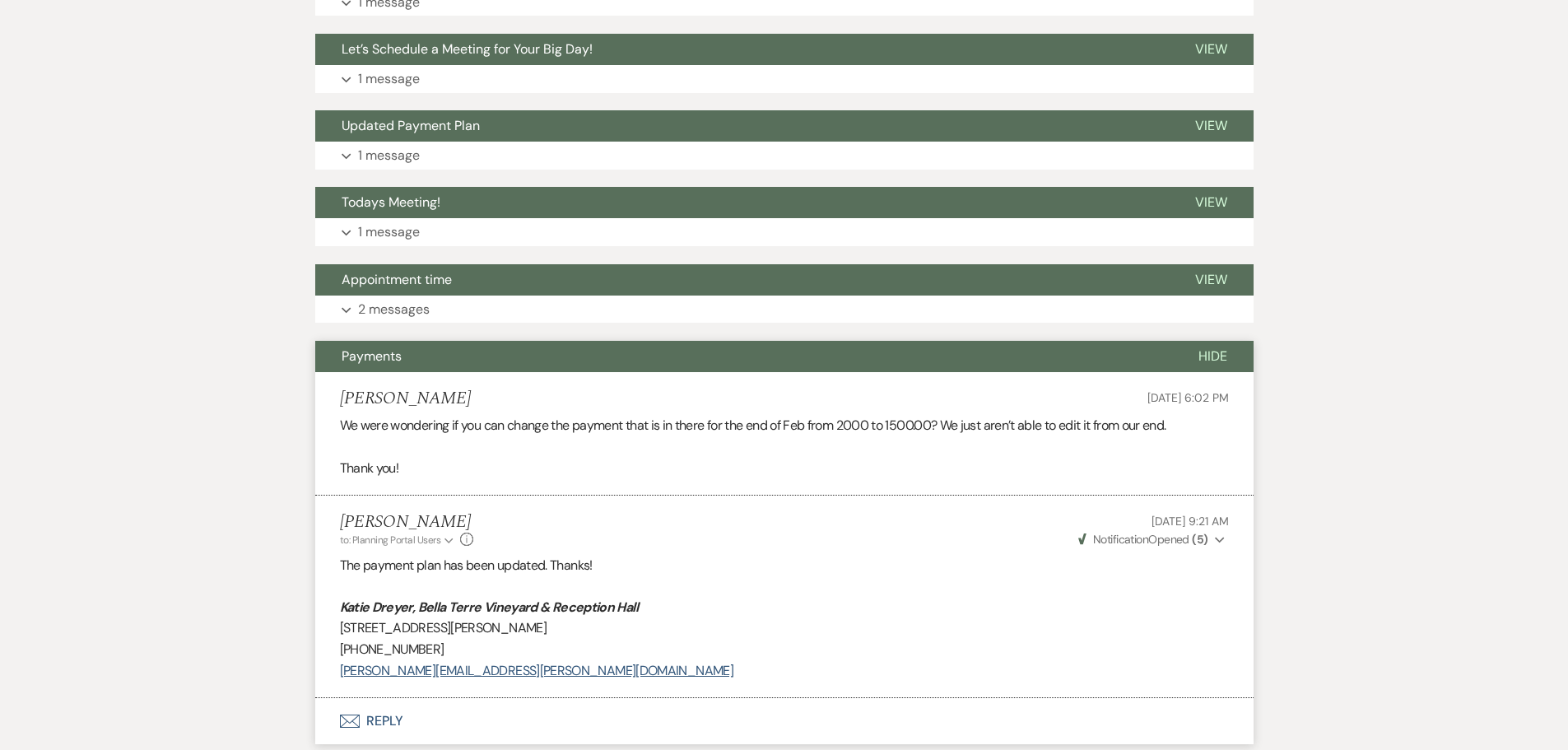
scroll to position [731, 0]
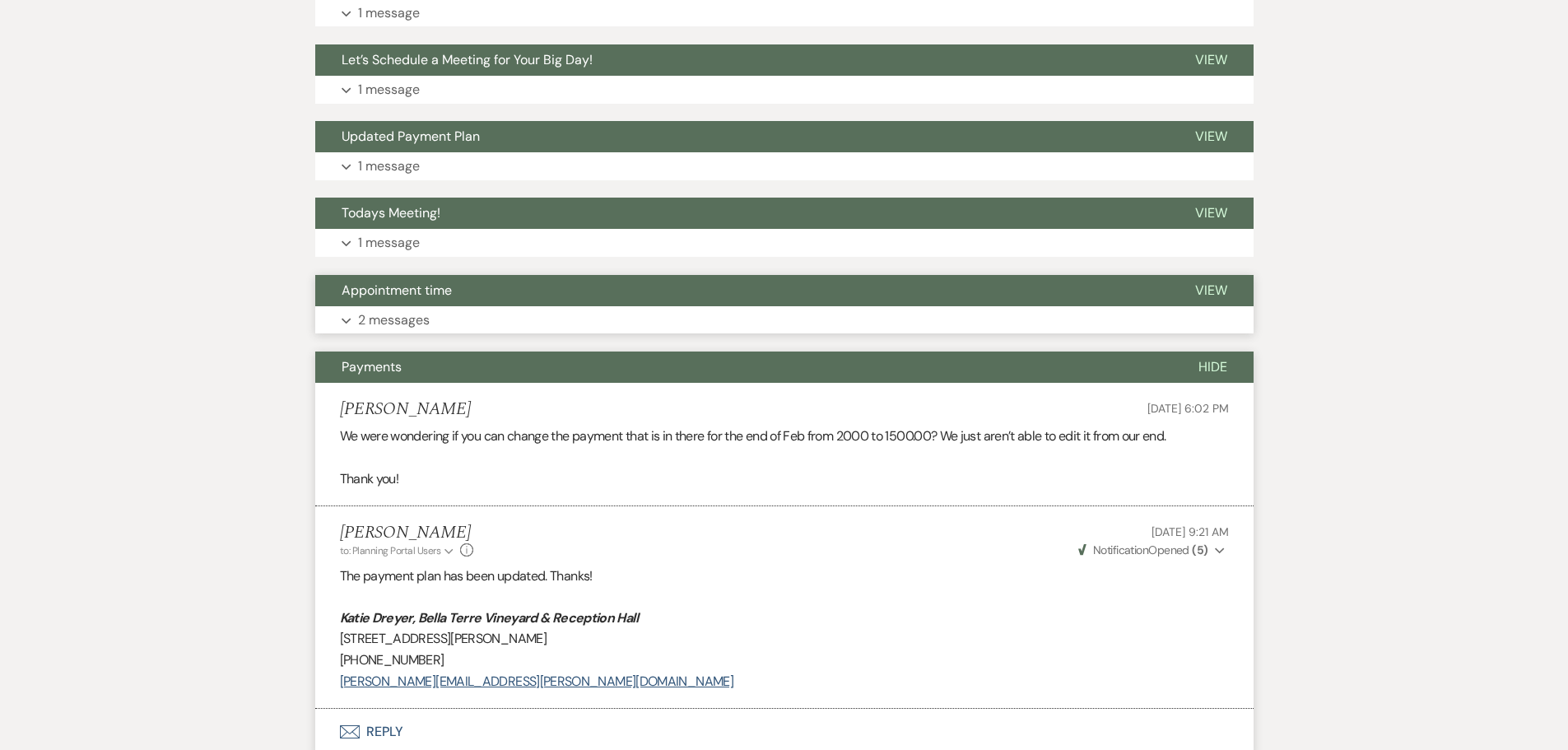
click at [598, 295] on button "Appointment time" at bounding box center [742, 290] width 853 height 31
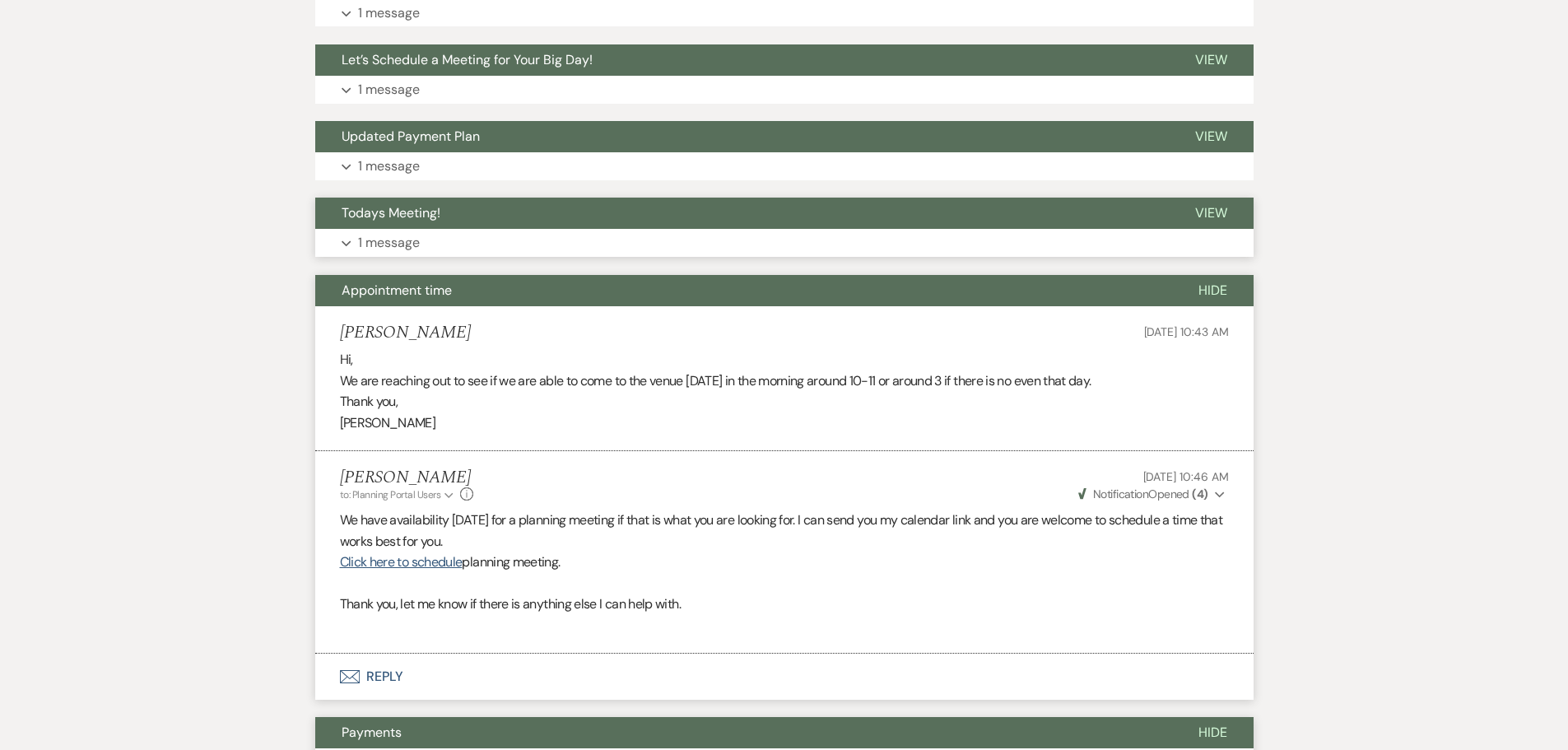
click at [592, 232] on button "Expand 1 message" at bounding box center [784, 243] width 938 height 28
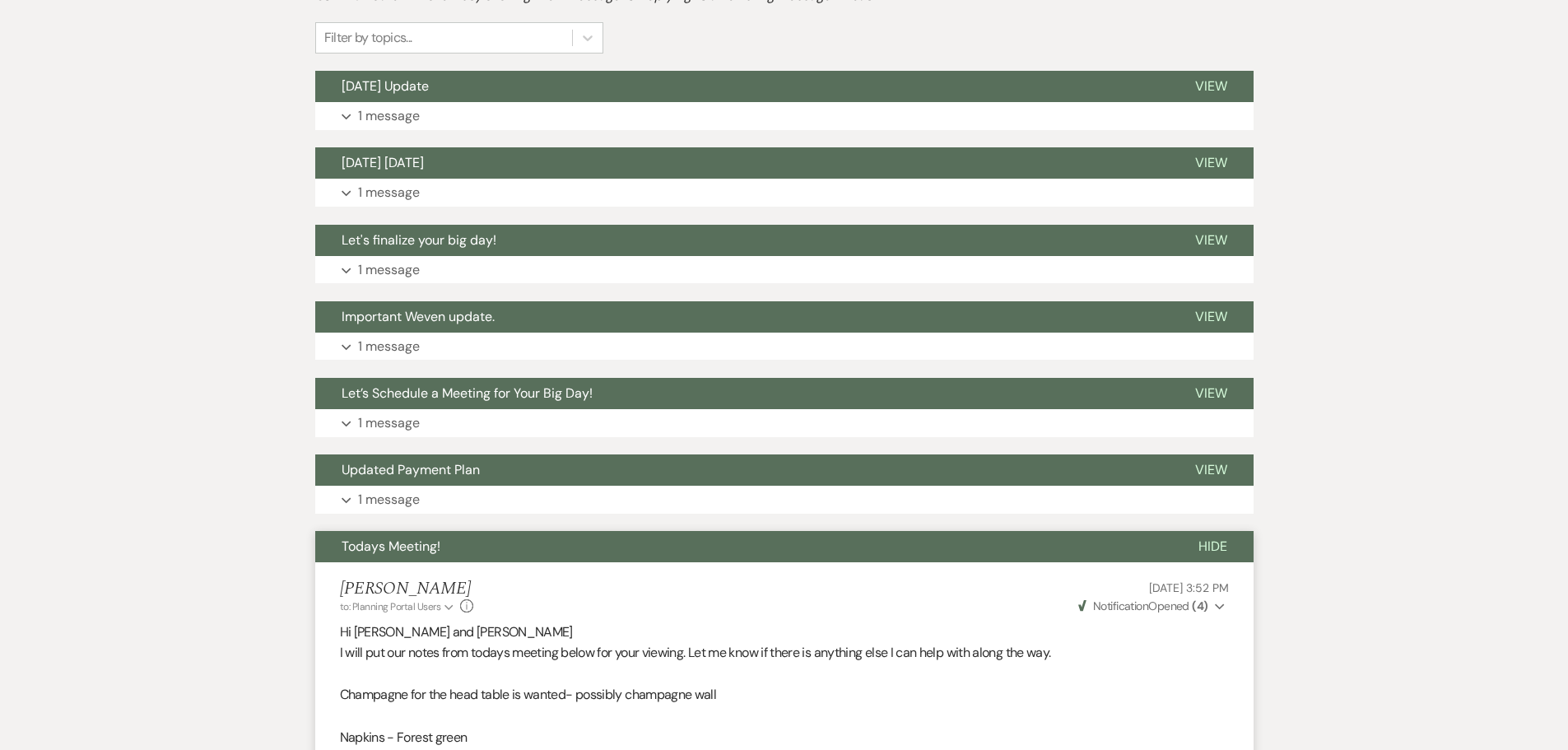
scroll to position [320, 0]
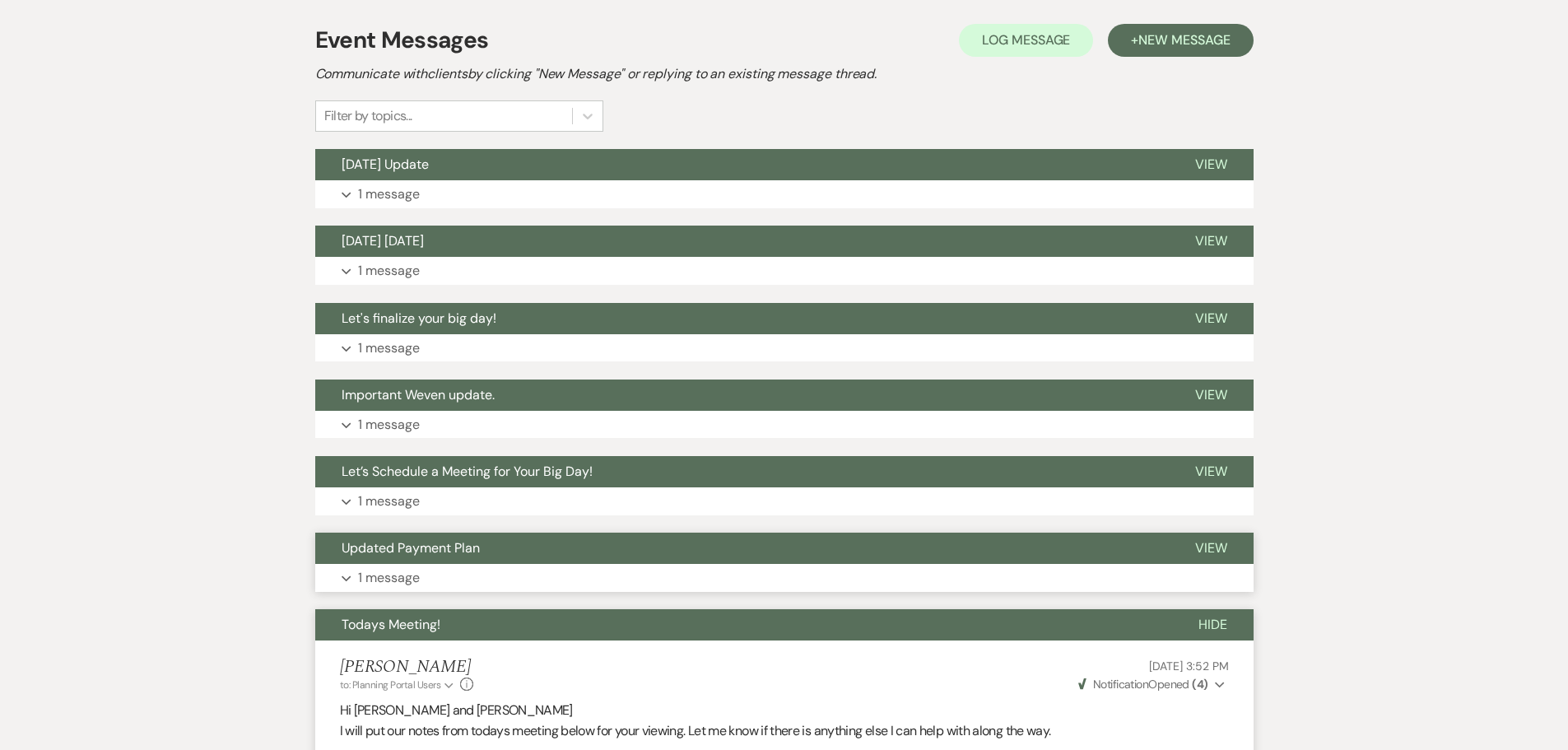
click at [366, 554] on span "Updated Payment Plan" at bounding box center [411, 548] width 138 height 18
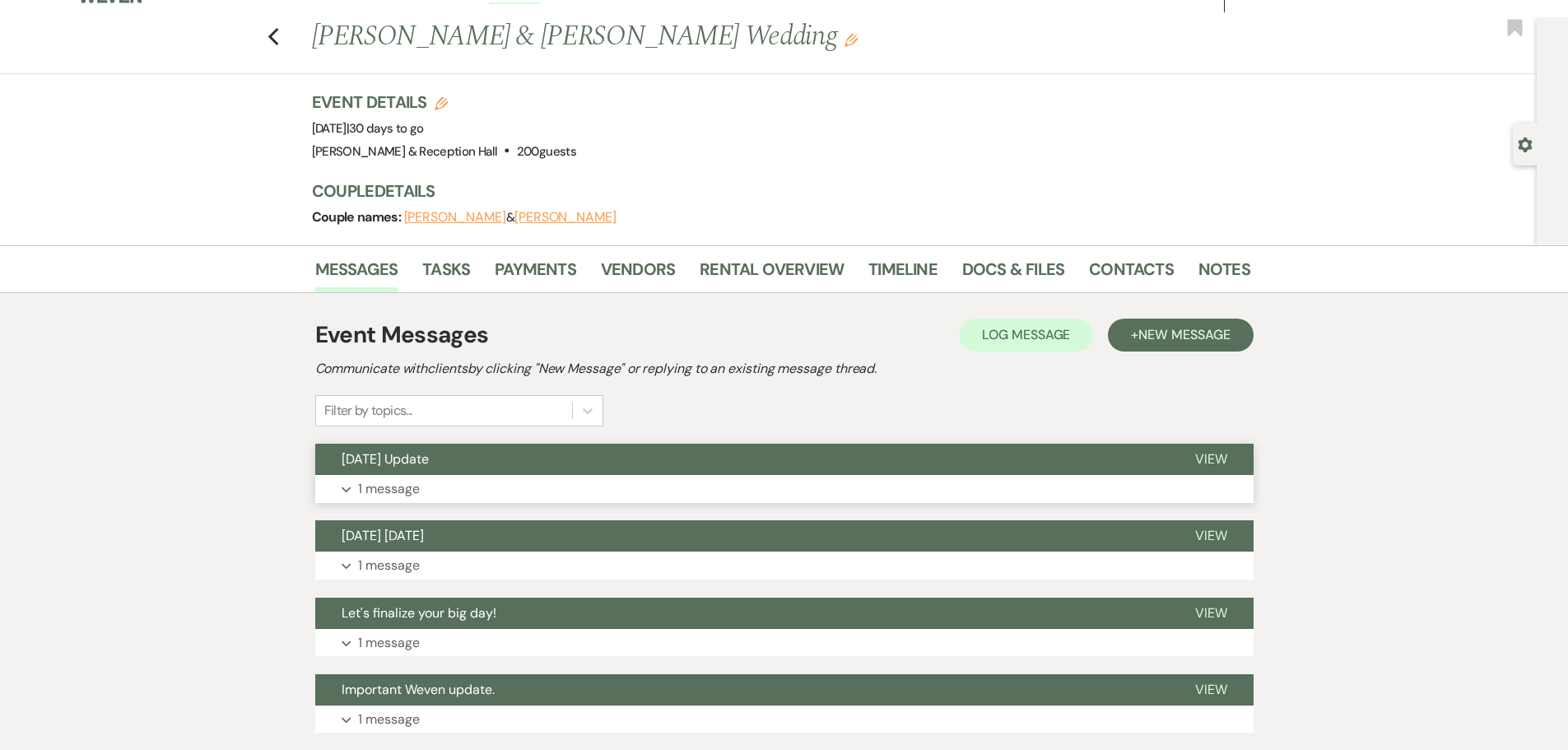
scroll to position [0, 0]
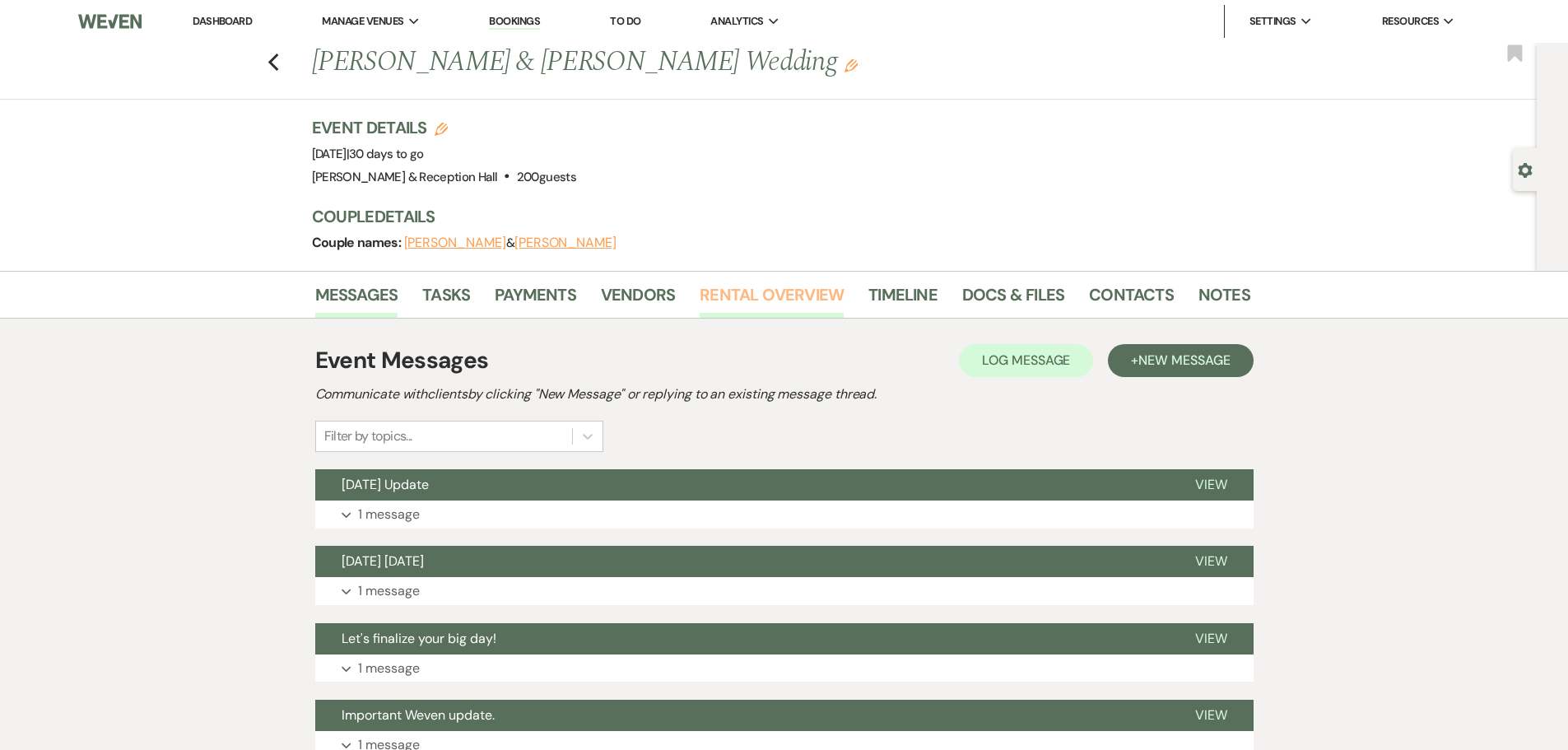
click at [778, 290] on link "Rental Overview" at bounding box center [771, 299] width 144 height 36
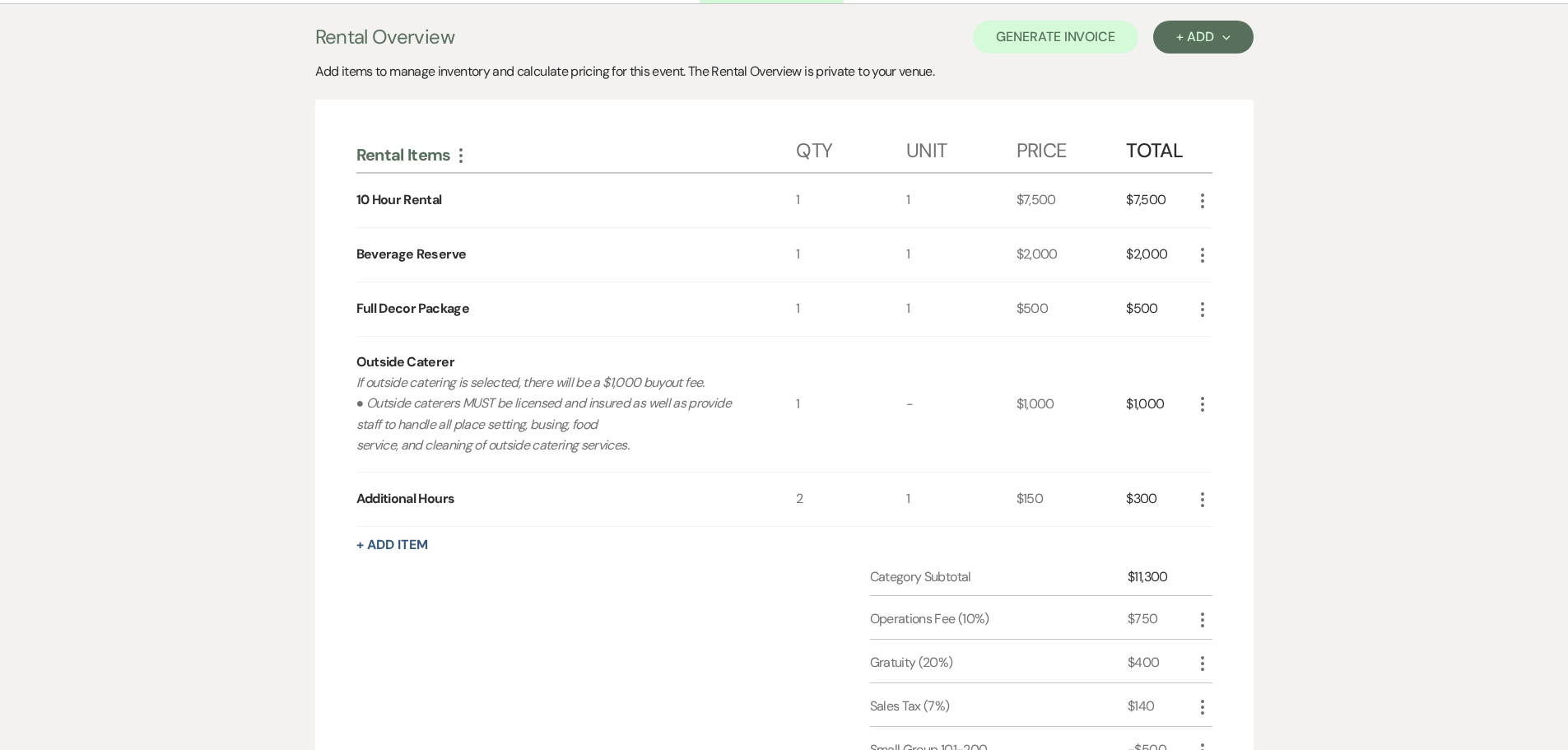
scroll to position [247, 0]
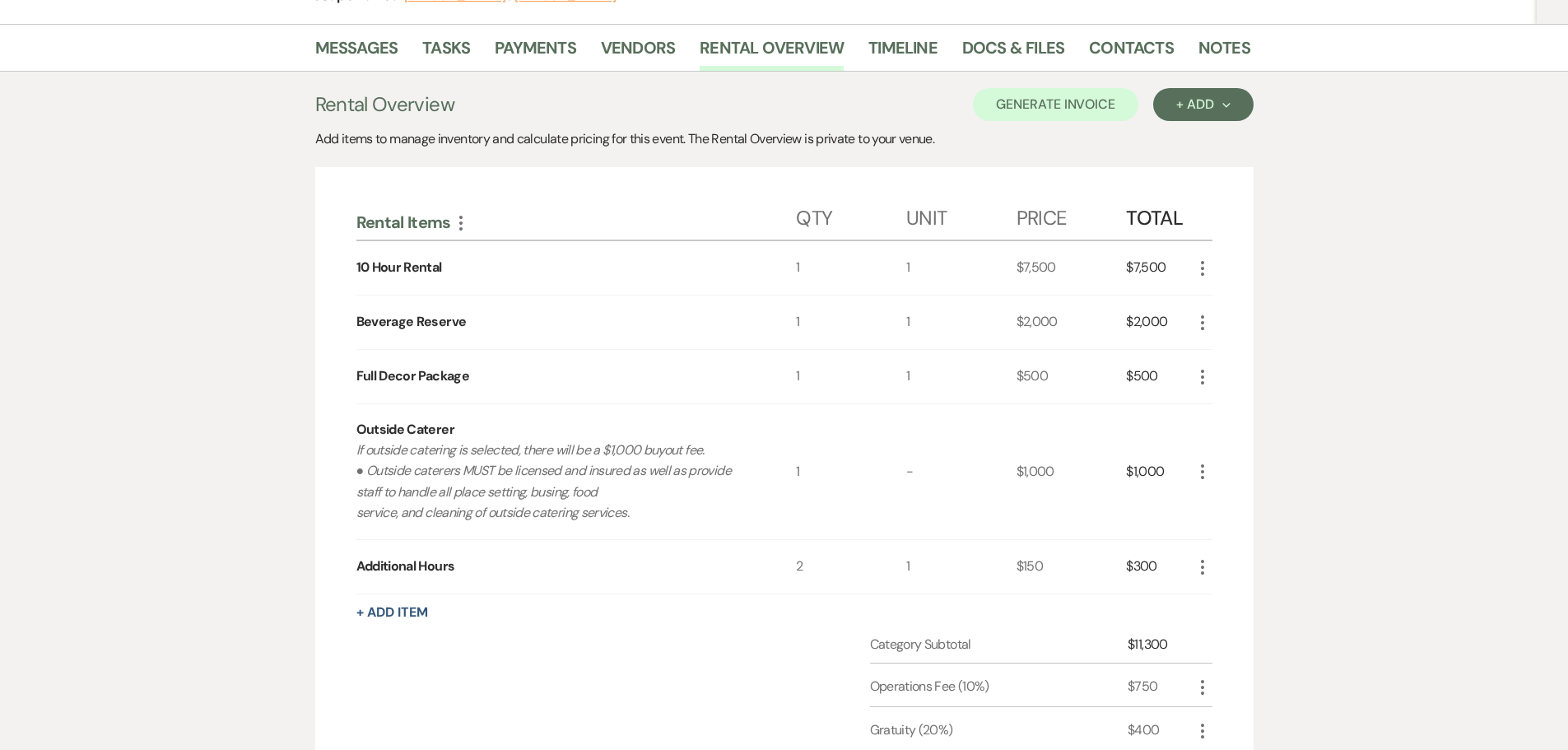
drag, startPoint x: 393, startPoint y: 450, endPoint x: 636, endPoint y: 518, distance: 252.3
click at [636, 518] on p "If outside catering is selected, there will be a $1,000 buyout fee. ● Outside c…" at bounding box center [554, 481] width 396 height 84
click at [524, 479] on p "If outside catering is selected, there will be a $1,000 buyout fee. ● Outside c…" at bounding box center [554, 481] width 396 height 84
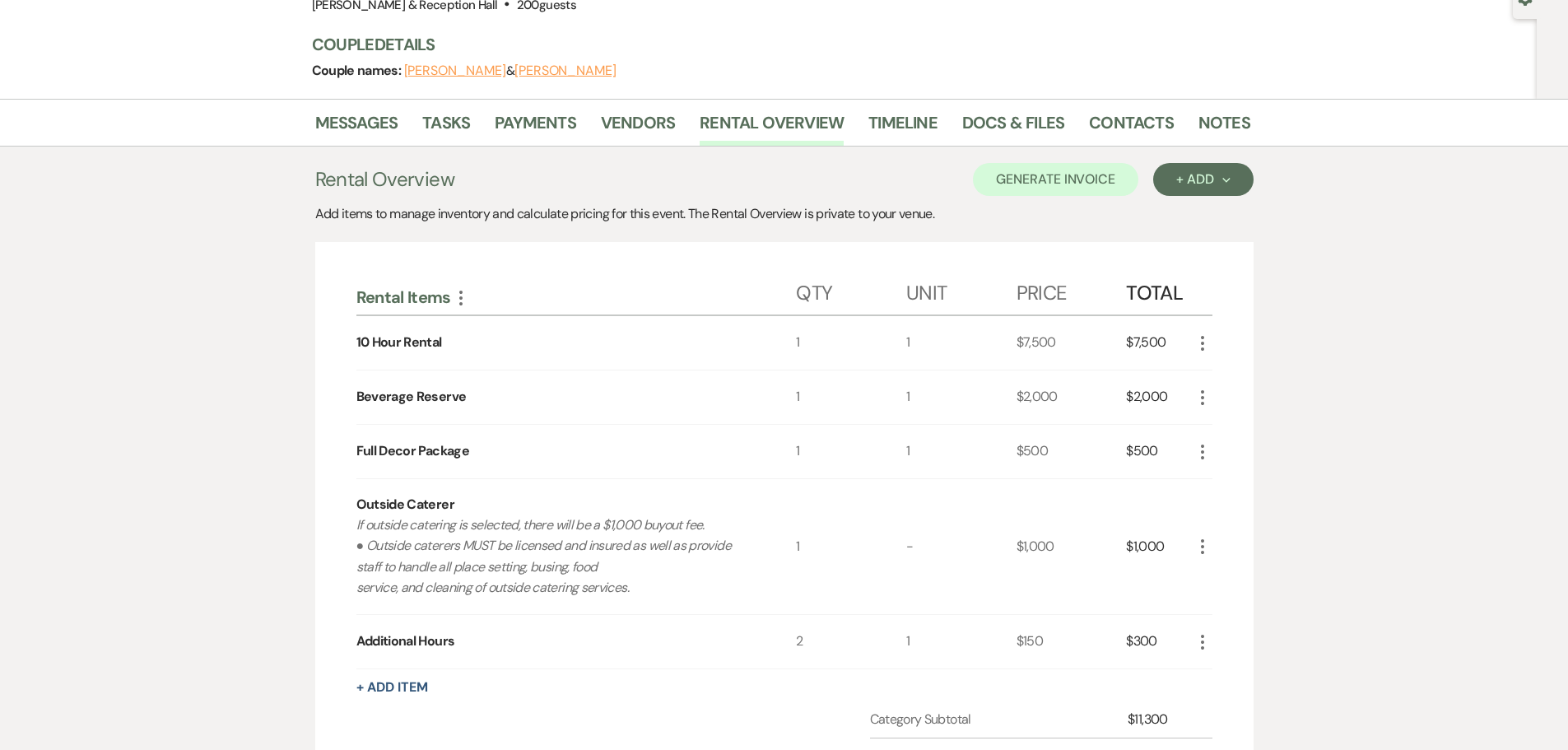
scroll to position [165, 0]
